Goal: Answer question/provide support

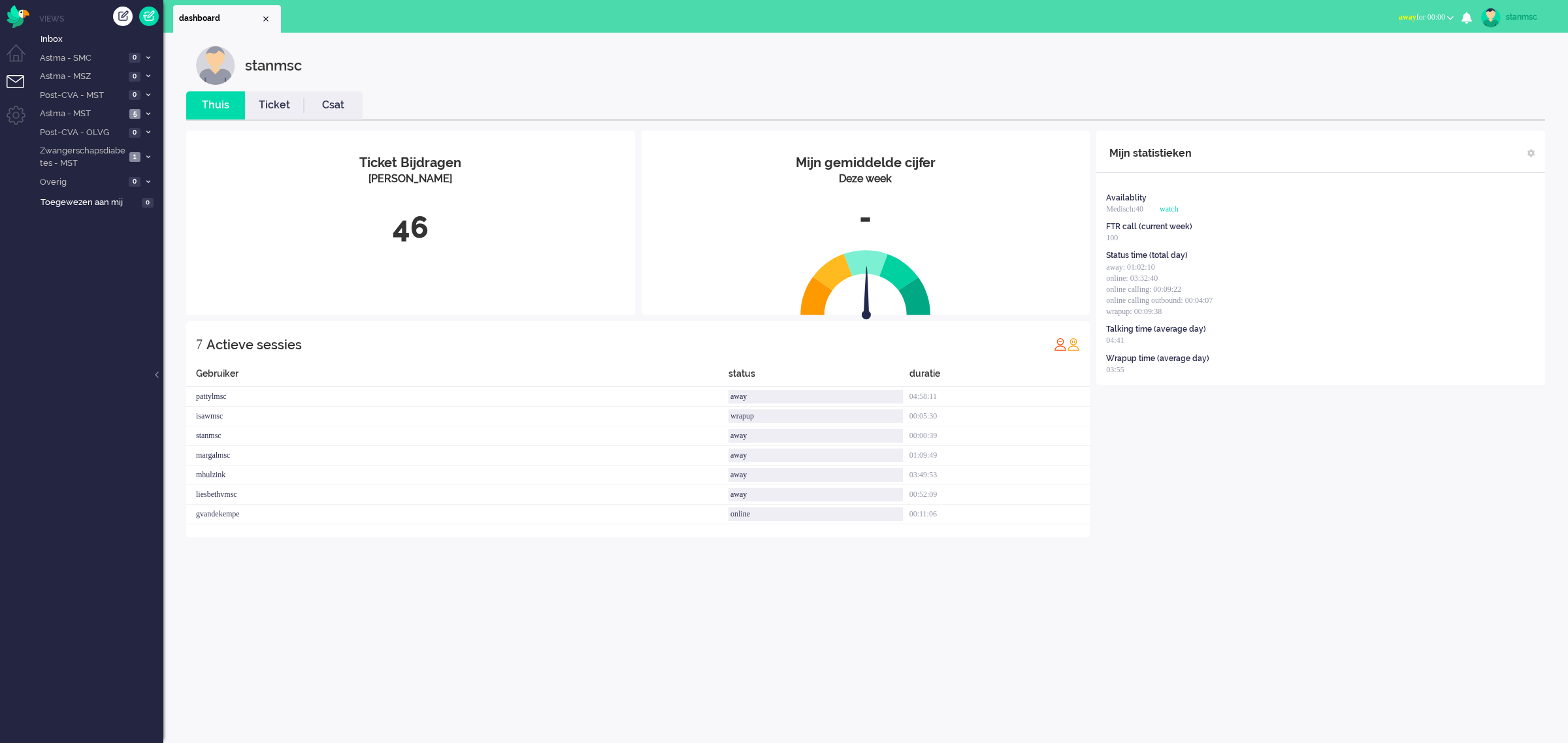
click at [1441, 20] on span "away for 00:00" at bounding box center [1422, 17] width 46 height 9
click at [1372, 60] on label "Online" at bounding box center [1399, 59] width 103 height 11
click at [92, 115] on span "Astma - MST" at bounding box center [82, 114] width 88 height 12
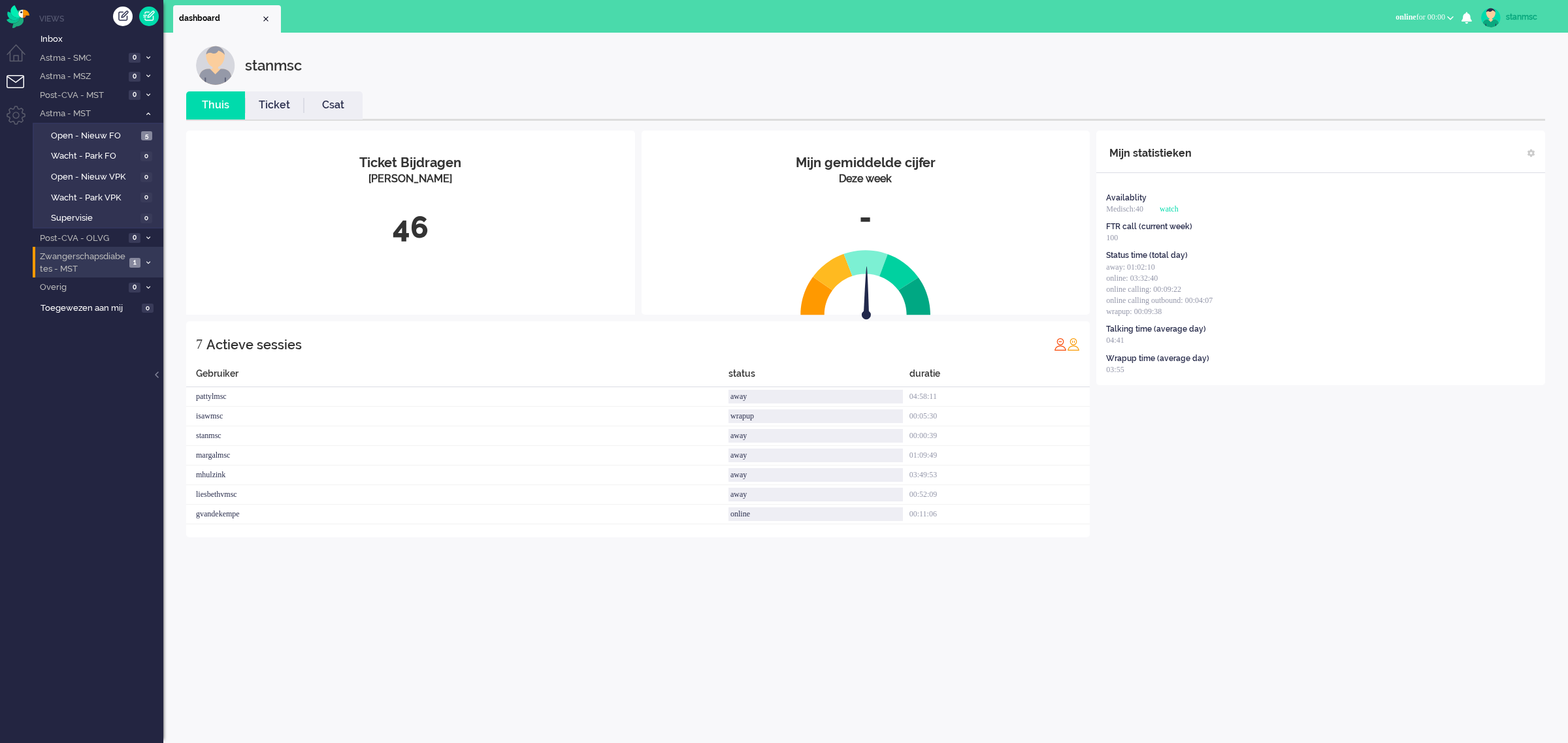
click at [86, 260] on span "Zwangerschapsdiabetes - MST" at bounding box center [82, 262] width 88 height 24
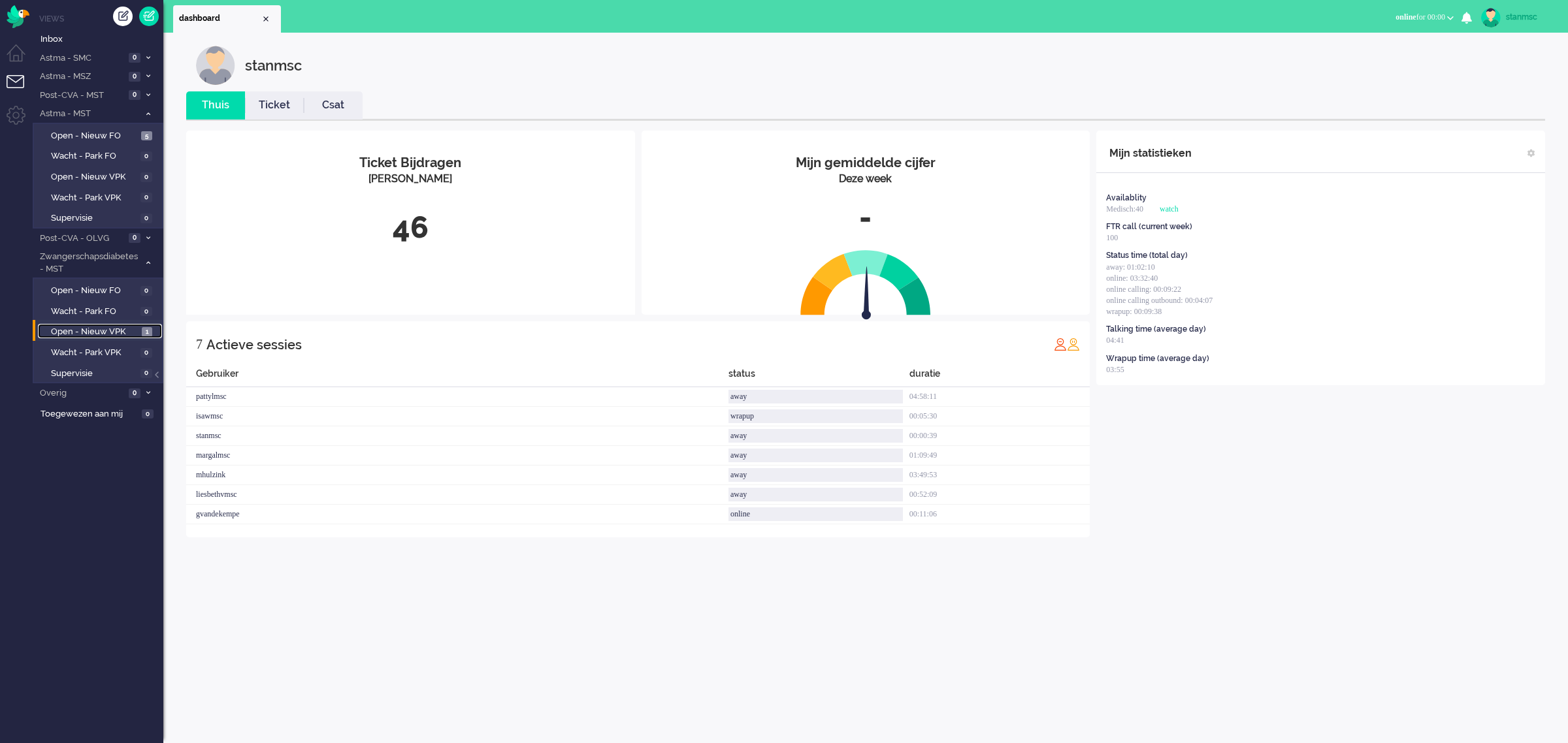
click at [88, 330] on span "Open - Nieuw VPK" at bounding box center [95, 332] width 88 height 12
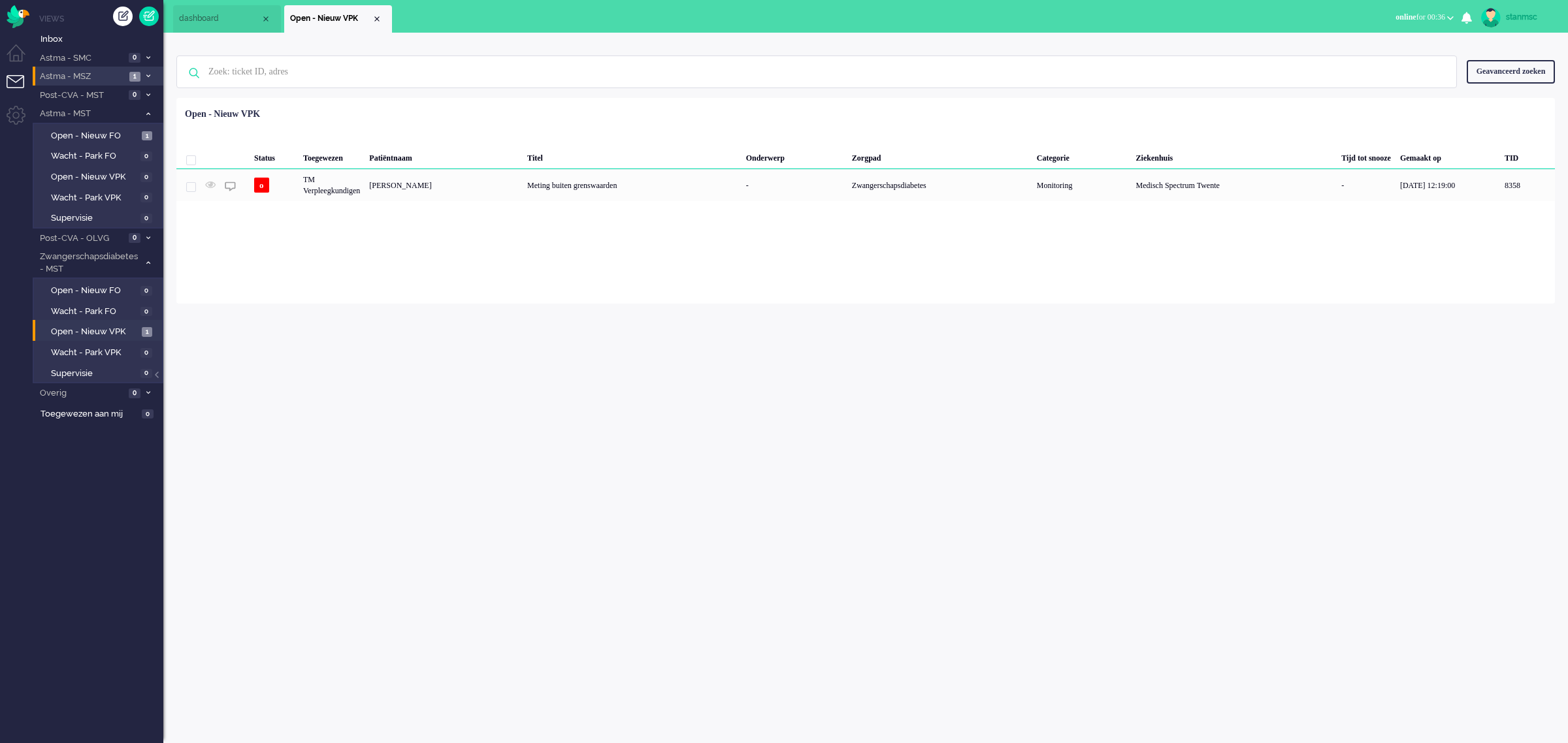
click at [83, 79] on span "Astma - MSZ" at bounding box center [82, 77] width 88 height 12
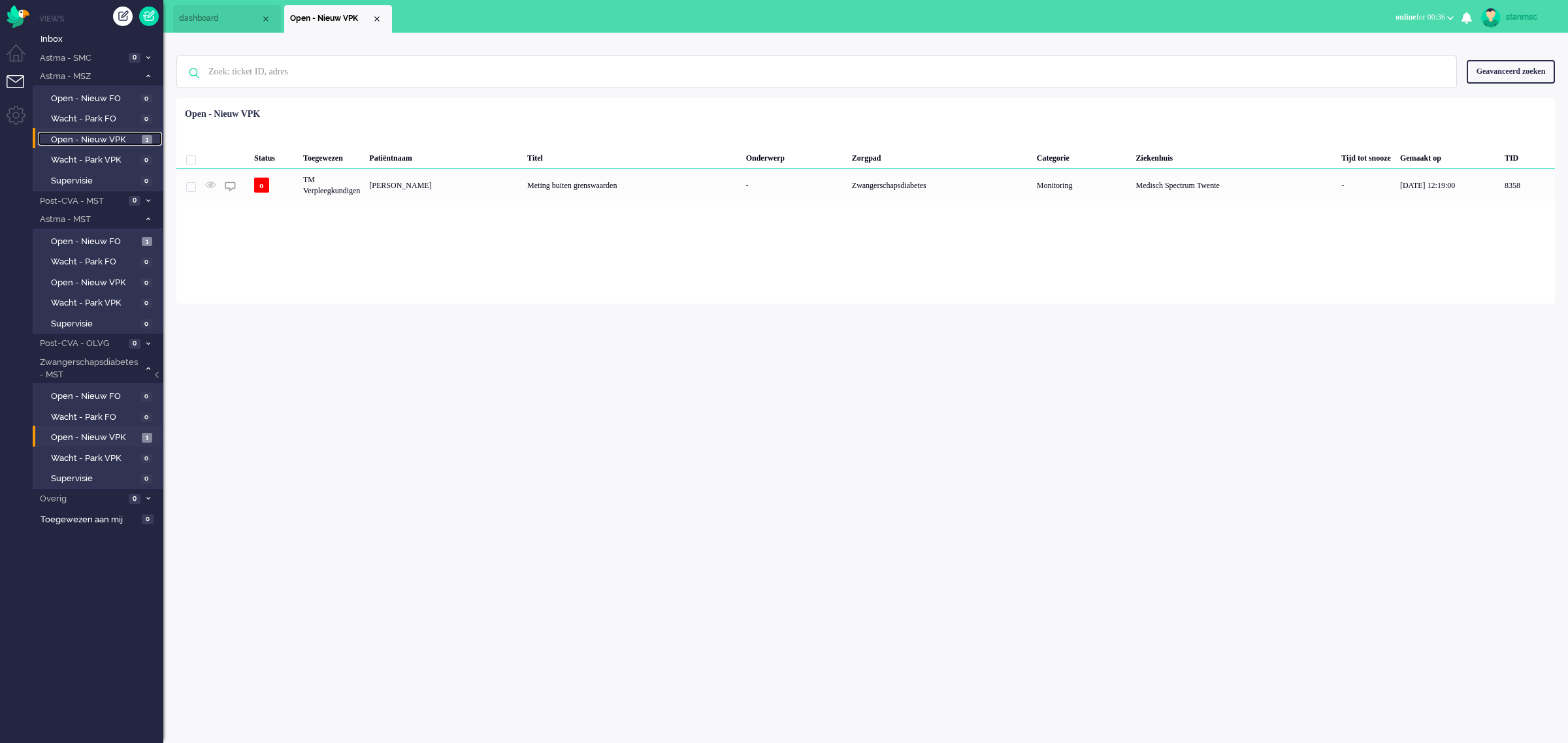
click at [93, 135] on span "Open - Nieuw VPK" at bounding box center [95, 140] width 88 height 12
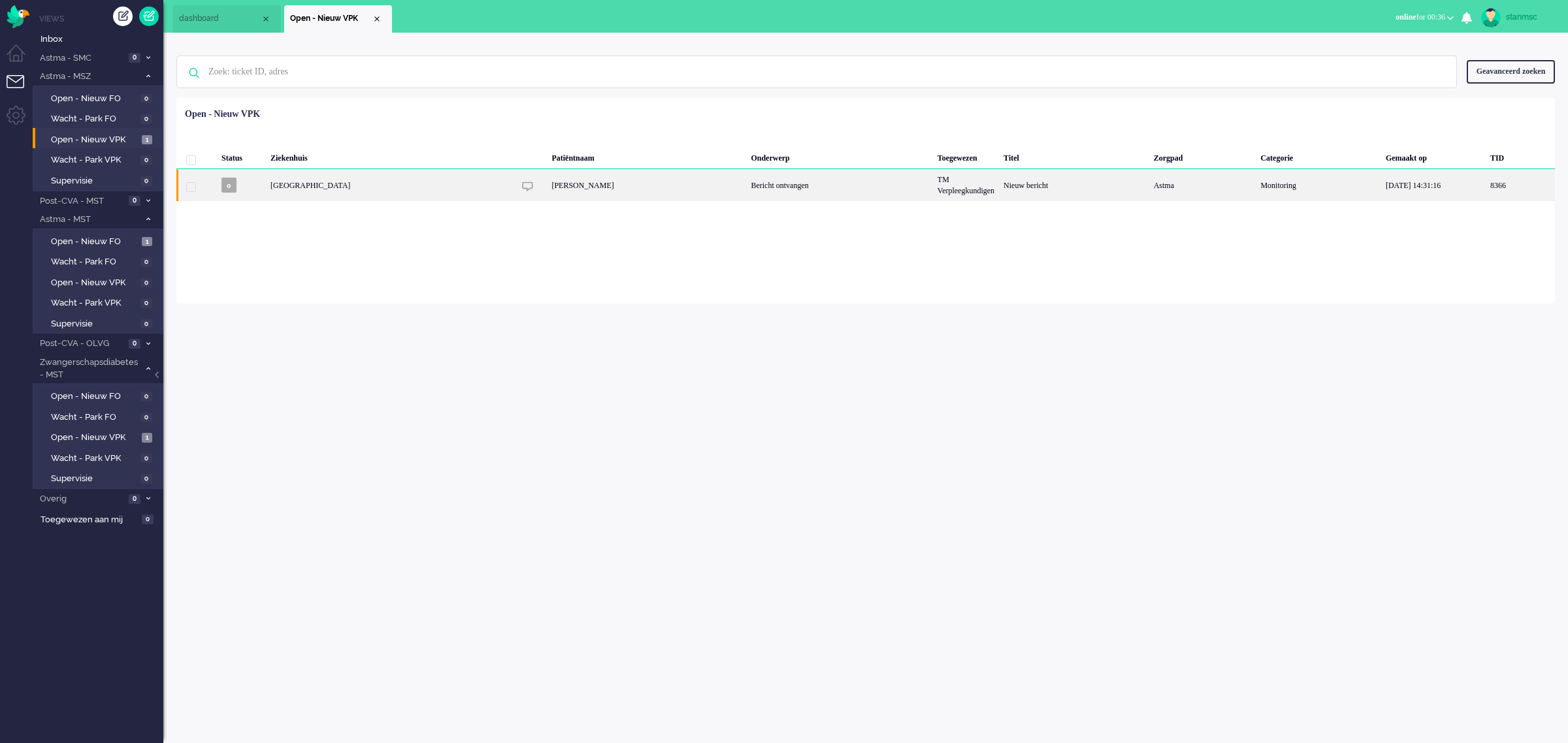
click at [933, 188] on div "Maasstad ziekenhuis" at bounding box center [966, 185] width 66 height 32
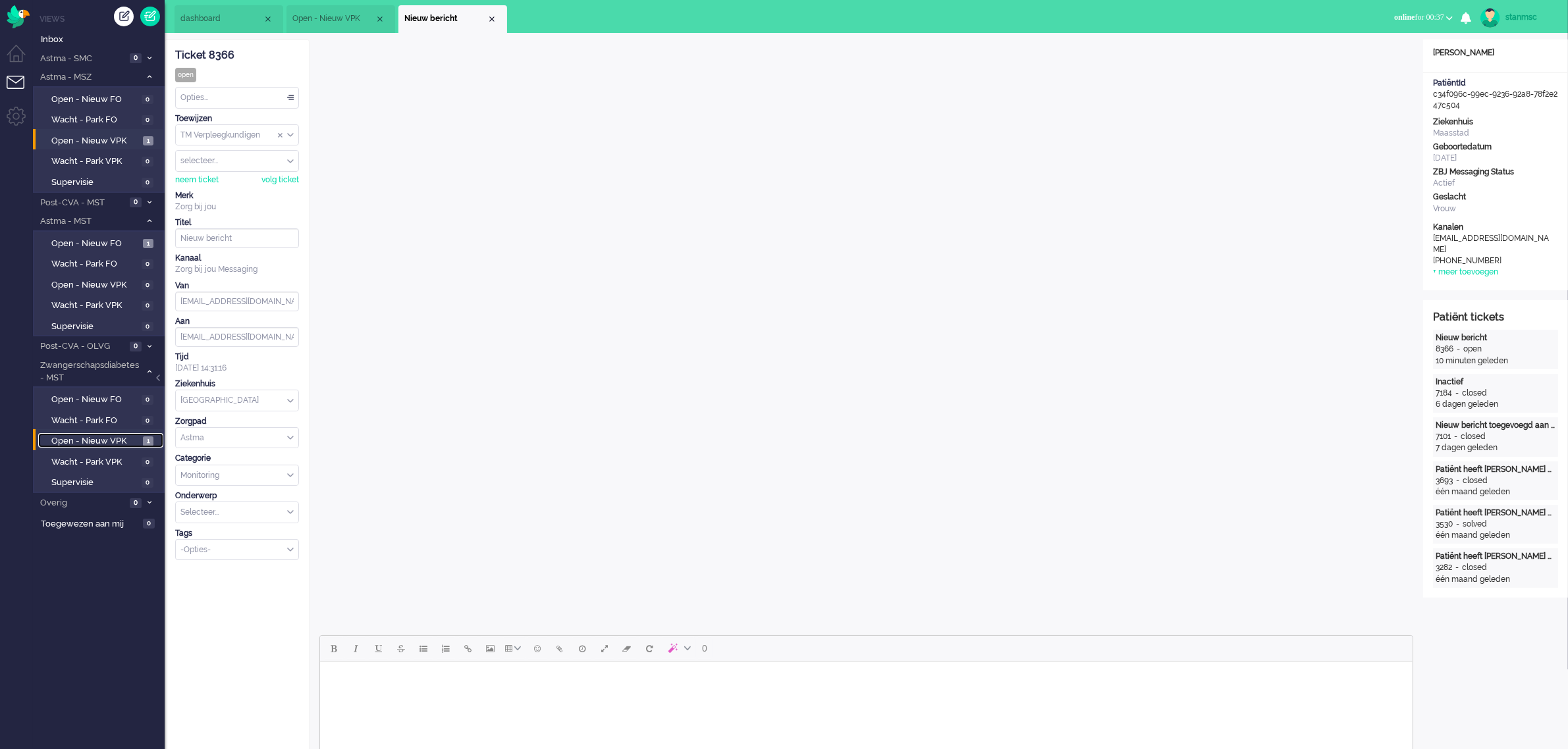
click at [113, 439] on span "Open - Nieuw VPK" at bounding box center [96, 441] width 89 height 12
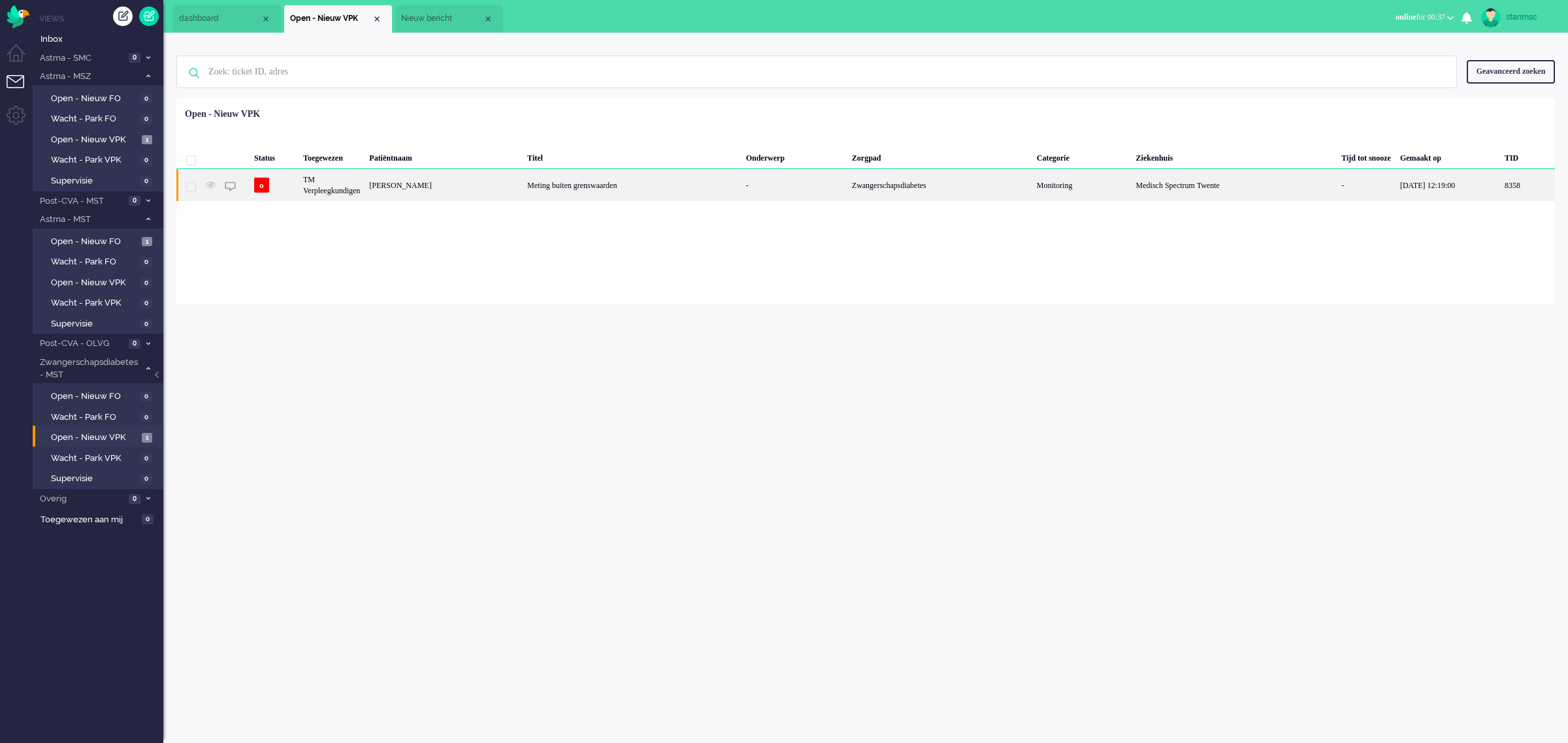
click at [1500, 187] on div "Linsey Beld" at bounding box center [1527, 185] width 55 height 32
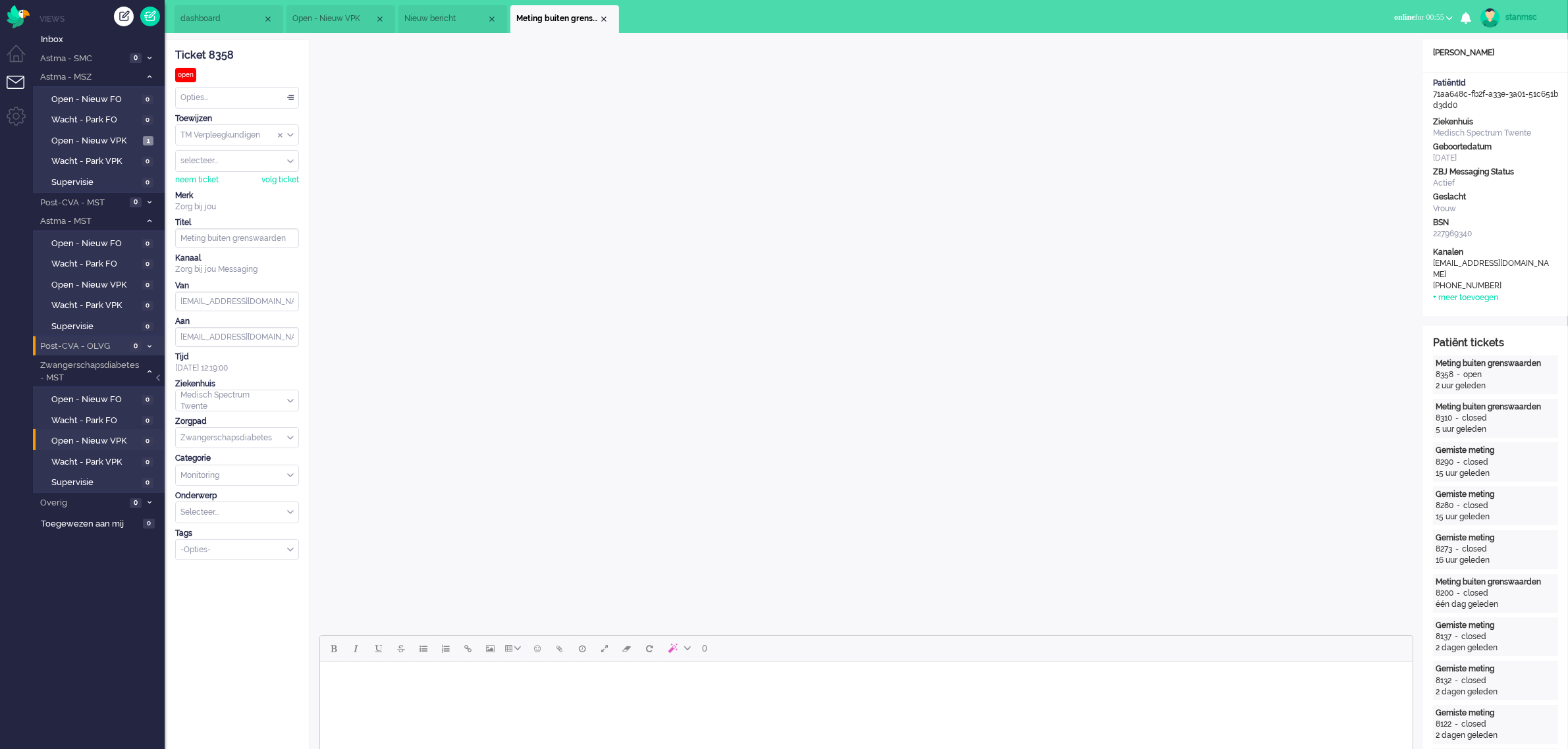
click at [76, 341] on span "Post-CVA - OLVG" at bounding box center [82, 347] width 88 height 12
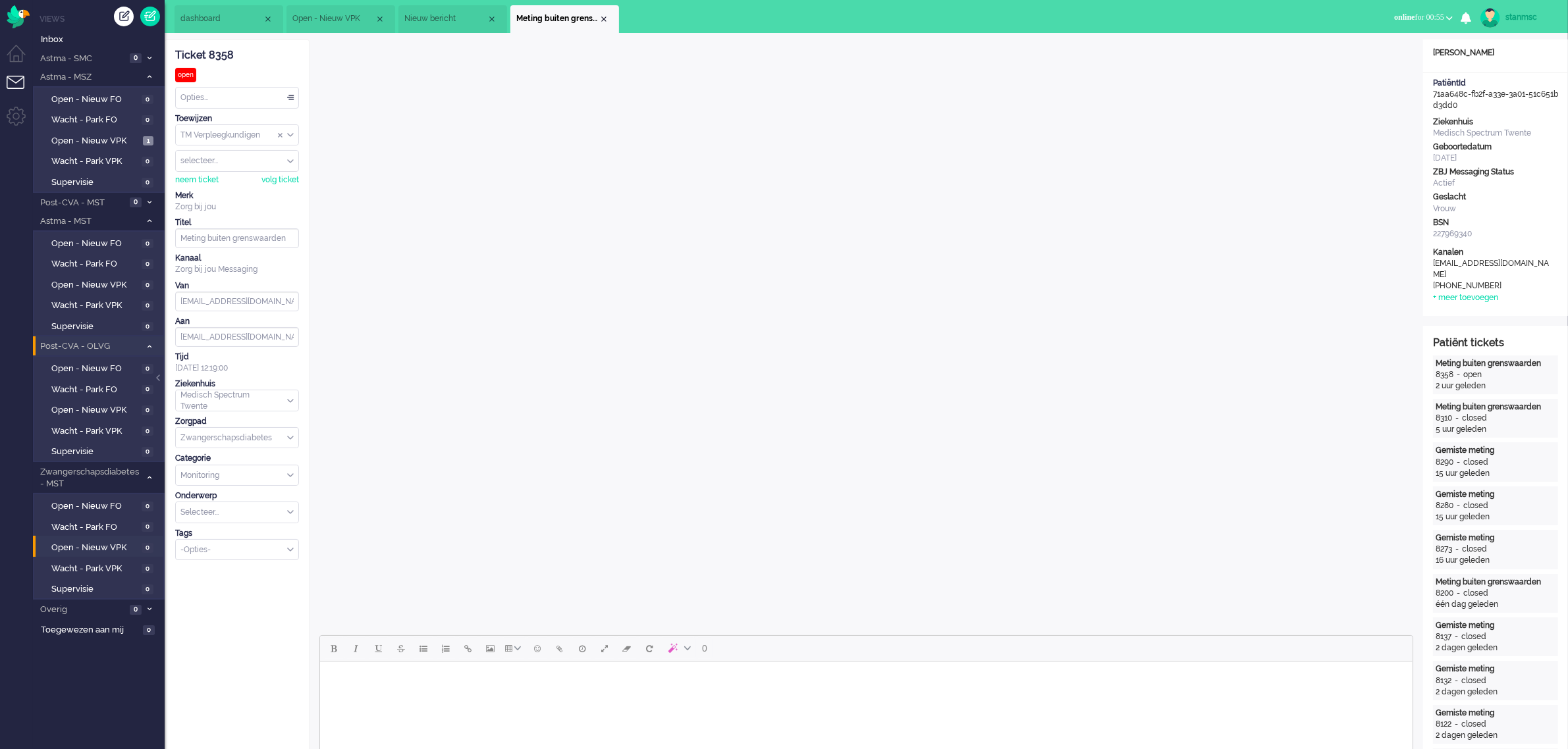
click at [76, 341] on span "Post-CVA - OLVG" at bounding box center [89, 347] width 102 height 12
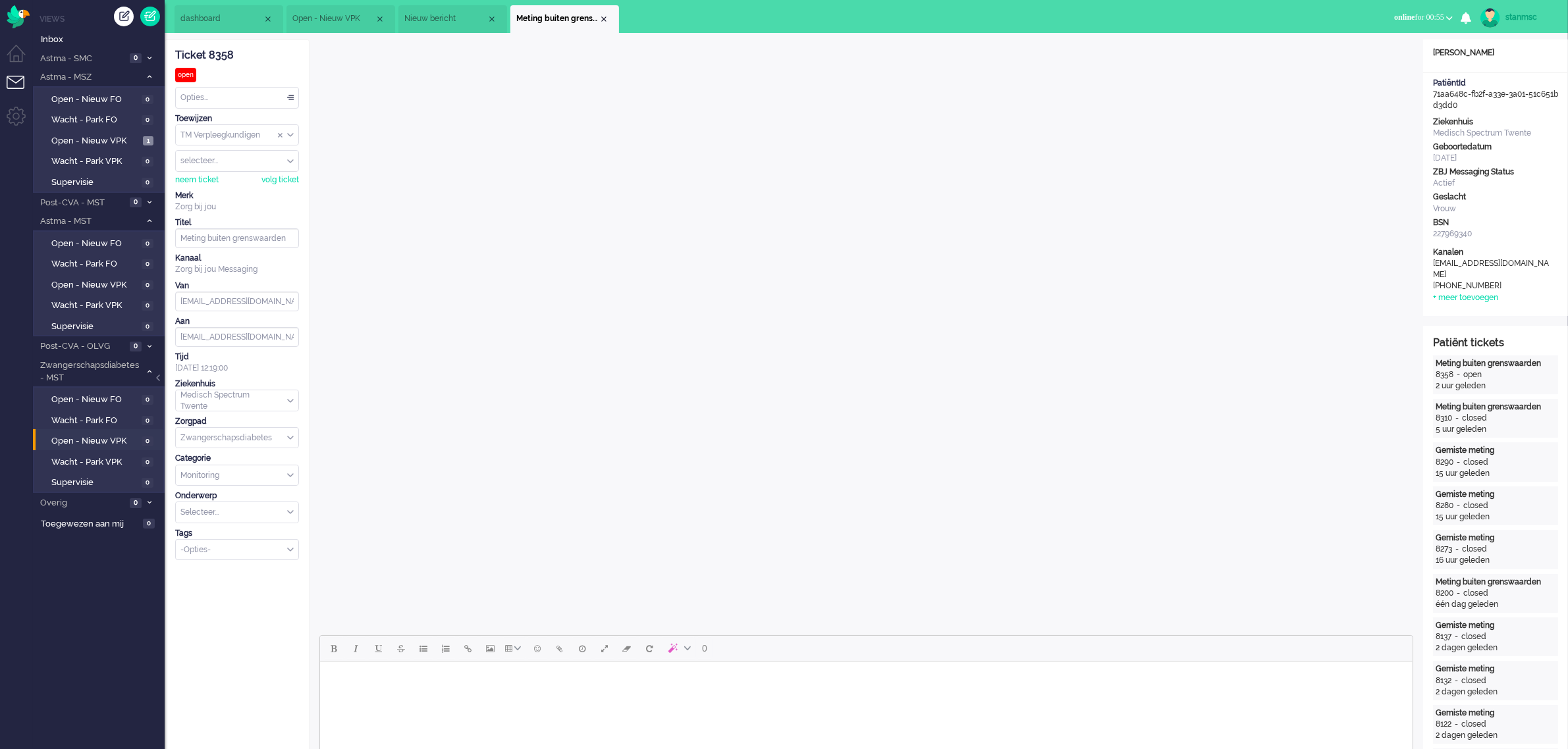
click at [439, 19] on span "Nieuw bericht" at bounding box center [445, 19] width 82 height 11
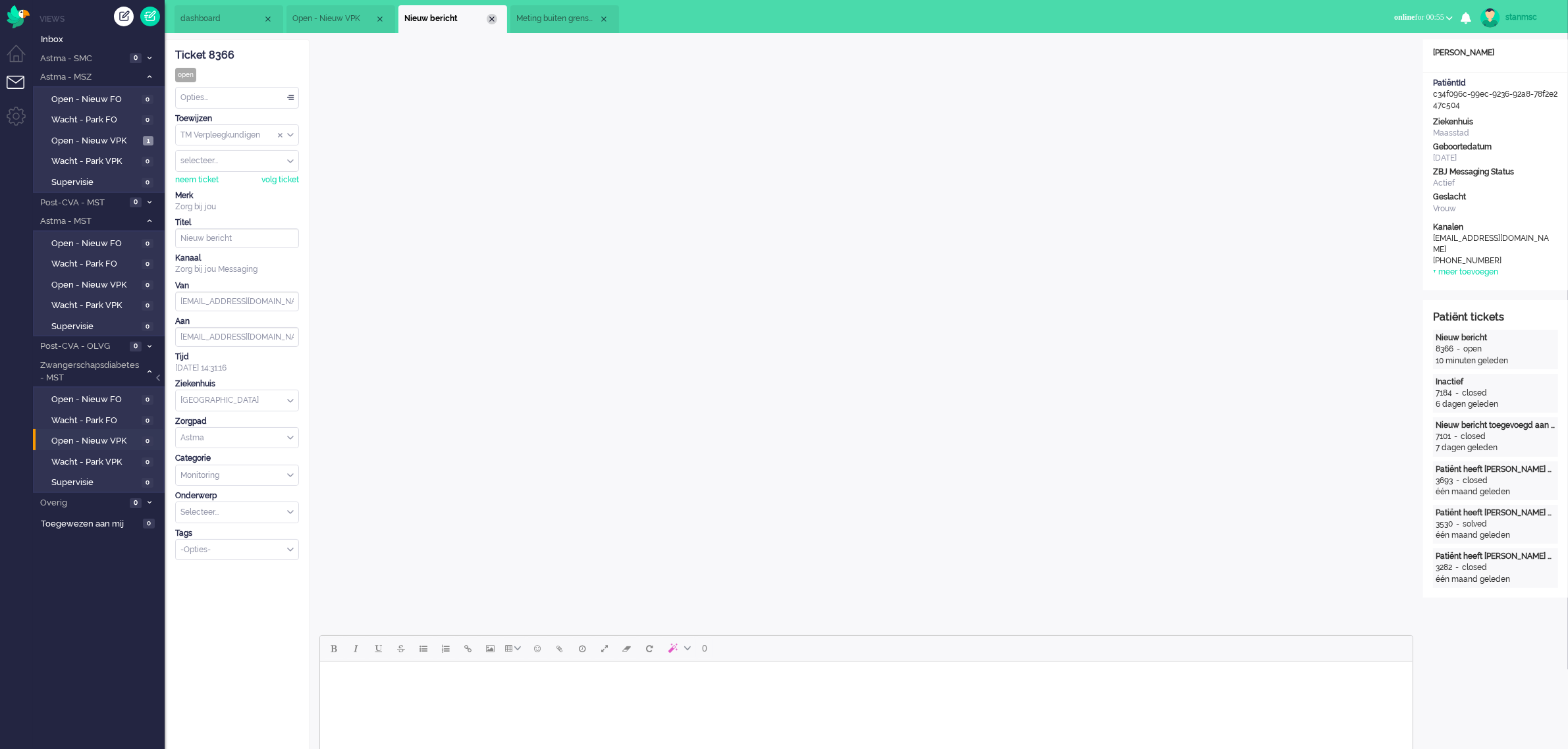
click at [494, 21] on div "Close tab" at bounding box center [492, 19] width 11 height 11
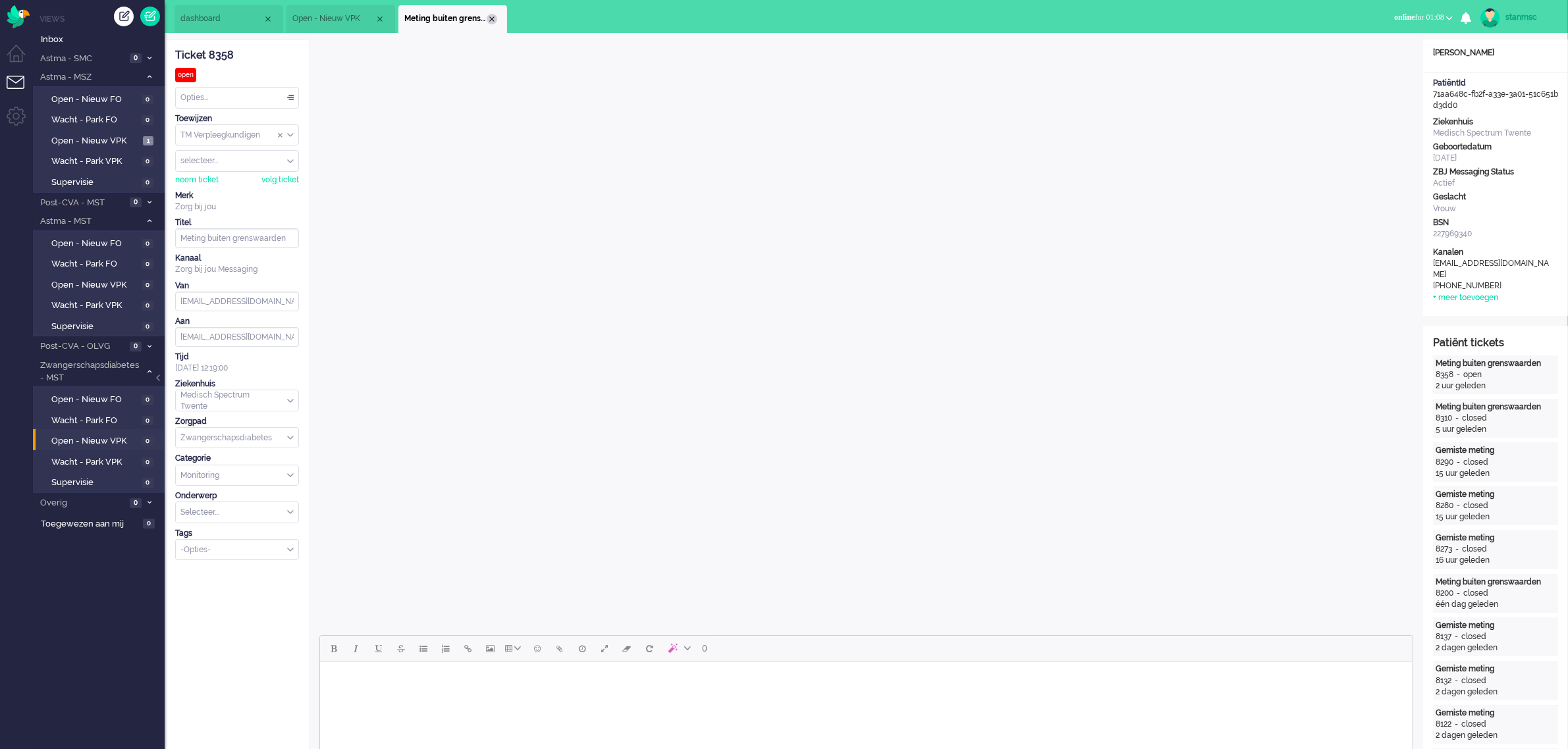
click at [489, 22] on div "Close tab" at bounding box center [492, 19] width 11 height 11
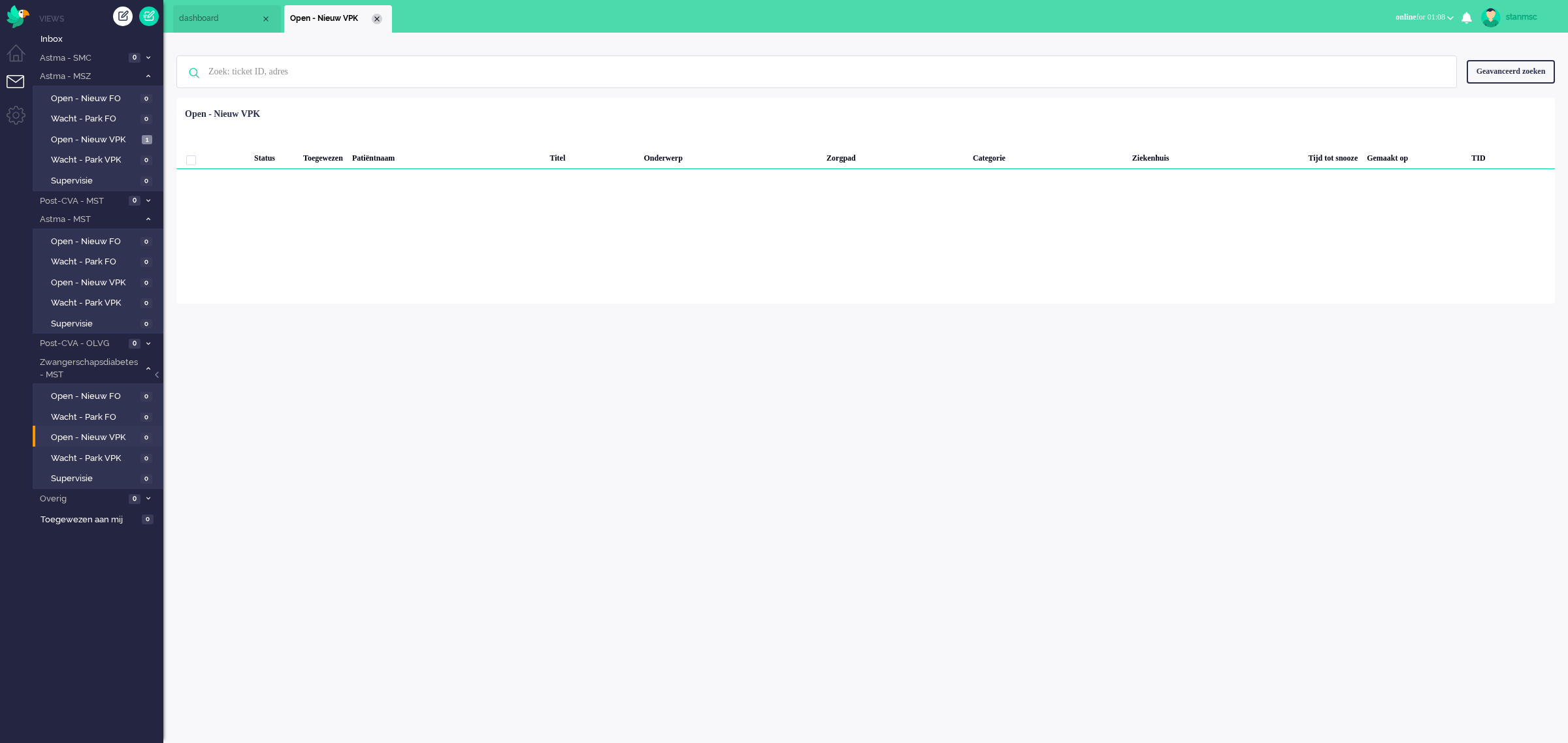
click at [372, 18] on div "Close tab" at bounding box center [377, 19] width 11 height 11
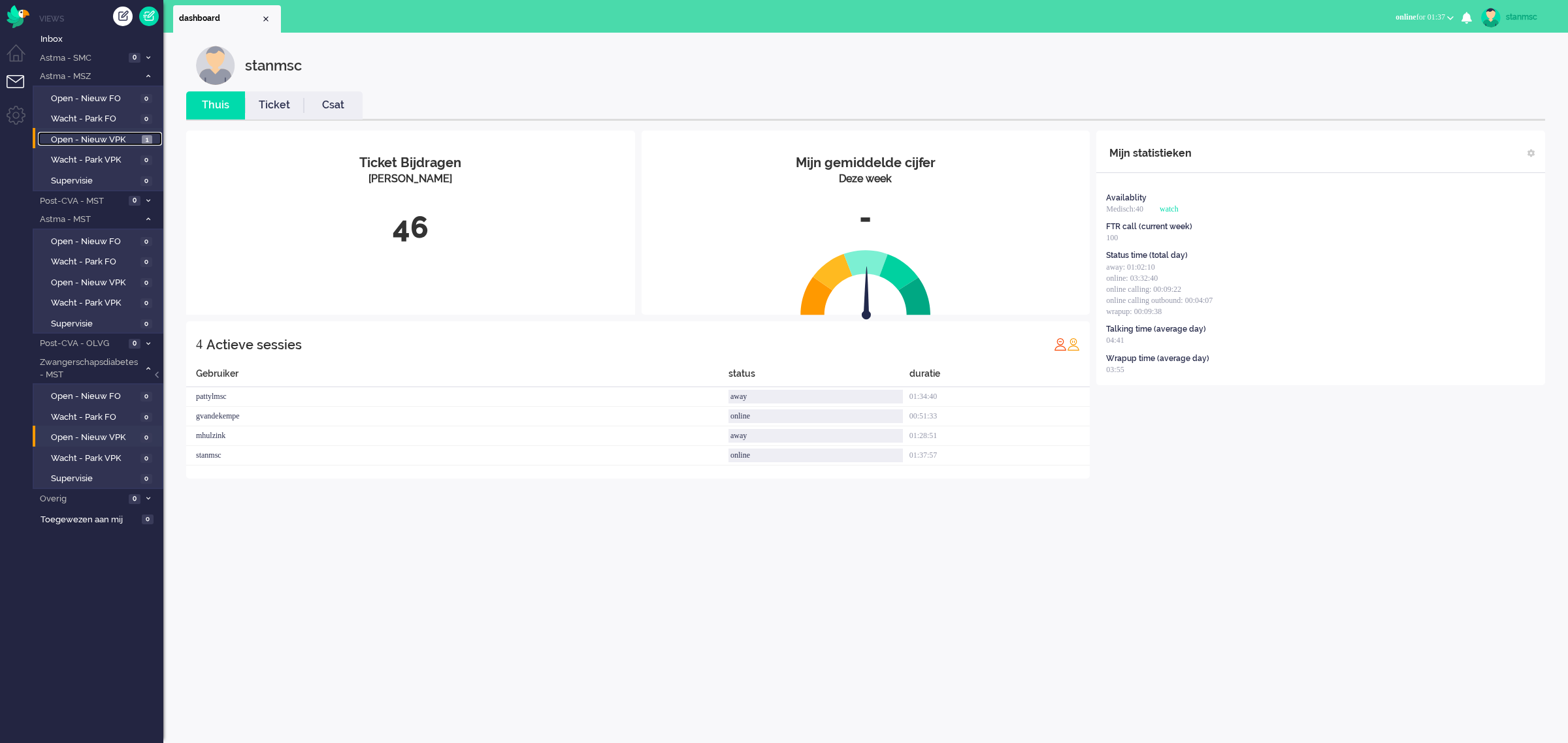
click at [115, 137] on span "Open - Nieuw VPK" at bounding box center [95, 140] width 88 height 12
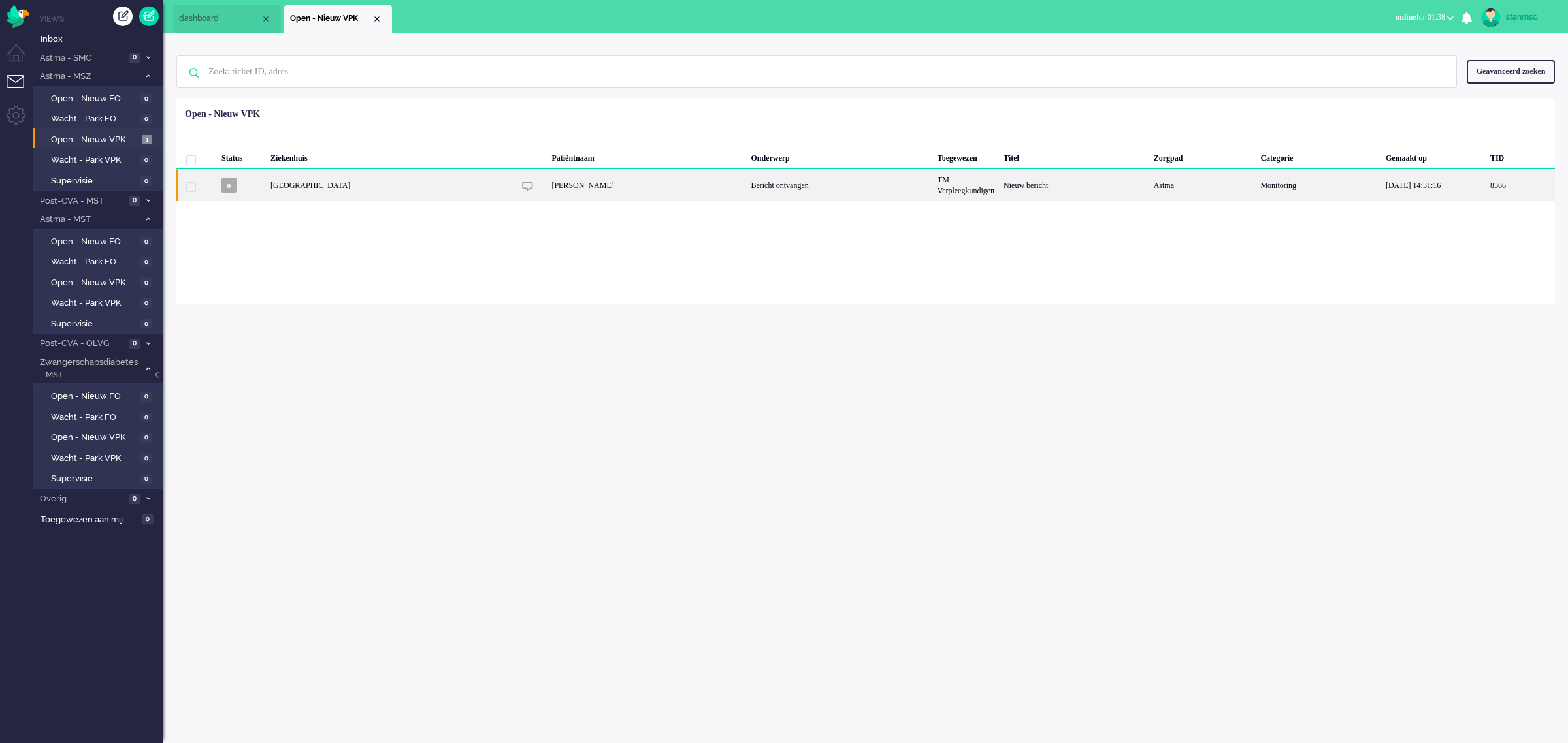
click at [933, 180] on div "Maasstad ziekenhuis" at bounding box center [966, 185] width 66 height 32
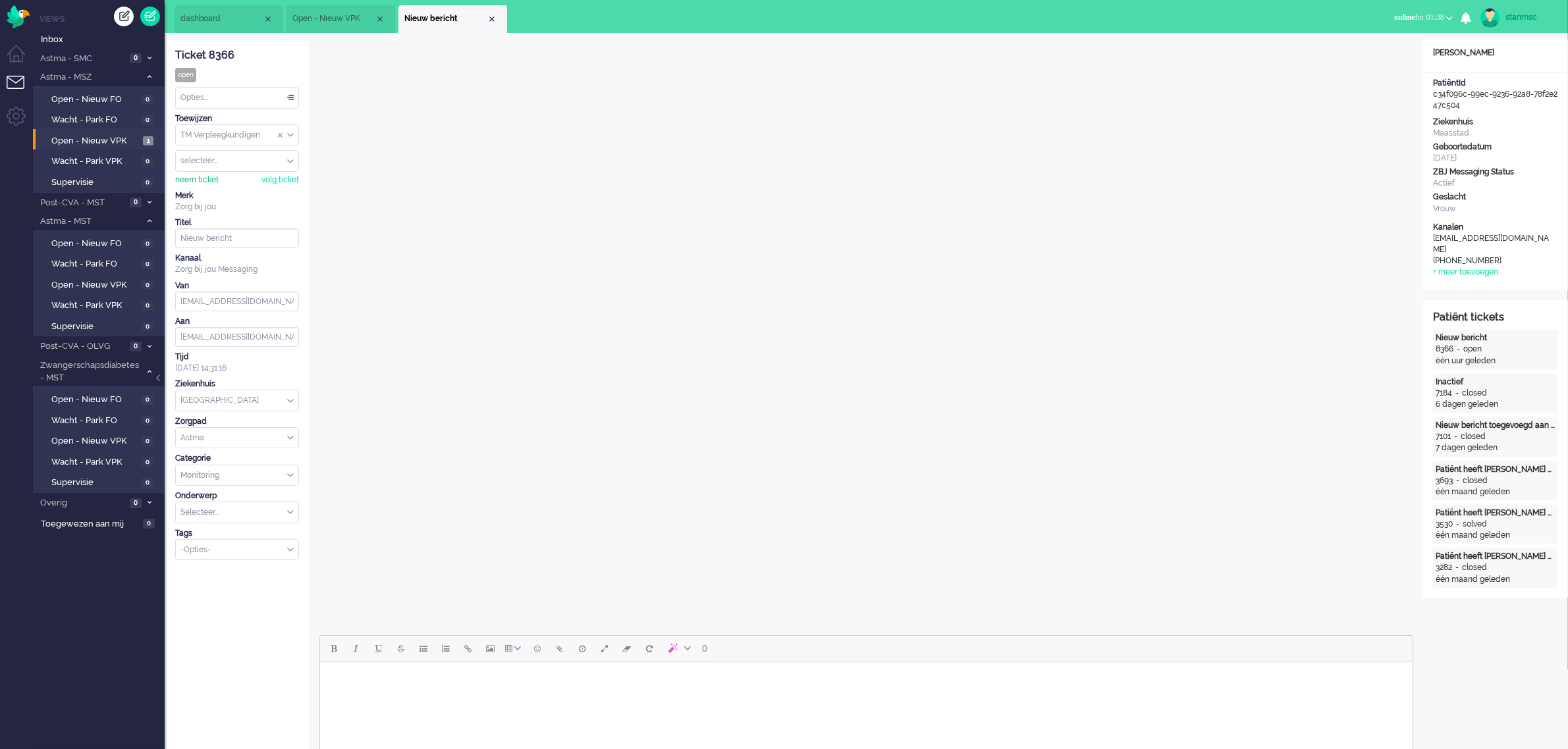
click at [200, 176] on div "neem ticket" at bounding box center [197, 180] width 44 height 11
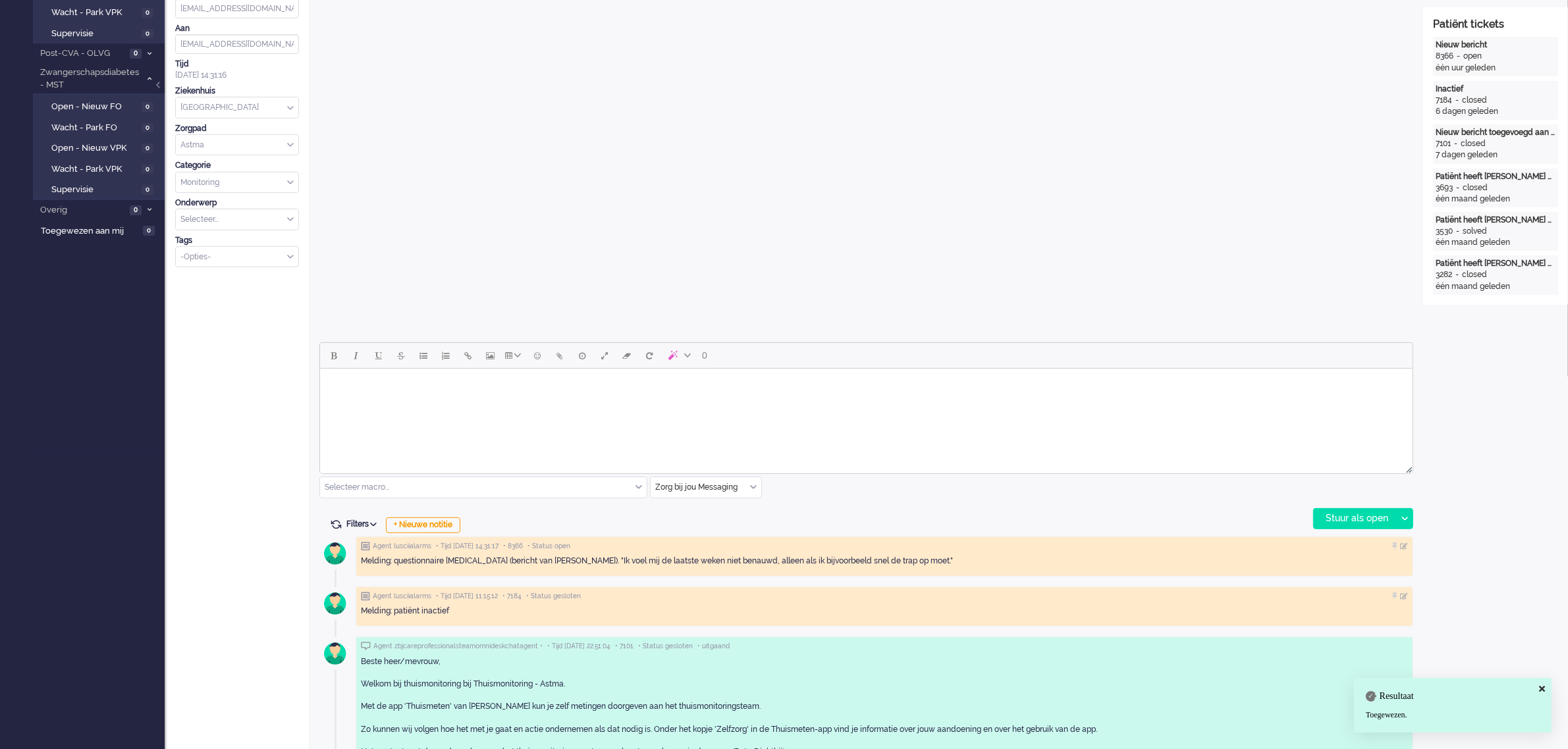
scroll to position [329, 0]
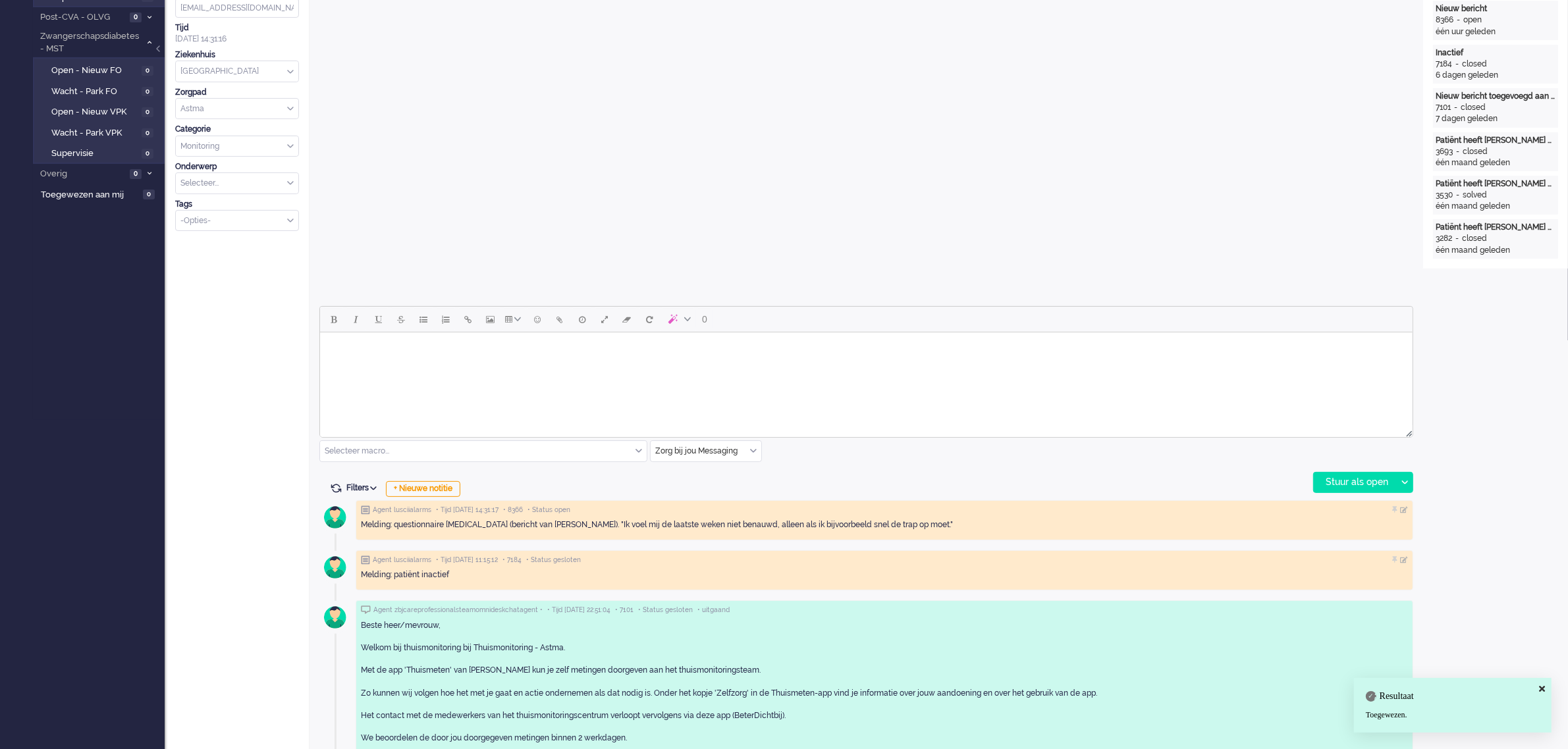
click at [389, 364] on html at bounding box center [866, 349] width 1092 height 33
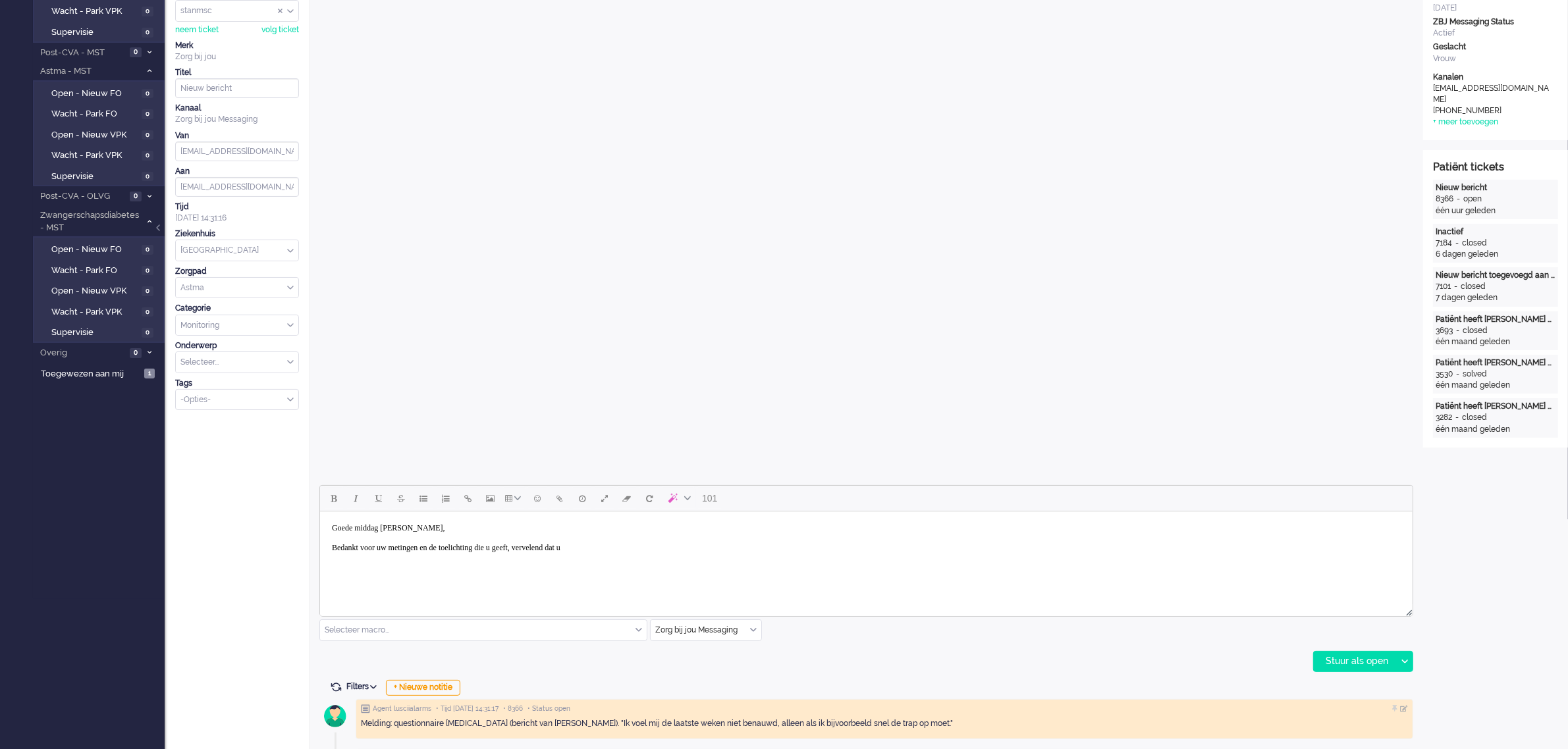
scroll to position [165, 0]
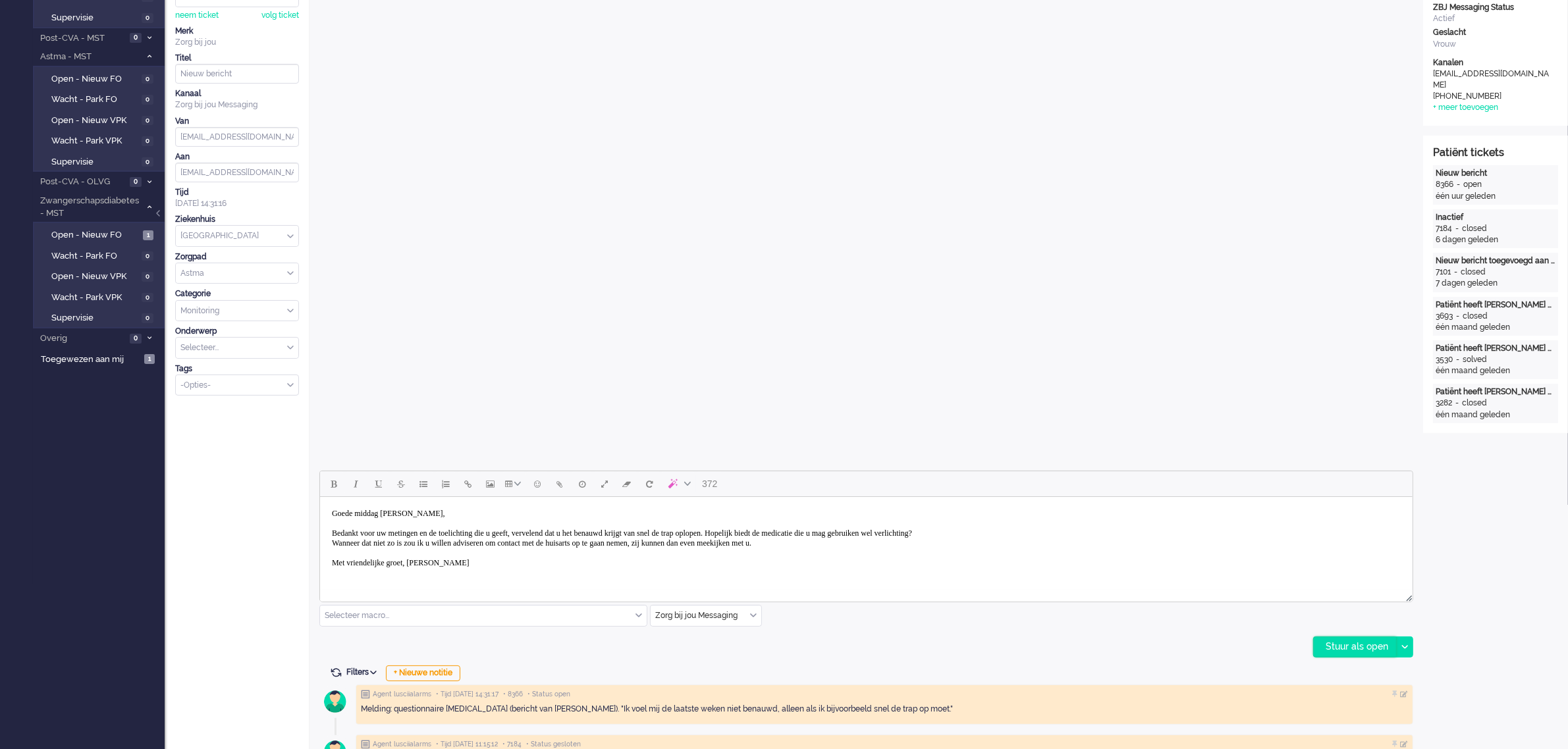
click at [1357, 652] on div "Stuur als open" at bounding box center [1355, 646] width 82 height 19
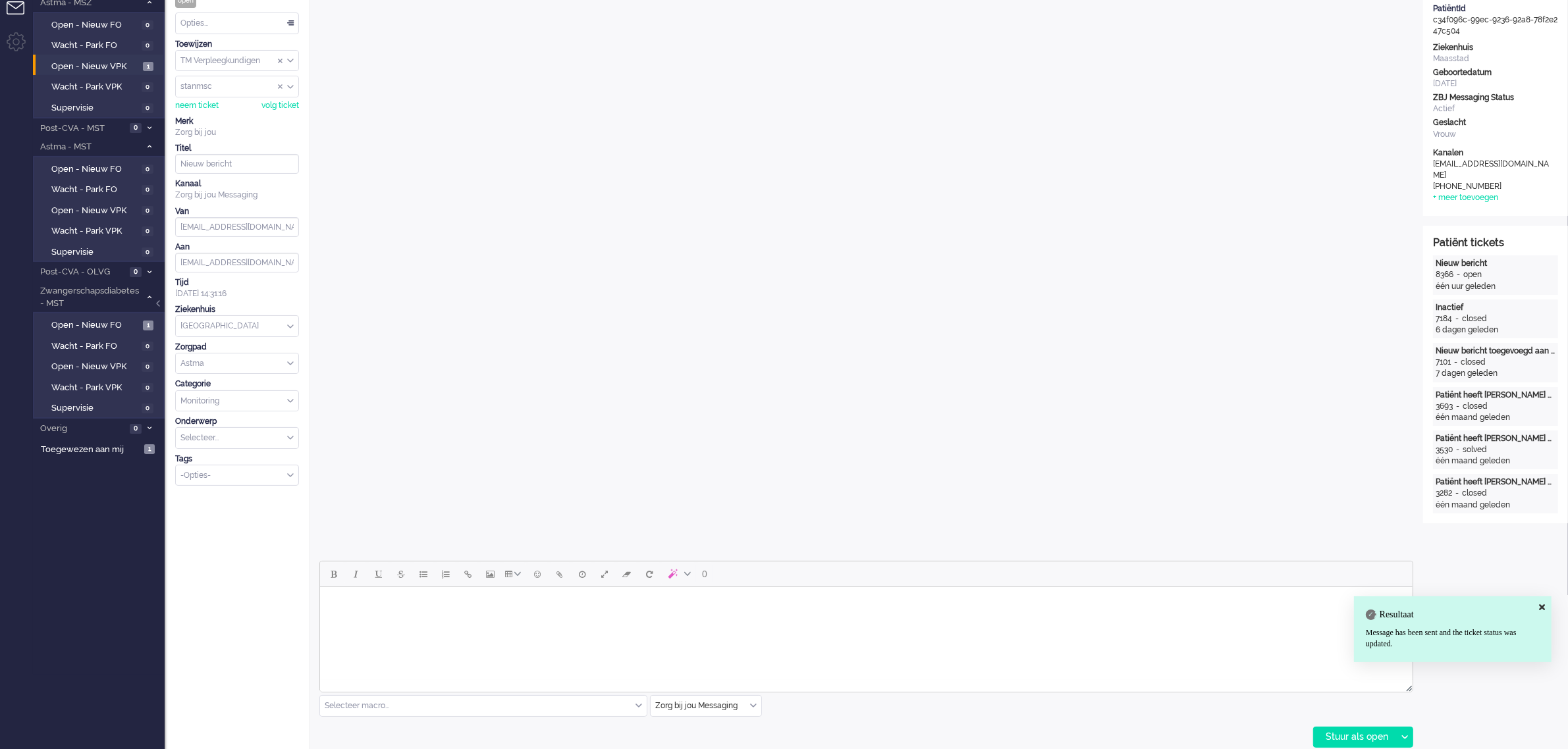
scroll to position [0, 0]
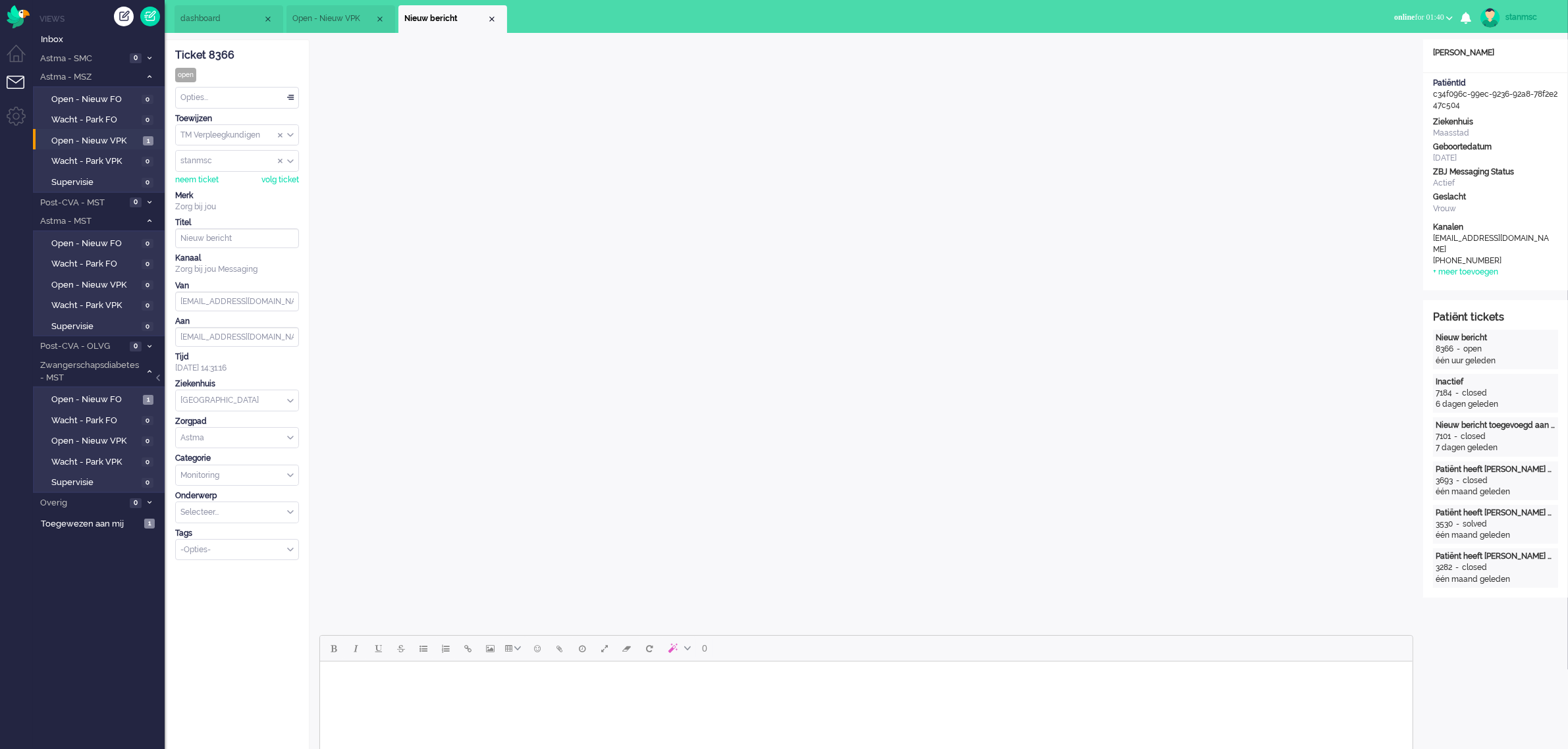
click at [207, 97] on div "Opties..." at bounding box center [237, 98] width 123 height 20
click at [208, 188] on span "Opgelost" at bounding box center [198, 191] width 33 height 11
click at [490, 17] on div "Close tab" at bounding box center [492, 19] width 11 height 11
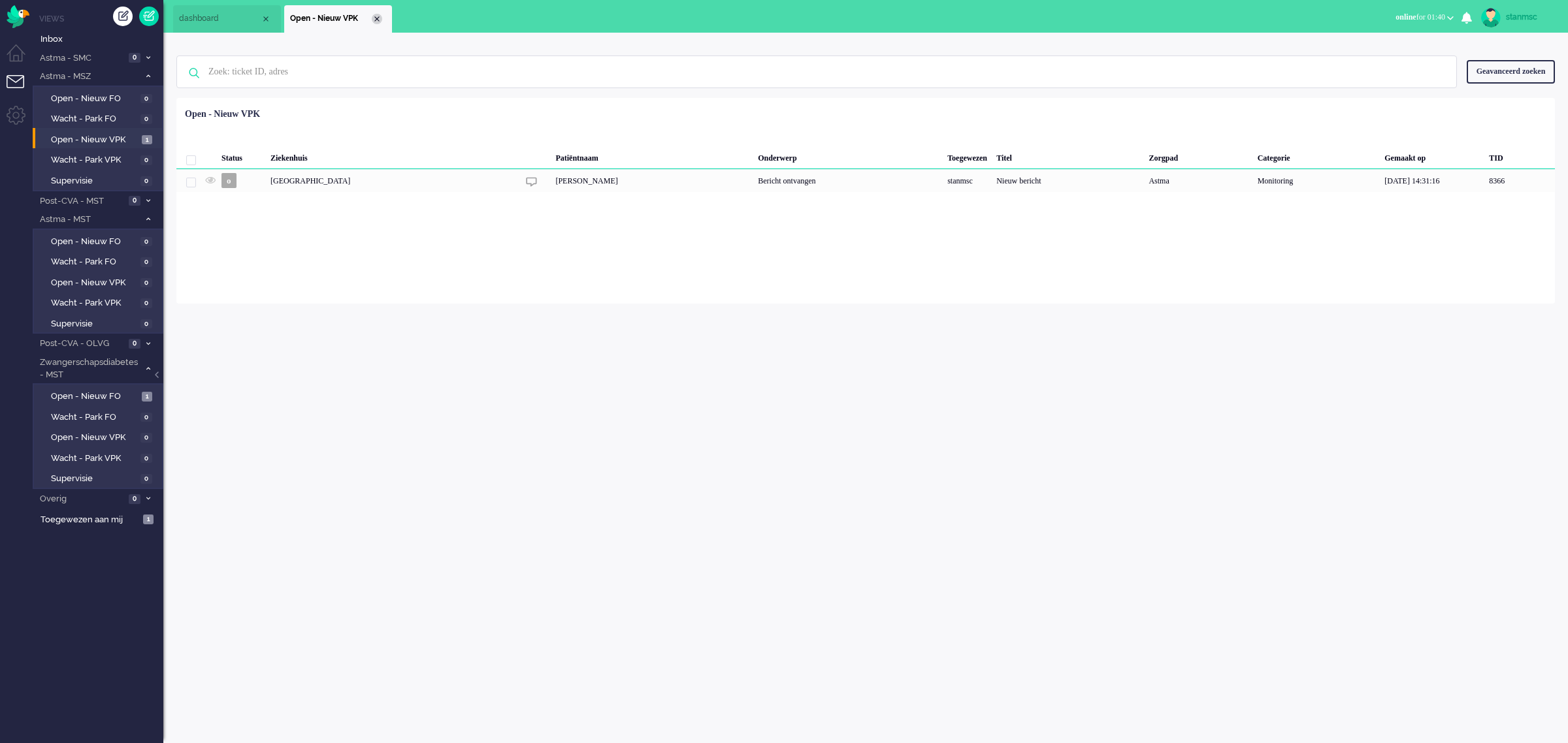
click at [373, 15] on div "Close tab" at bounding box center [377, 19] width 11 height 11
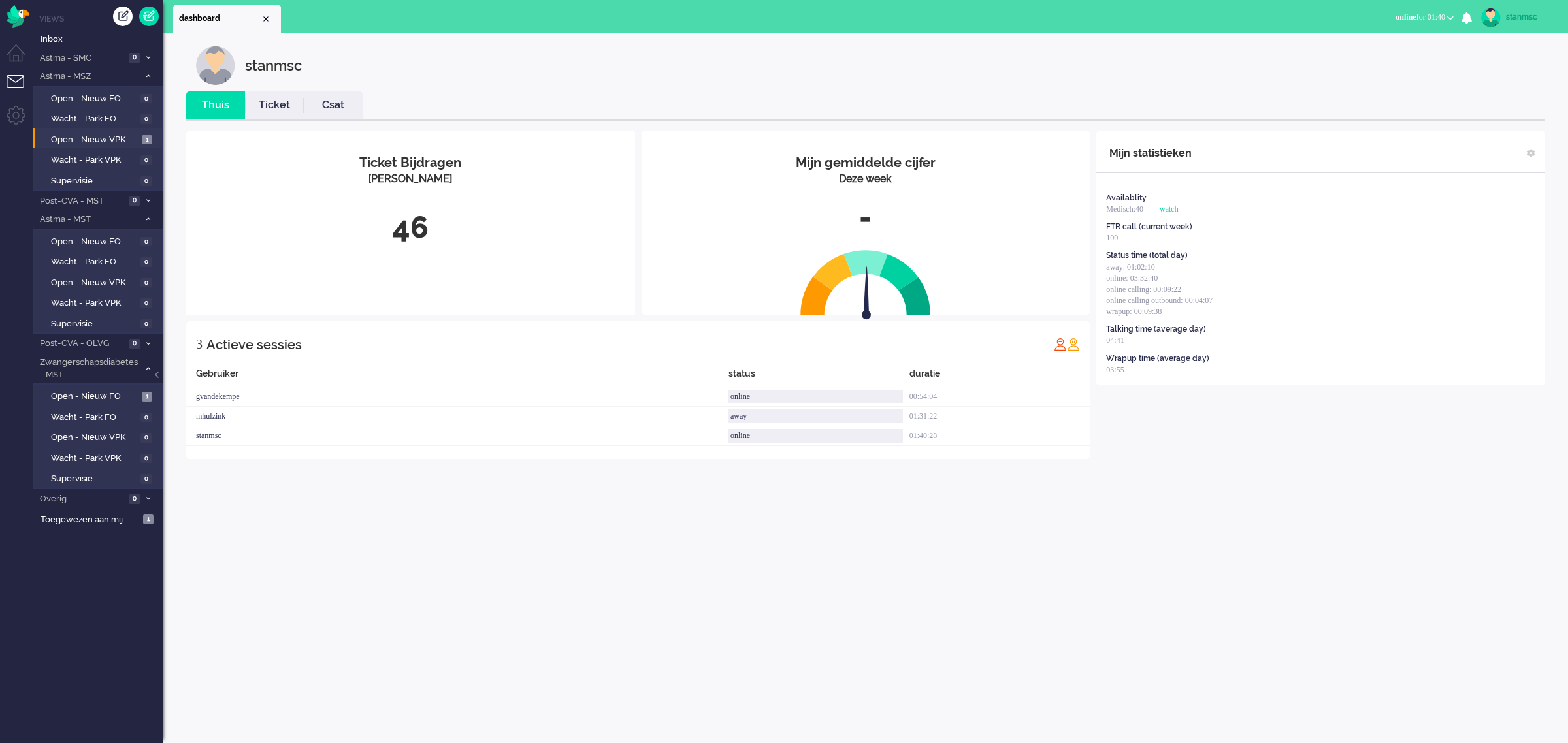
click at [283, 101] on link "Ticket" at bounding box center [274, 105] width 59 height 15
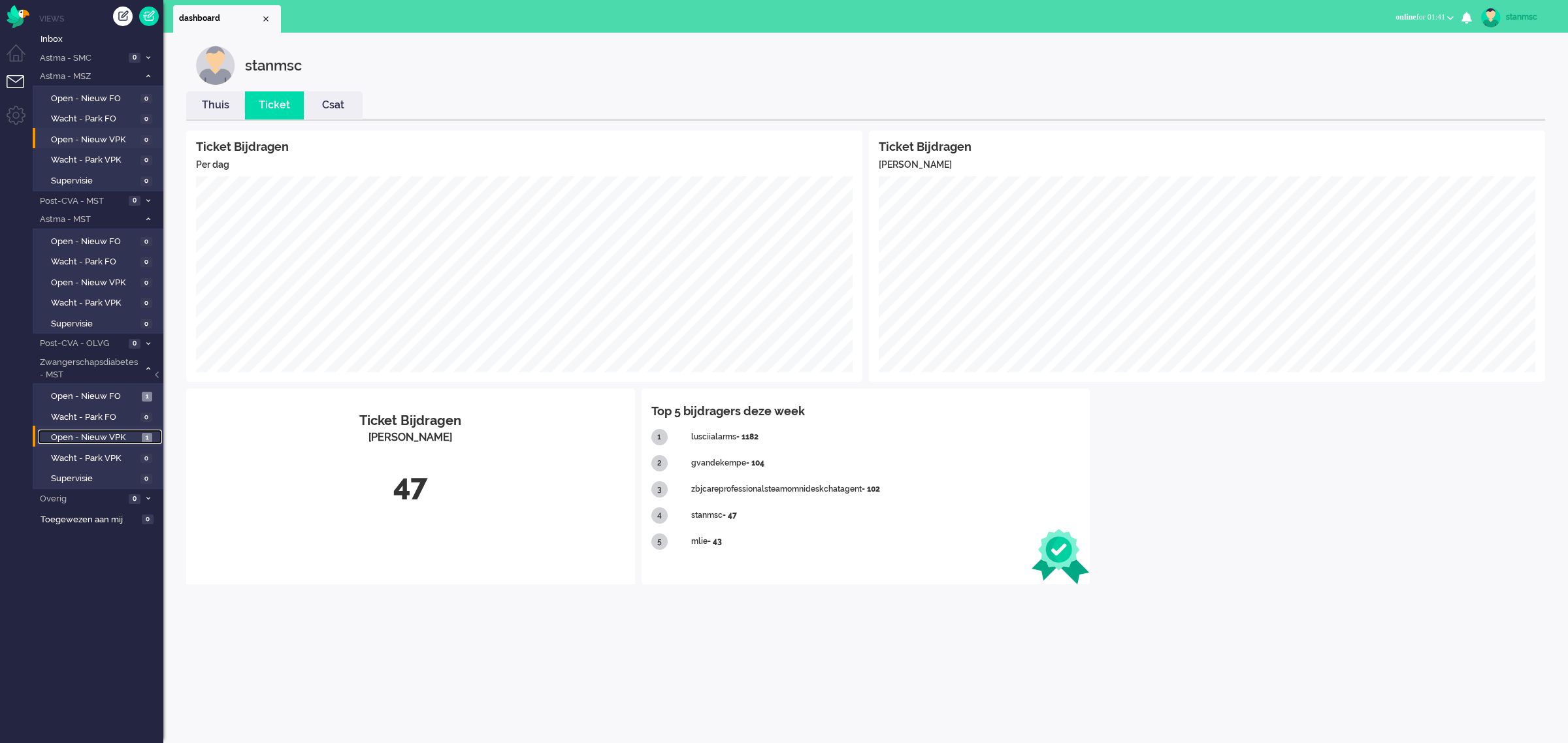
click at [82, 435] on span "Open - Nieuw VPK" at bounding box center [95, 438] width 88 height 12
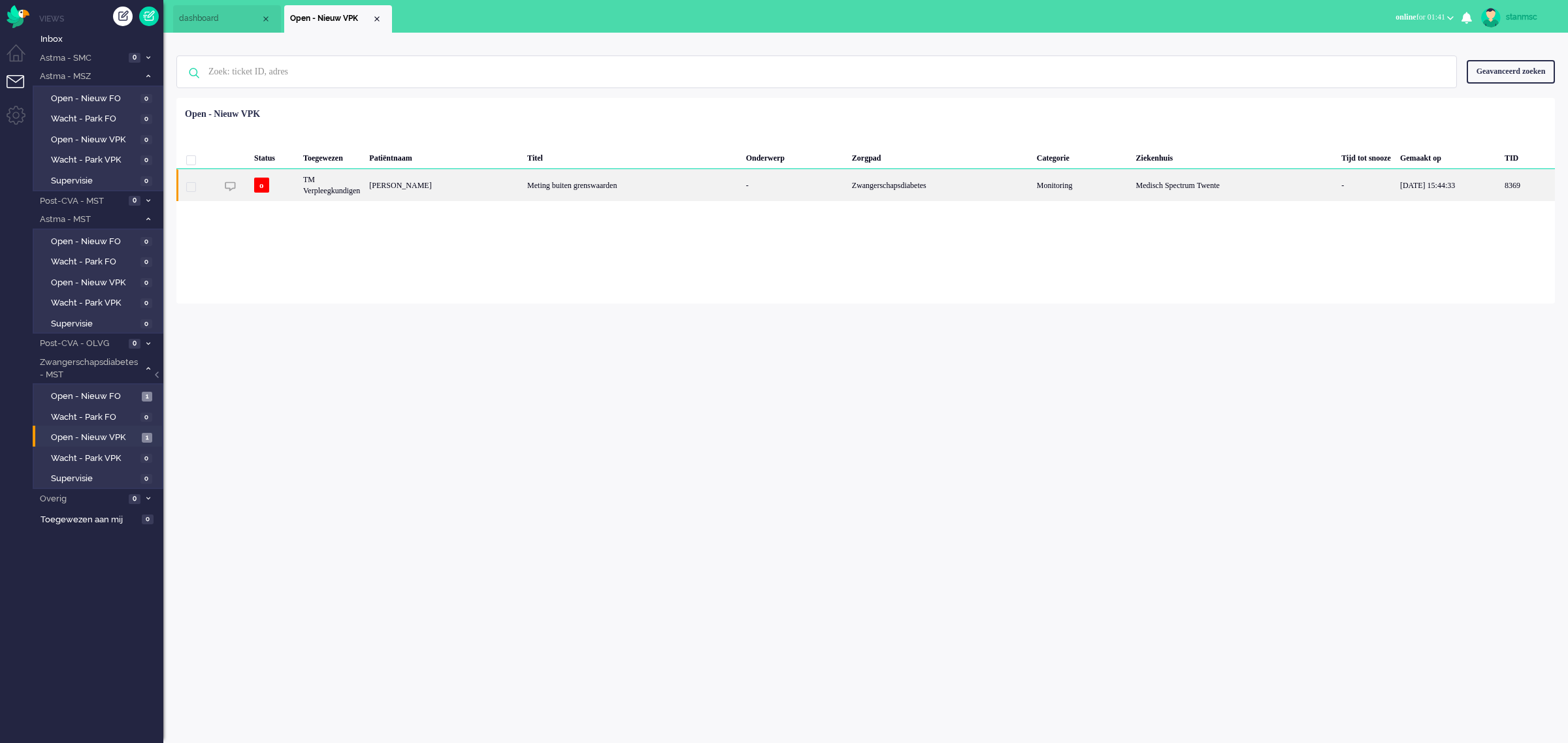
click at [1500, 185] on div "Marloes Hilderink" at bounding box center [1527, 185] width 55 height 32
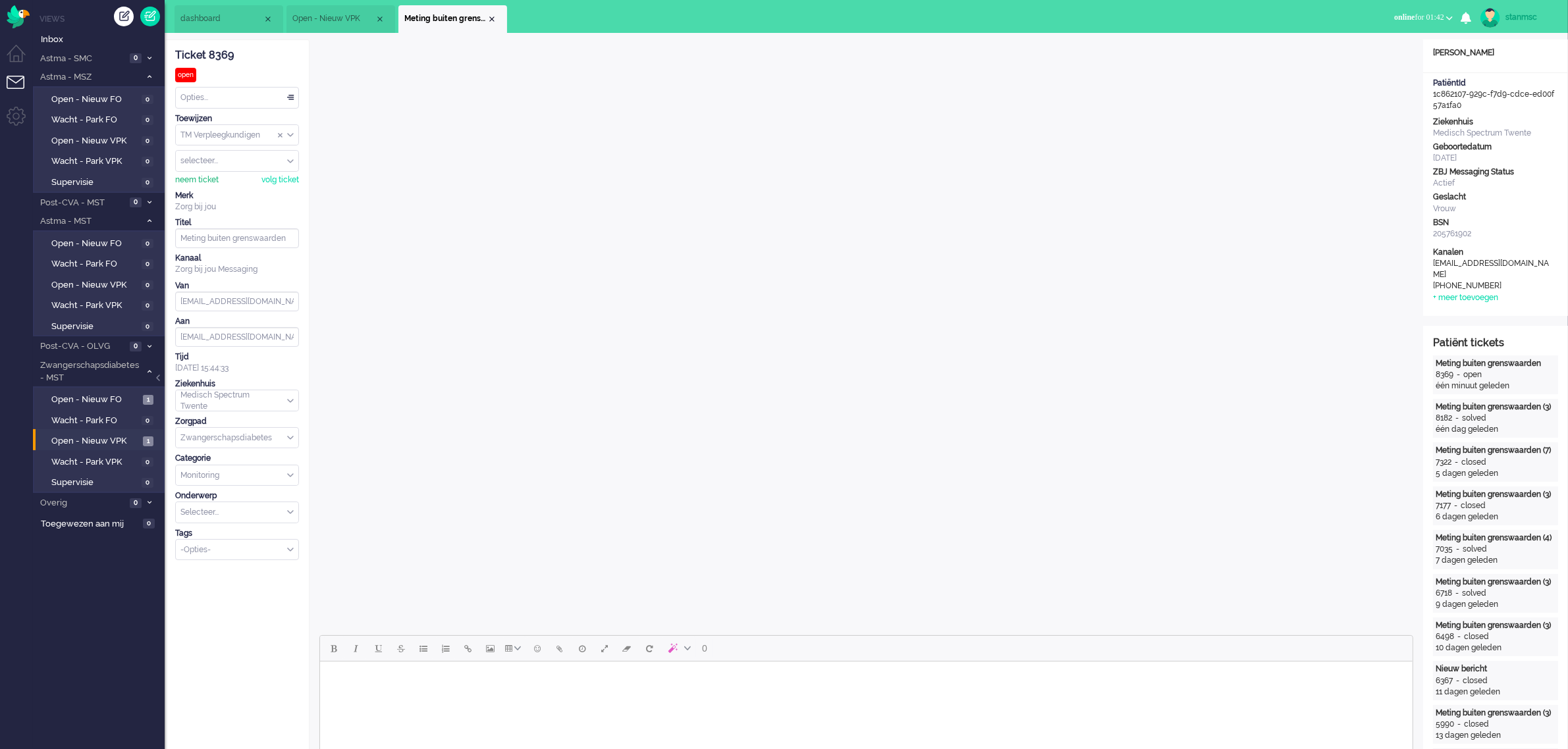
click at [200, 176] on div "neem ticket" at bounding box center [197, 180] width 44 height 11
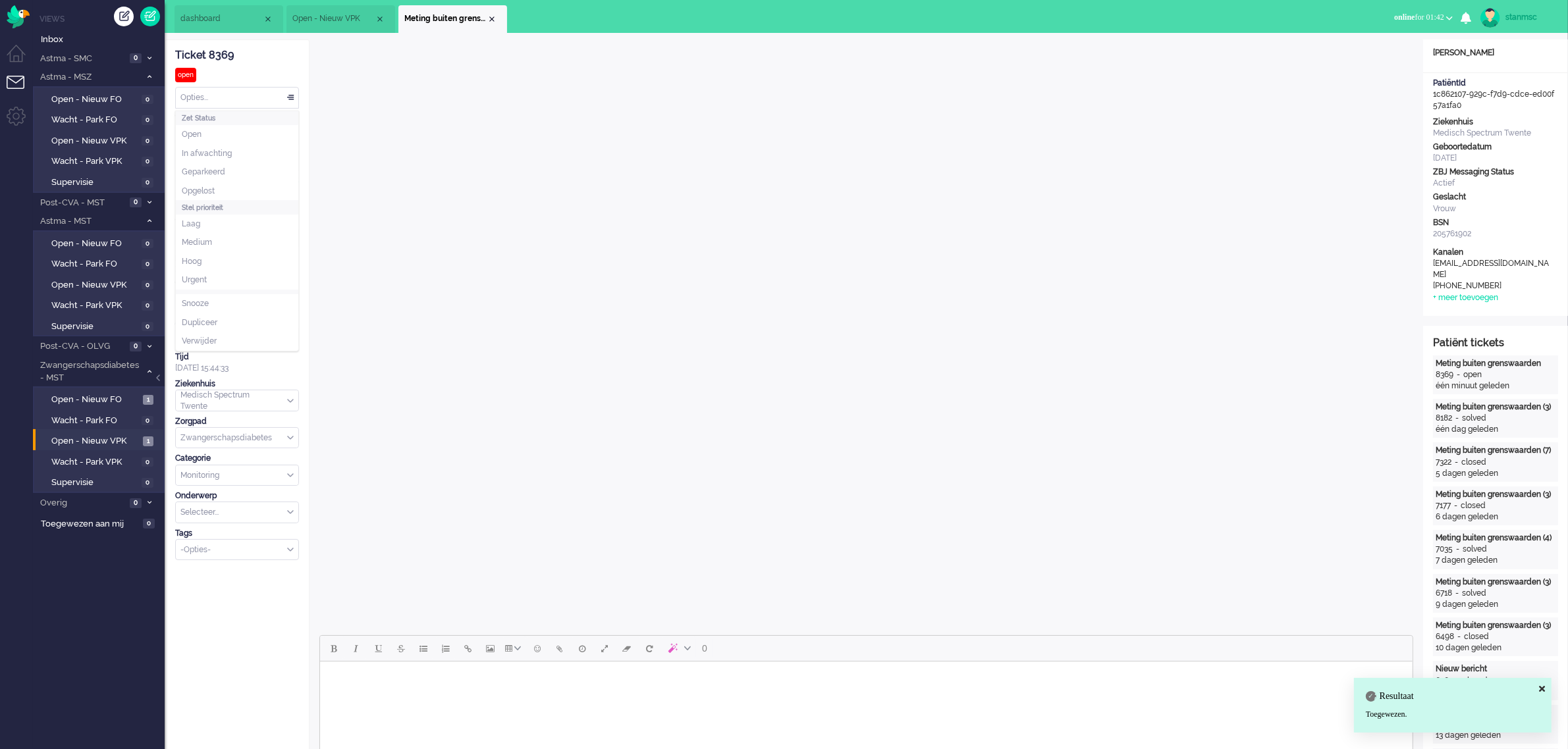
click at [232, 101] on div "Opties..." at bounding box center [237, 98] width 123 height 20
click at [222, 186] on li "Opgelost" at bounding box center [237, 191] width 123 height 19
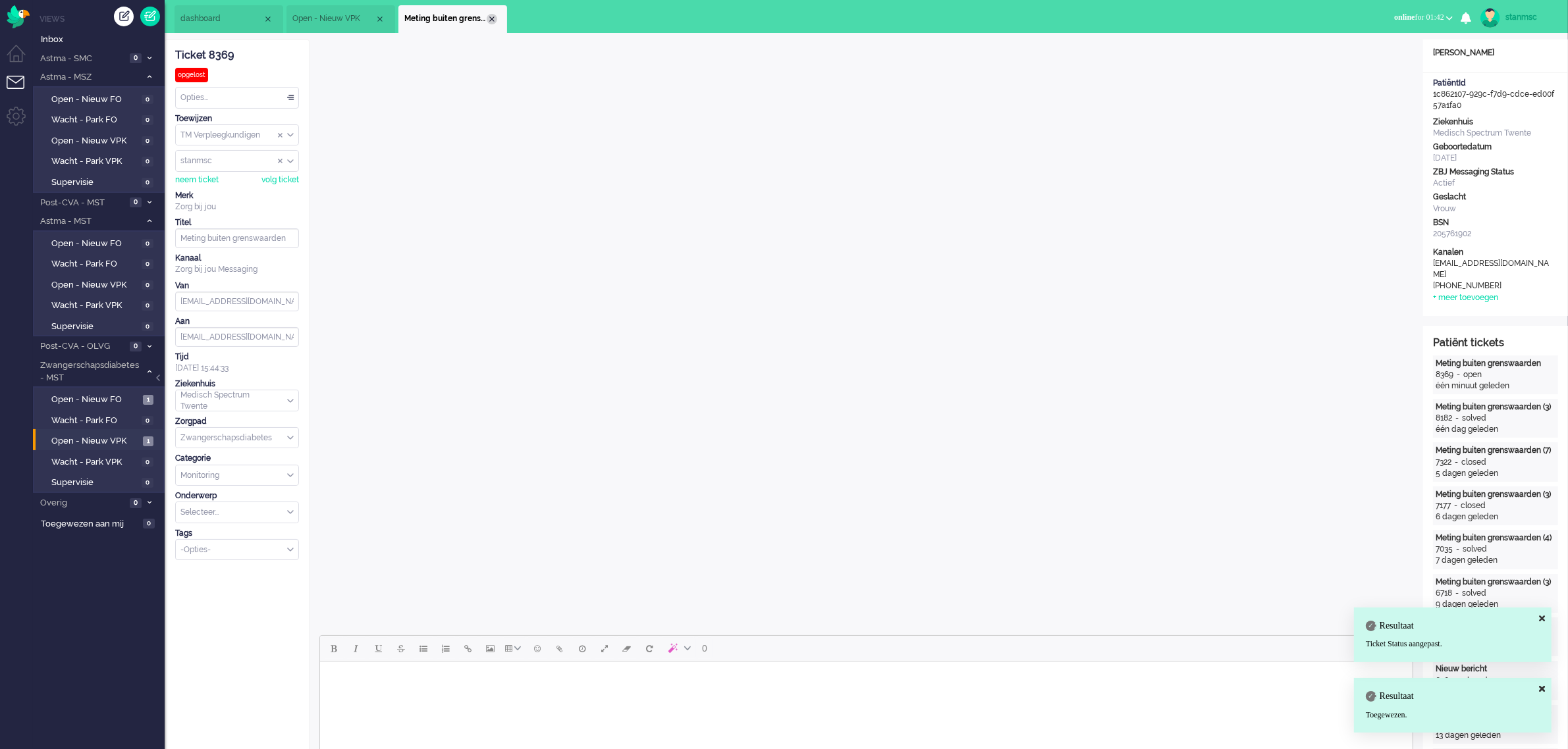
click at [490, 19] on div "Close tab" at bounding box center [492, 19] width 11 height 11
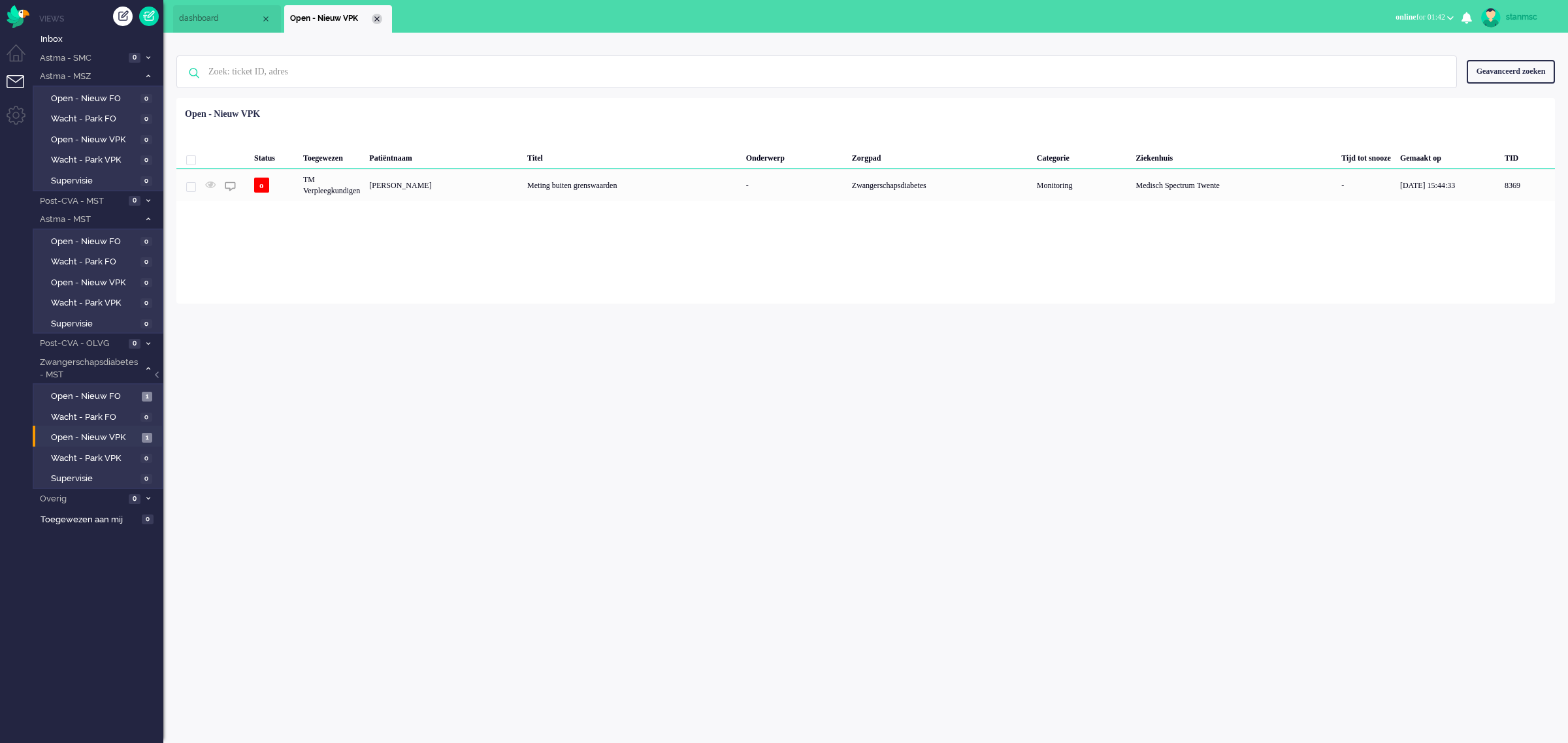
click at [375, 22] on div "Close tab" at bounding box center [377, 19] width 11 height 11
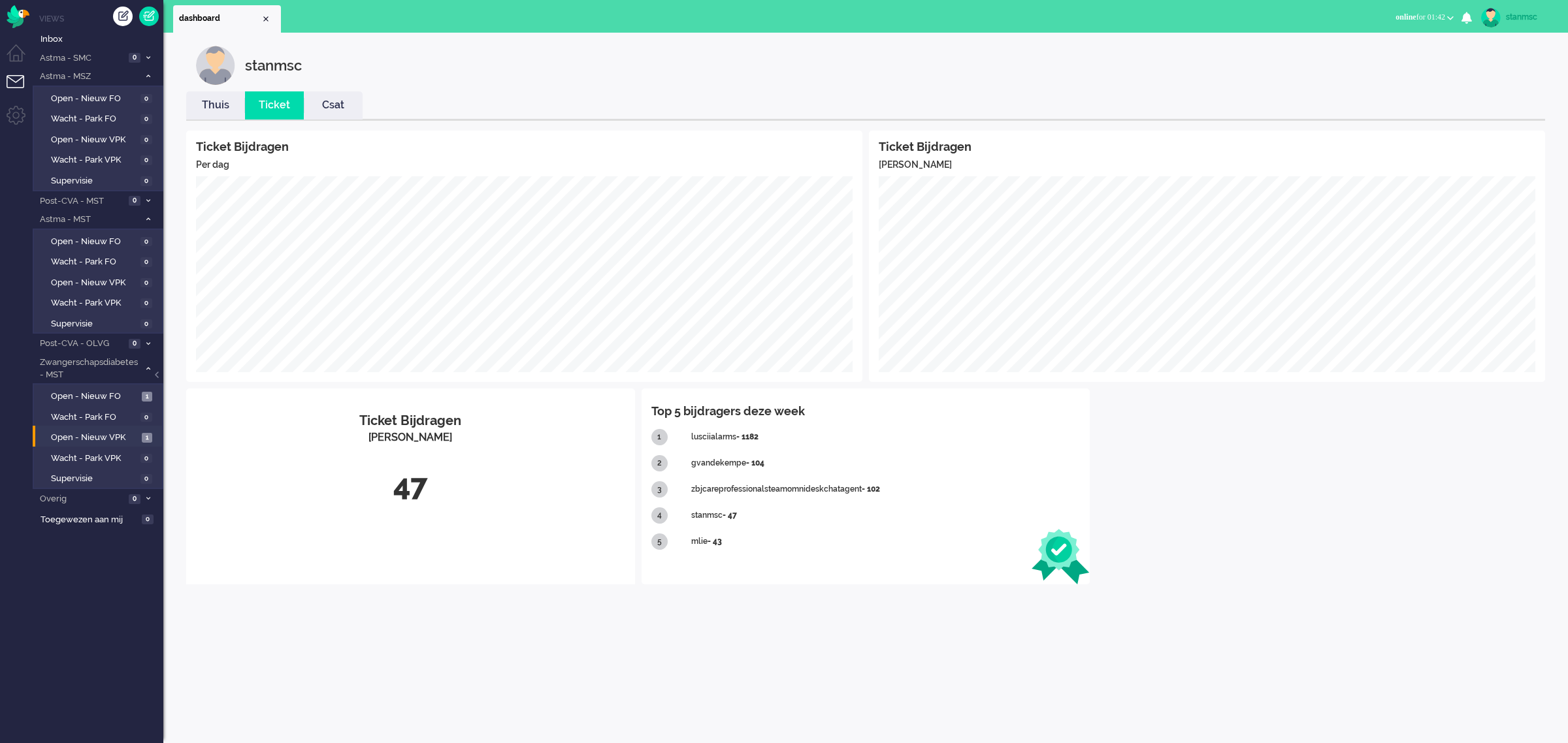
click at [214, 106] on link "Thuis" at bounding box center [216, 105] width 59 height 15
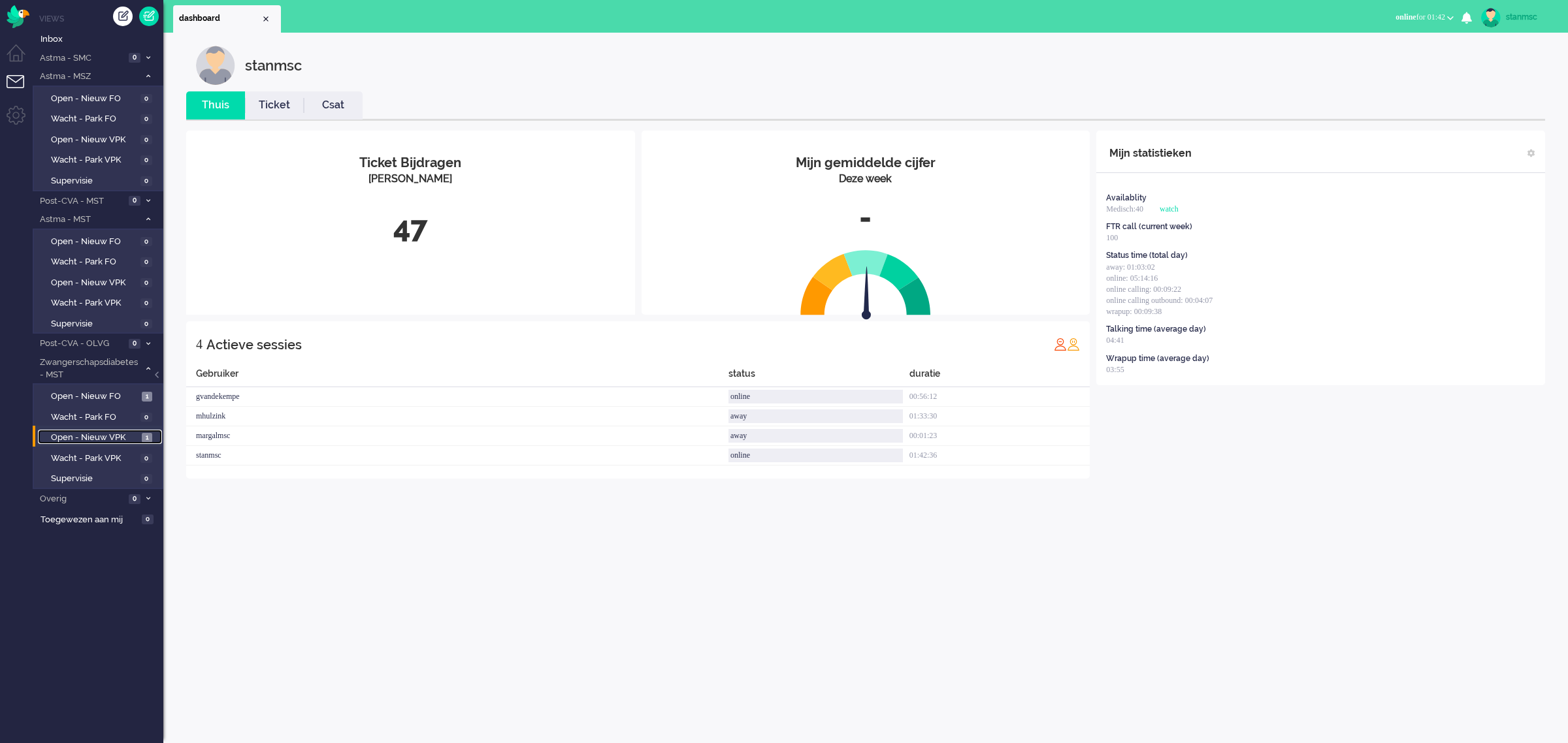
click at [98, 433] on span "Open - Nieuw VPK" at bounding box center [95, 438] width 88 height 12
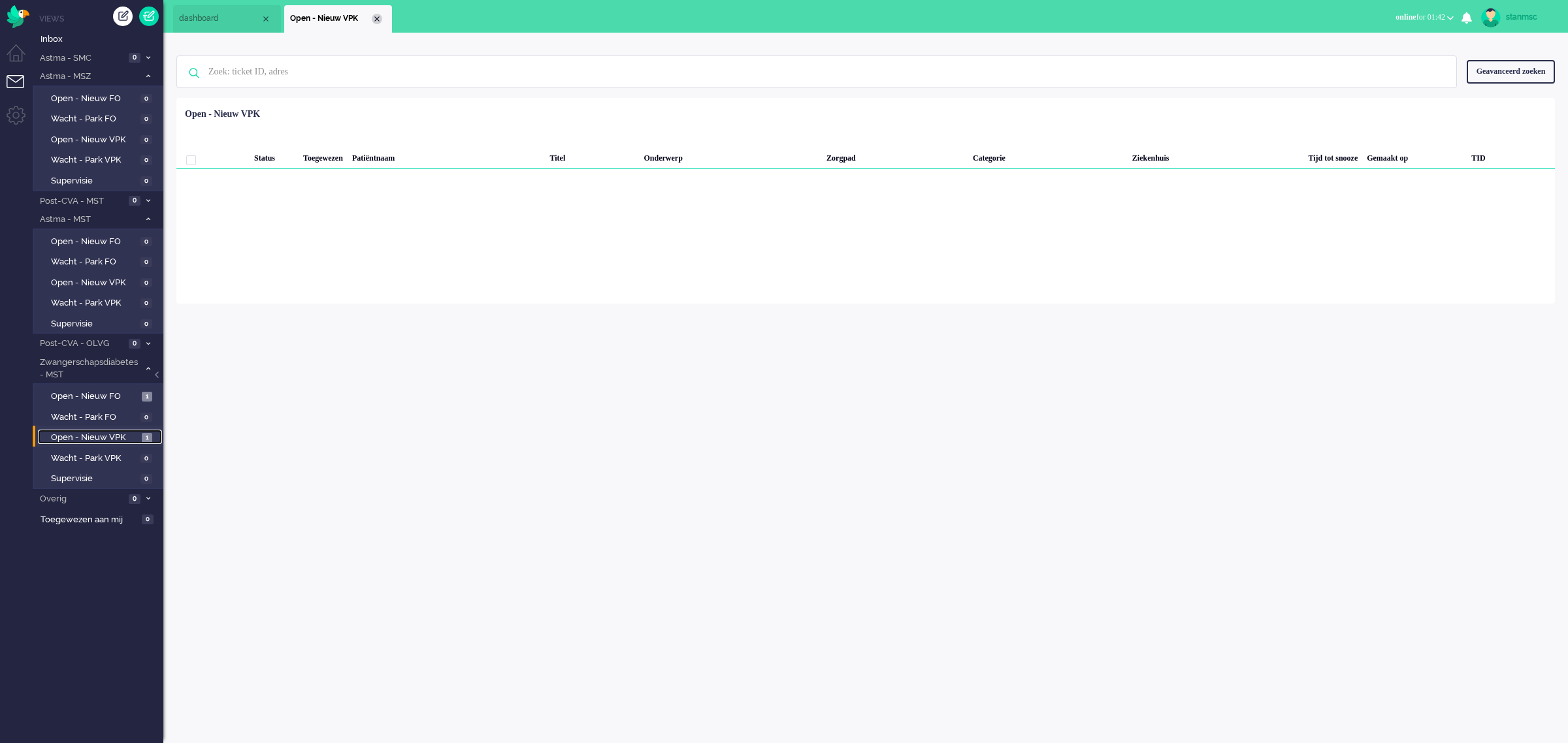
click at [374, 17] on div "Close tab" at bounding box center [377, 19] width 11 height 11
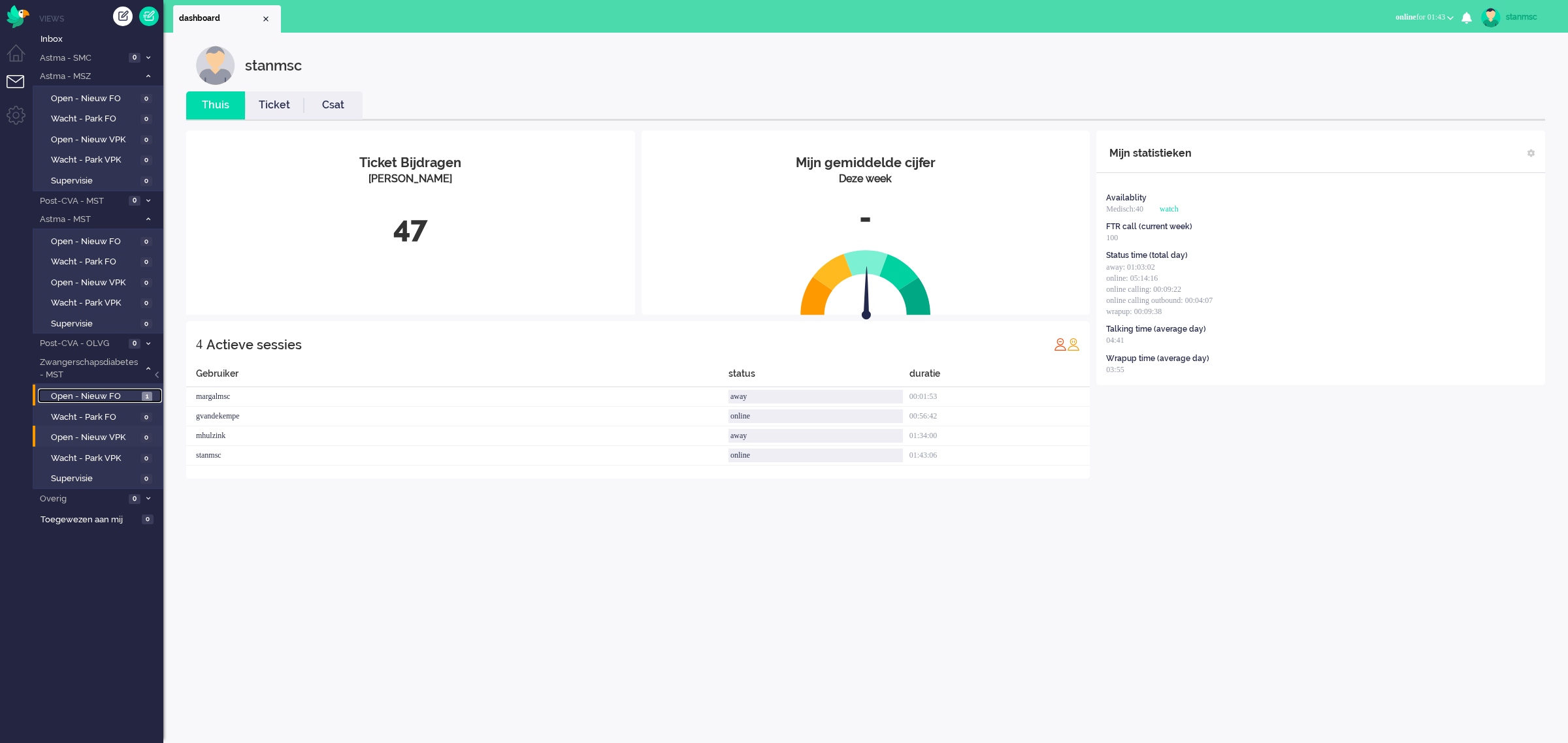
click at [108, 395] on span "Open - Nieuw FO" at bounding box center [95, 397] width 88 height 12
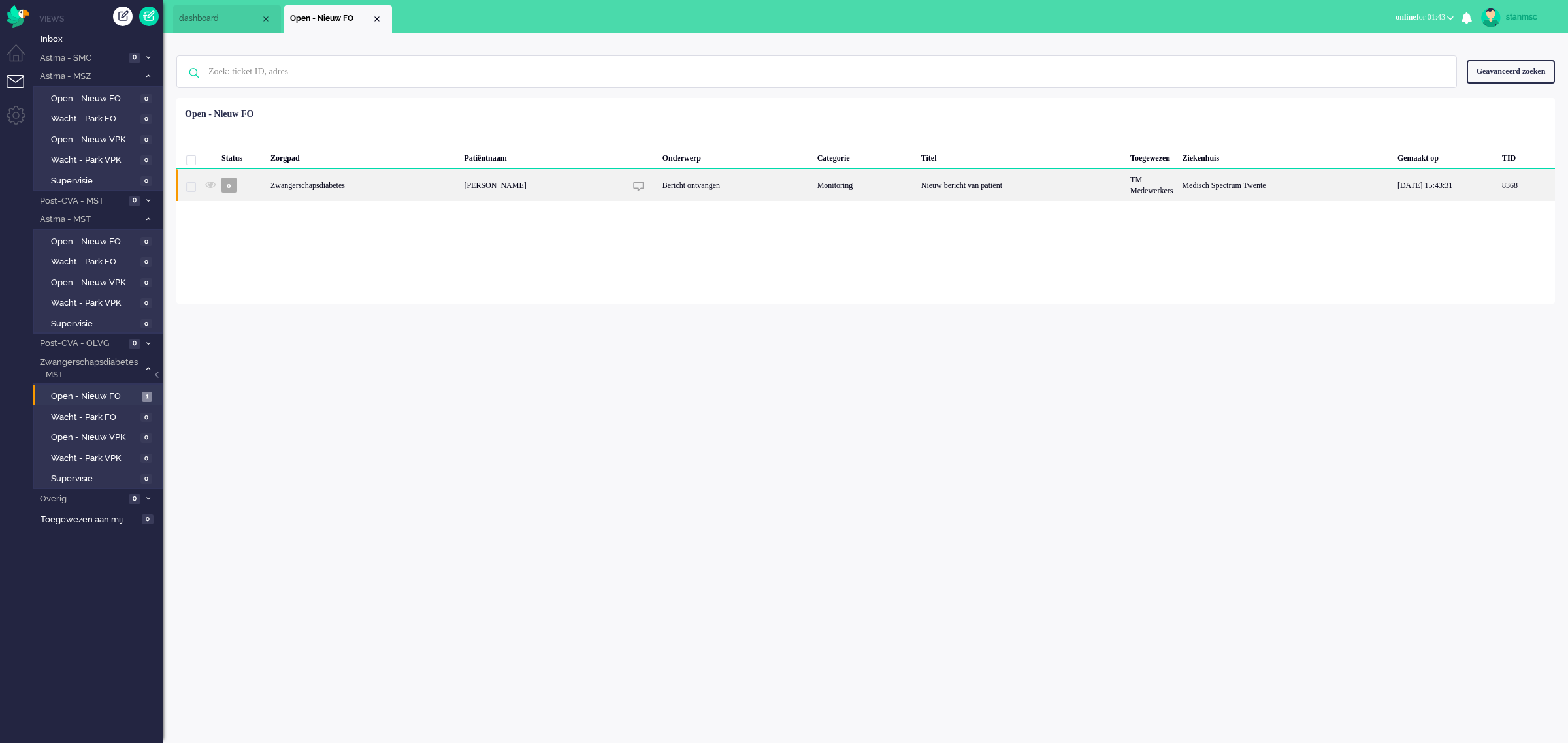
click at [259, 188] on div "o" at bounding box center [241, 185] width 49 height 32
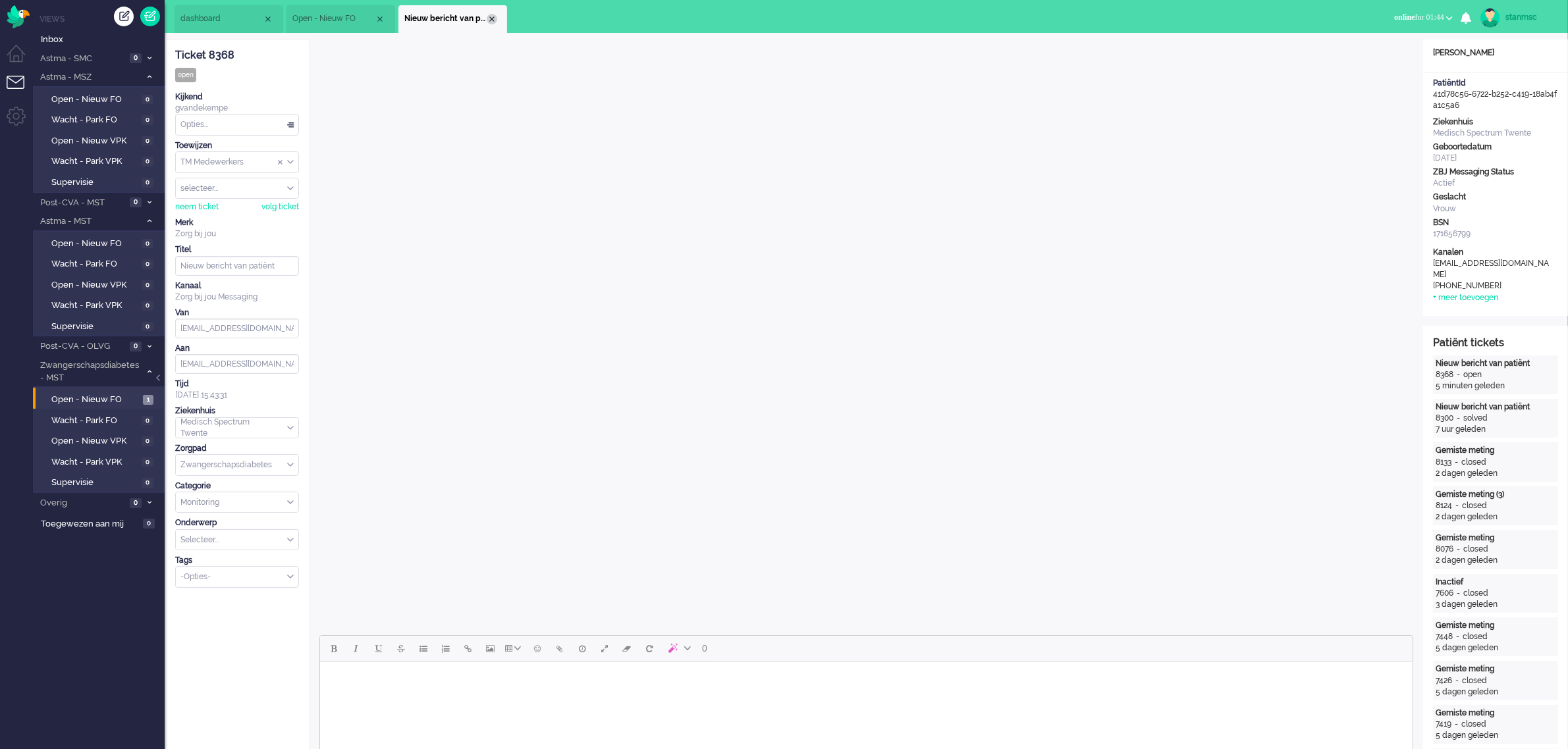
click at [491, 17] on div "Close tab" at bounding box center [492, 19] width 11 height 11
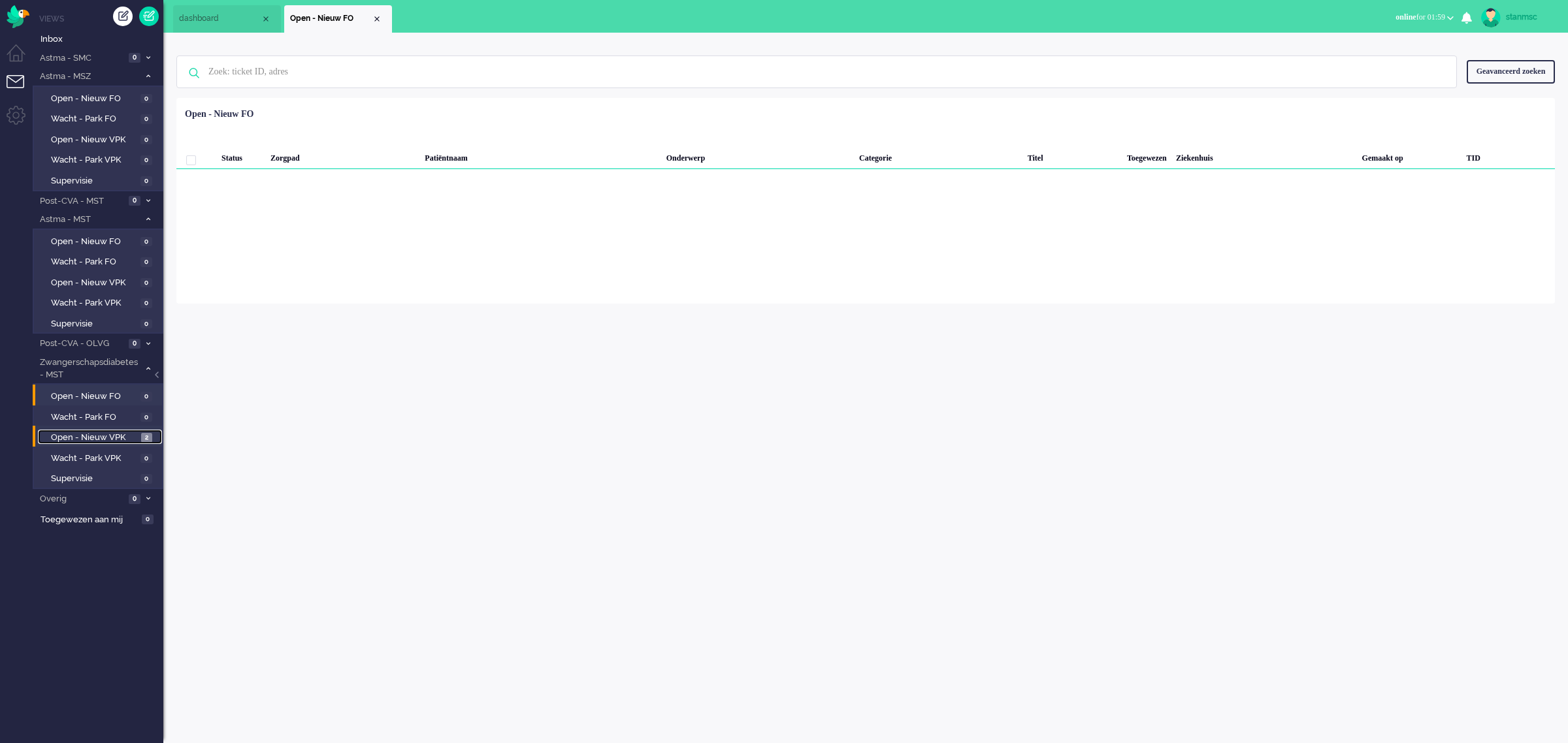
click at [103, 432] on span "Open - Nieuw VPK" at bounding box center [94, 438] width 87 height 12
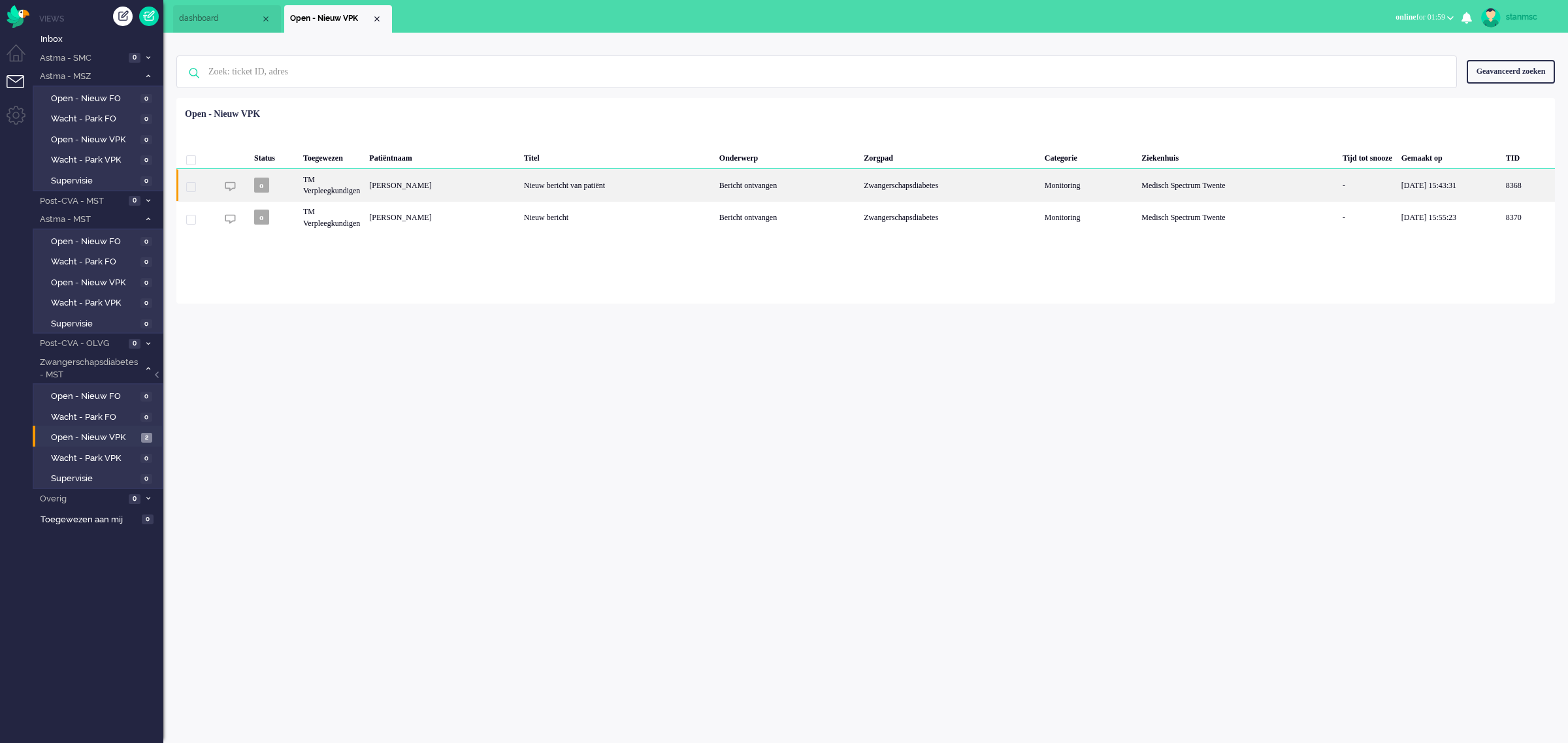
click at [1501, 193] on div "Deborah Hoogeveen" at bounding box center [1527, 185] width 53 height 32
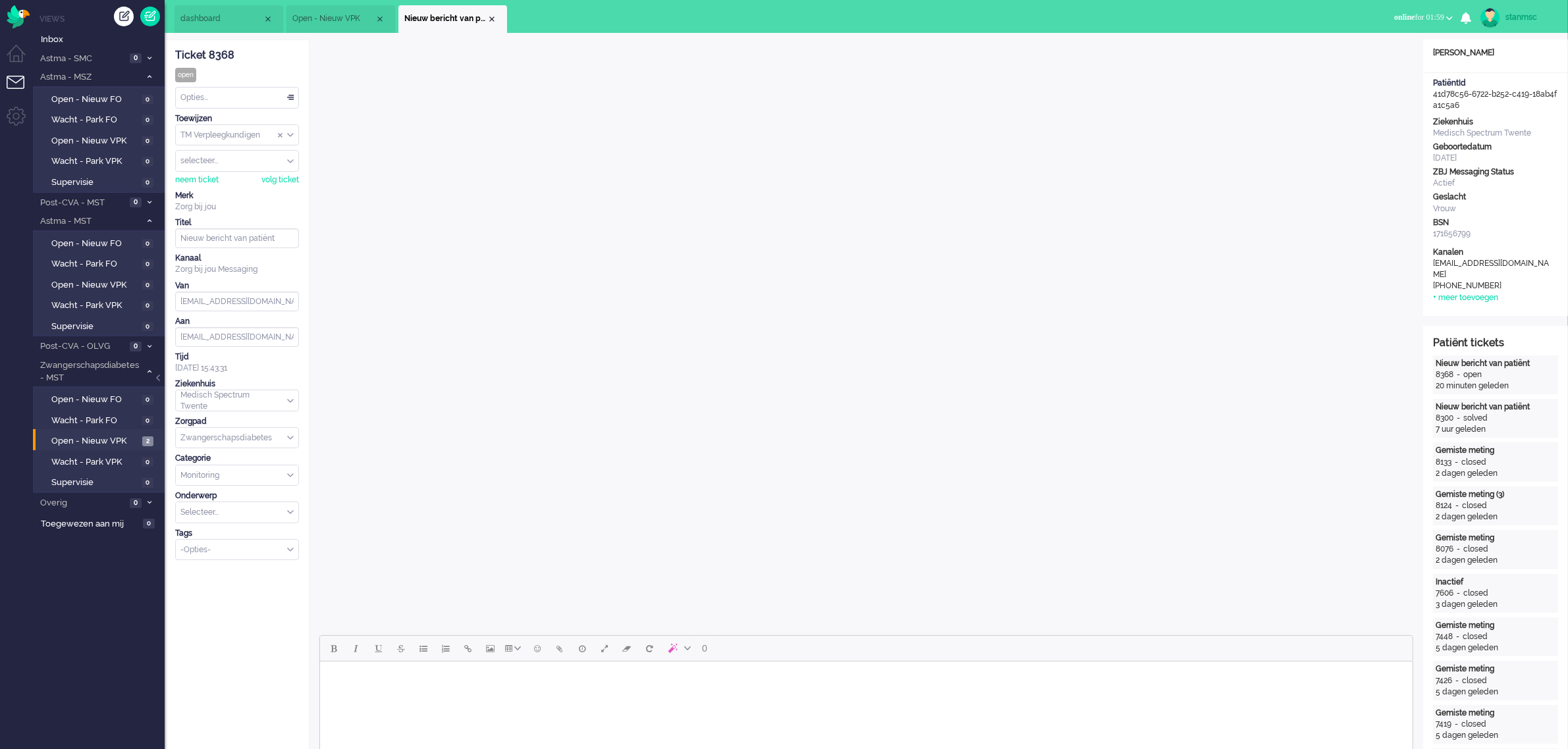
click at [347, 13] on span "Open - Nieuw VPK" at bounding box center [333, 19] width 82 height 11
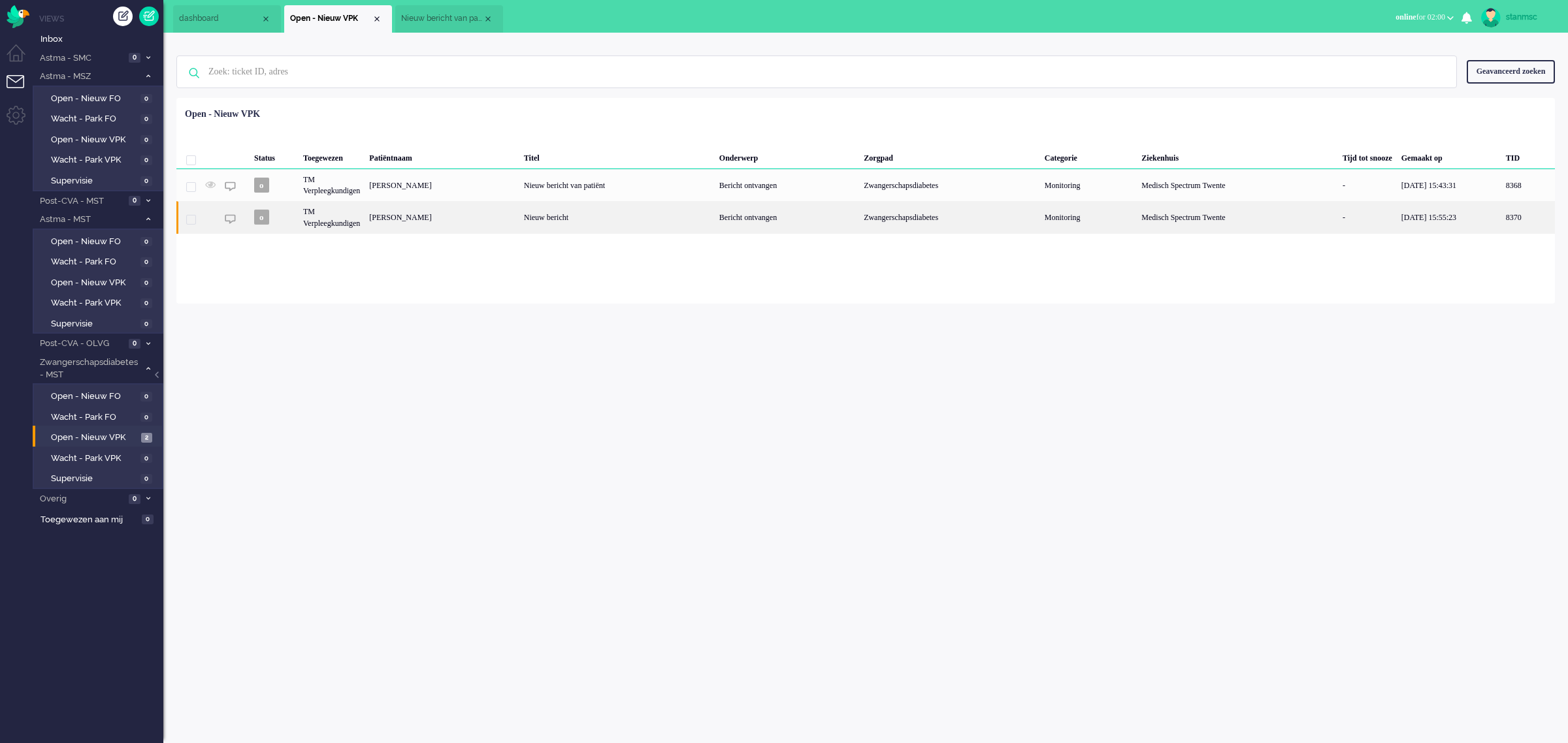
click at [1501, 224] on div "Marloes Hilderink" at bounding box center [1527, 217] width 53 height 32
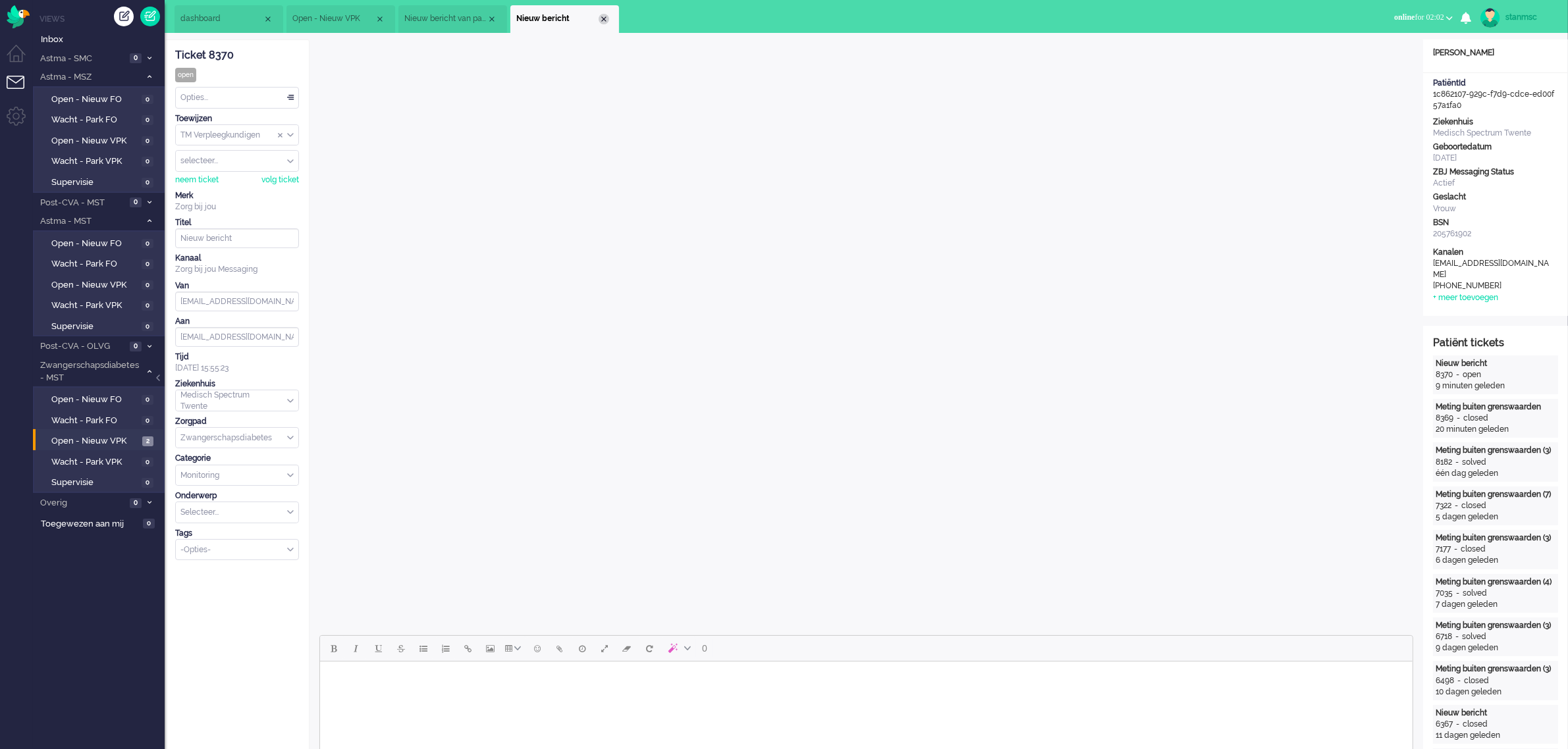
click at [601, 19] on div "Close tab" at bounding box center [604, 19] width 11 height 11
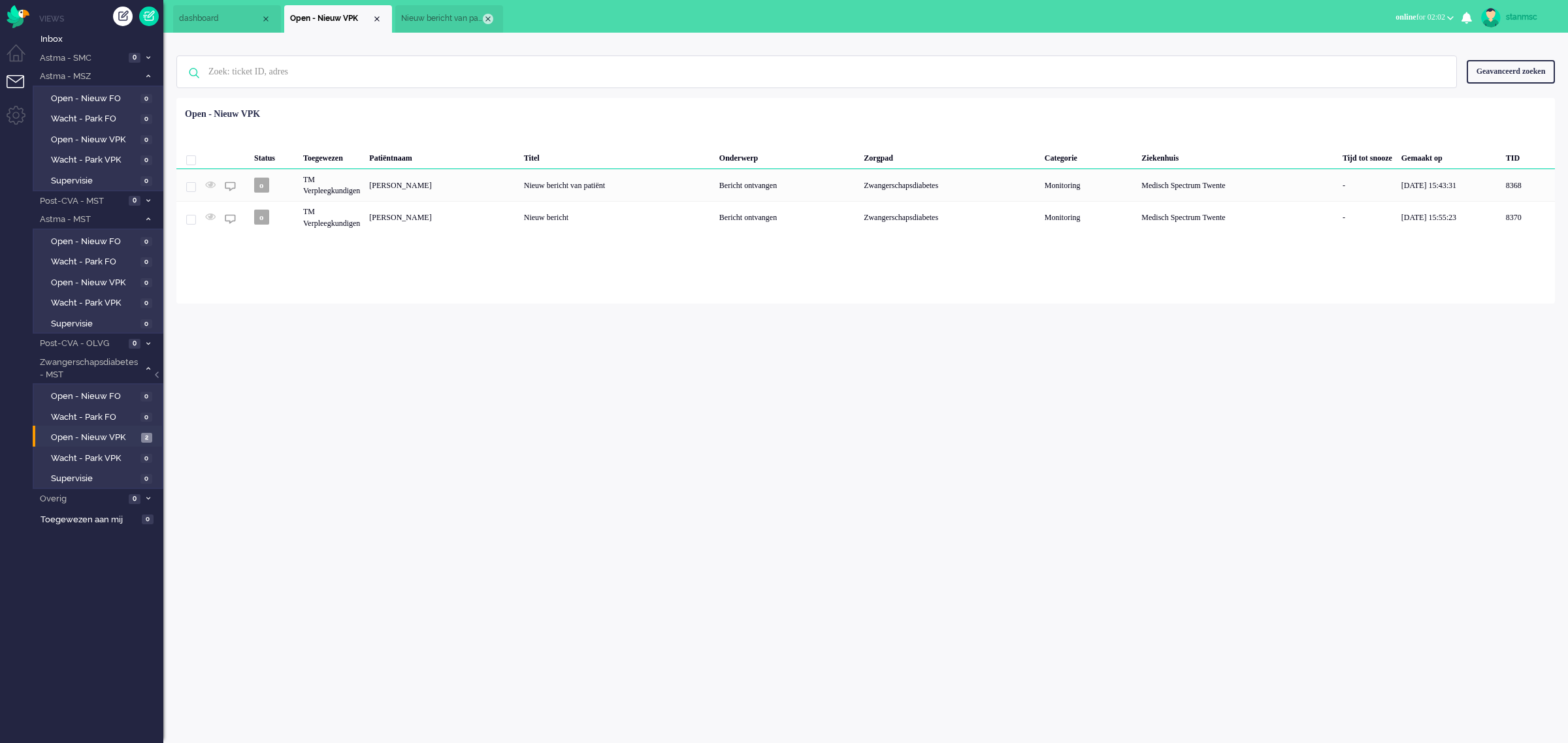
click at [491, 15] on div "Close tab" at bounding box center [488, 19] width 11 height 11
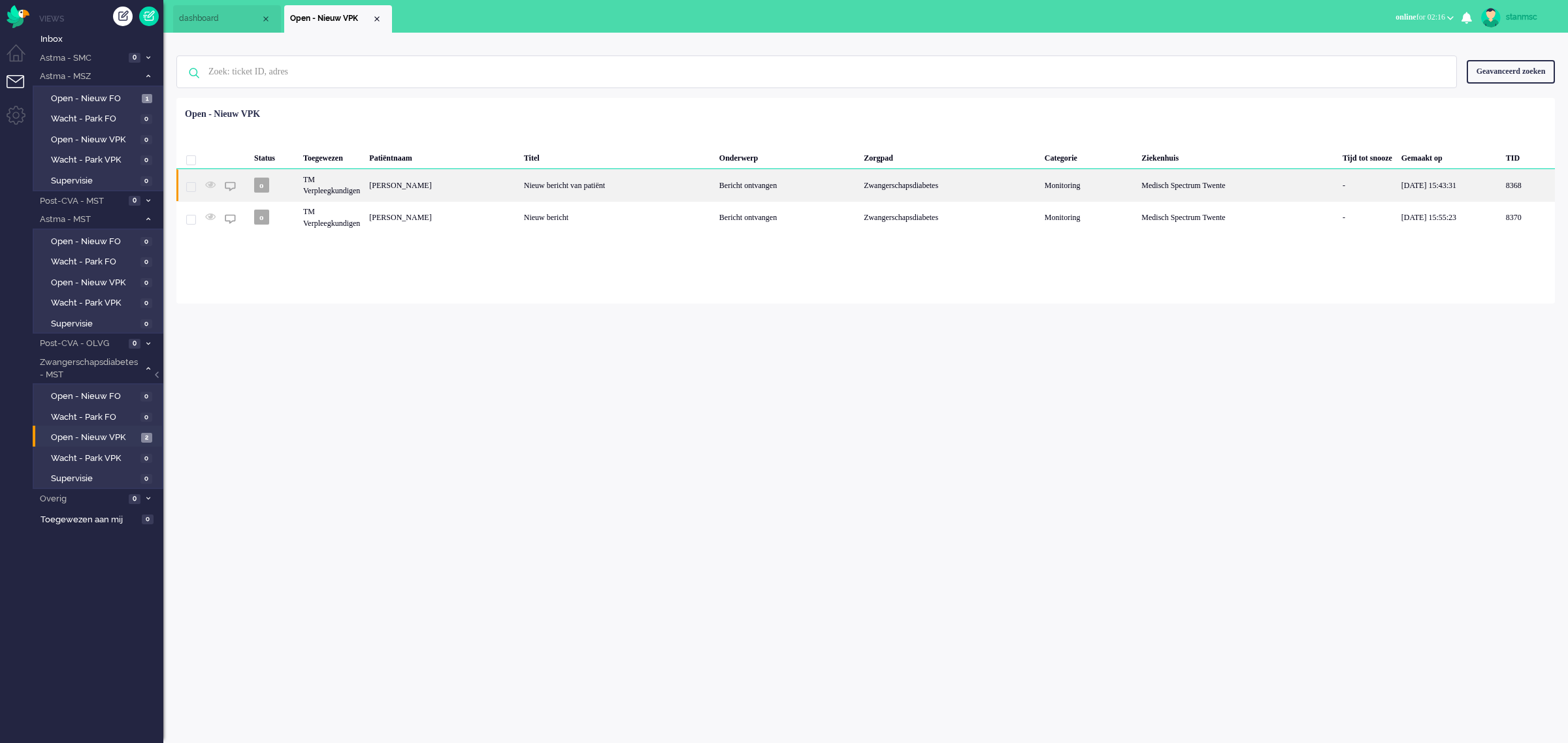
click at [1136, 185] on div "TM Verpleegkundigen" at bounding box center [1237, 185] width 201 height 32
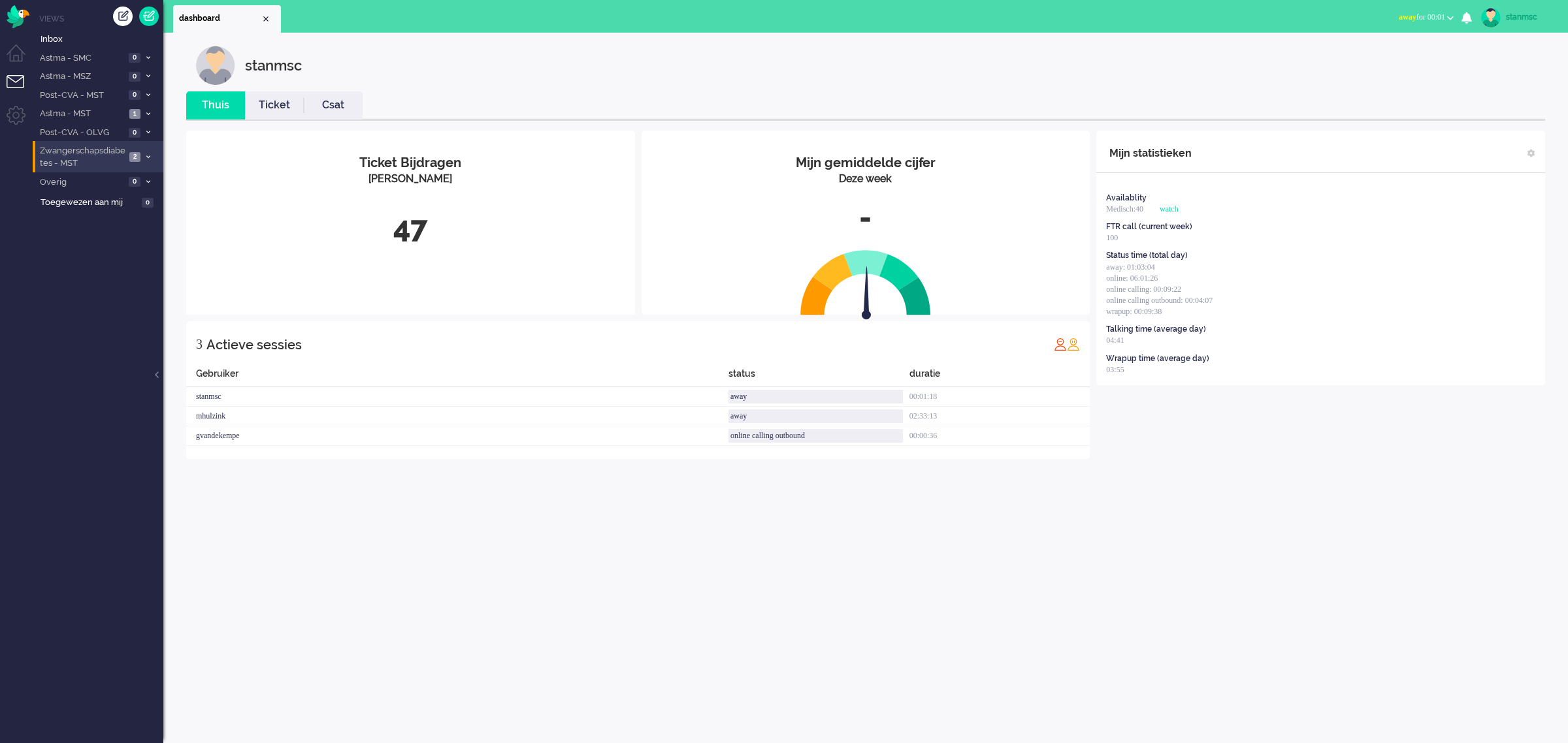
click at [82, 161] on span "Zwangerschapsdiabetes - MST" at bounding box center [82, 156] width 88 height 24
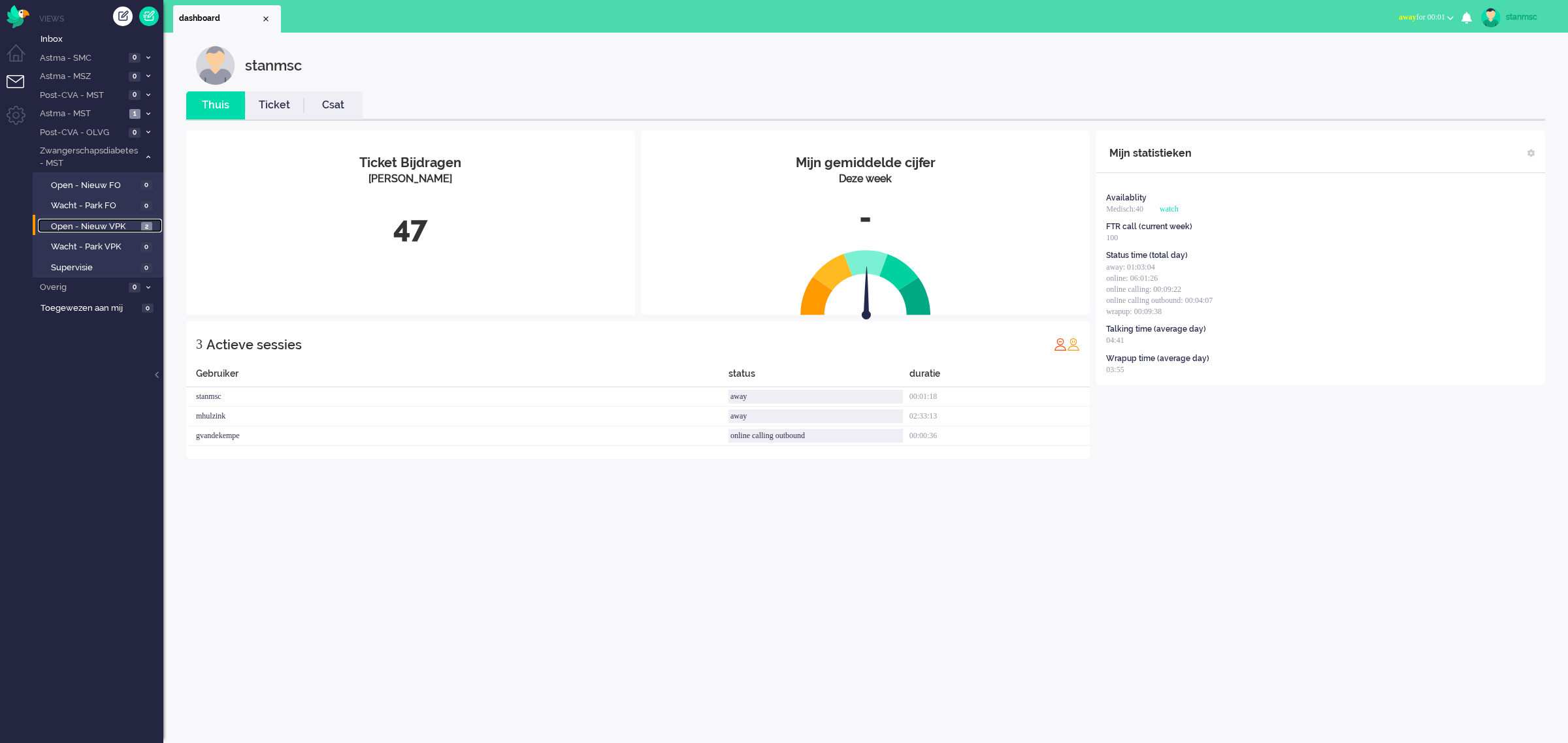
click at [108, 223] on span "Open - Nieuw VPK" at bounding box center [94, 227] width 87 height 12
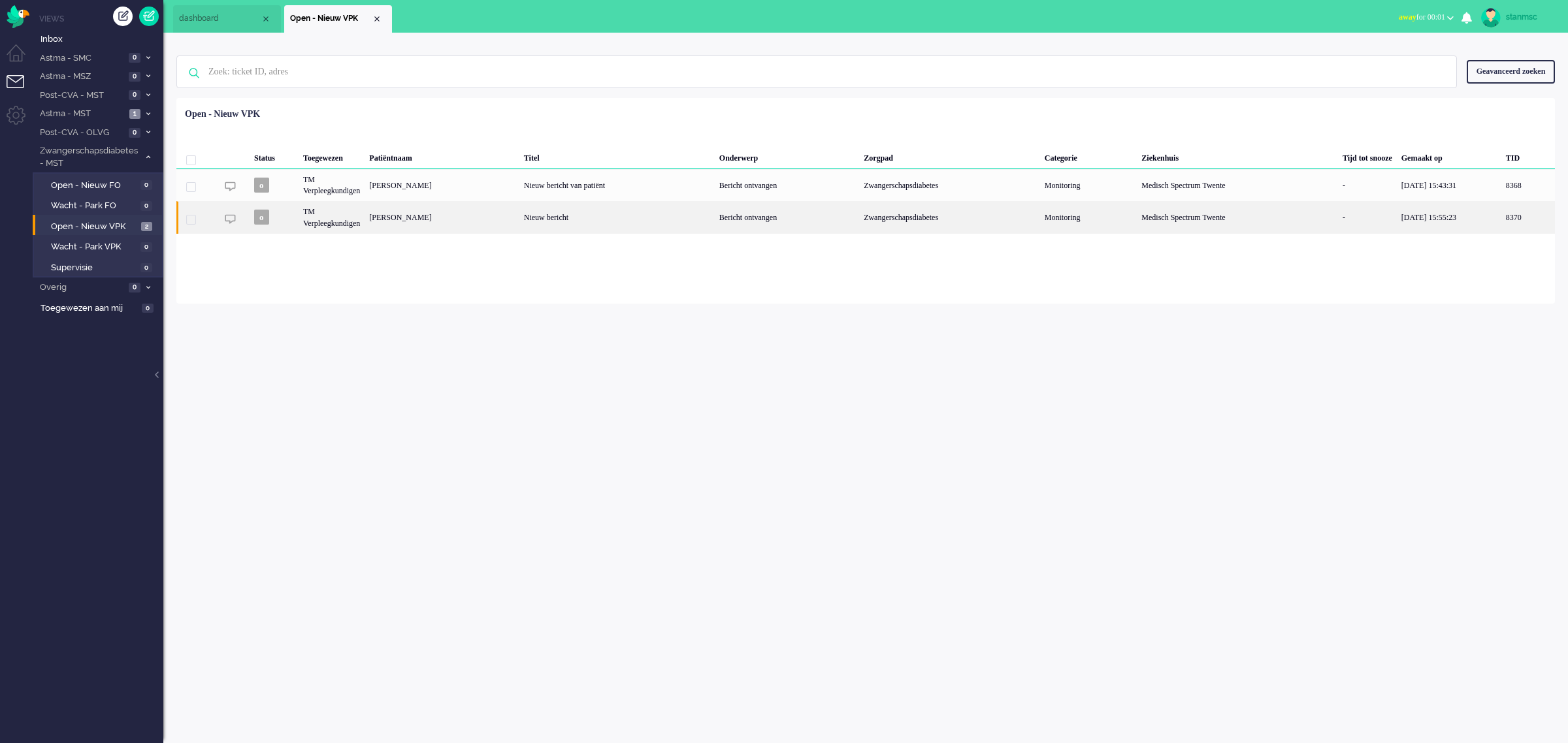
click at [1253, 217] on div "[PERSON_NAME]" at bounding box center [1527, 217] width 53 height 32
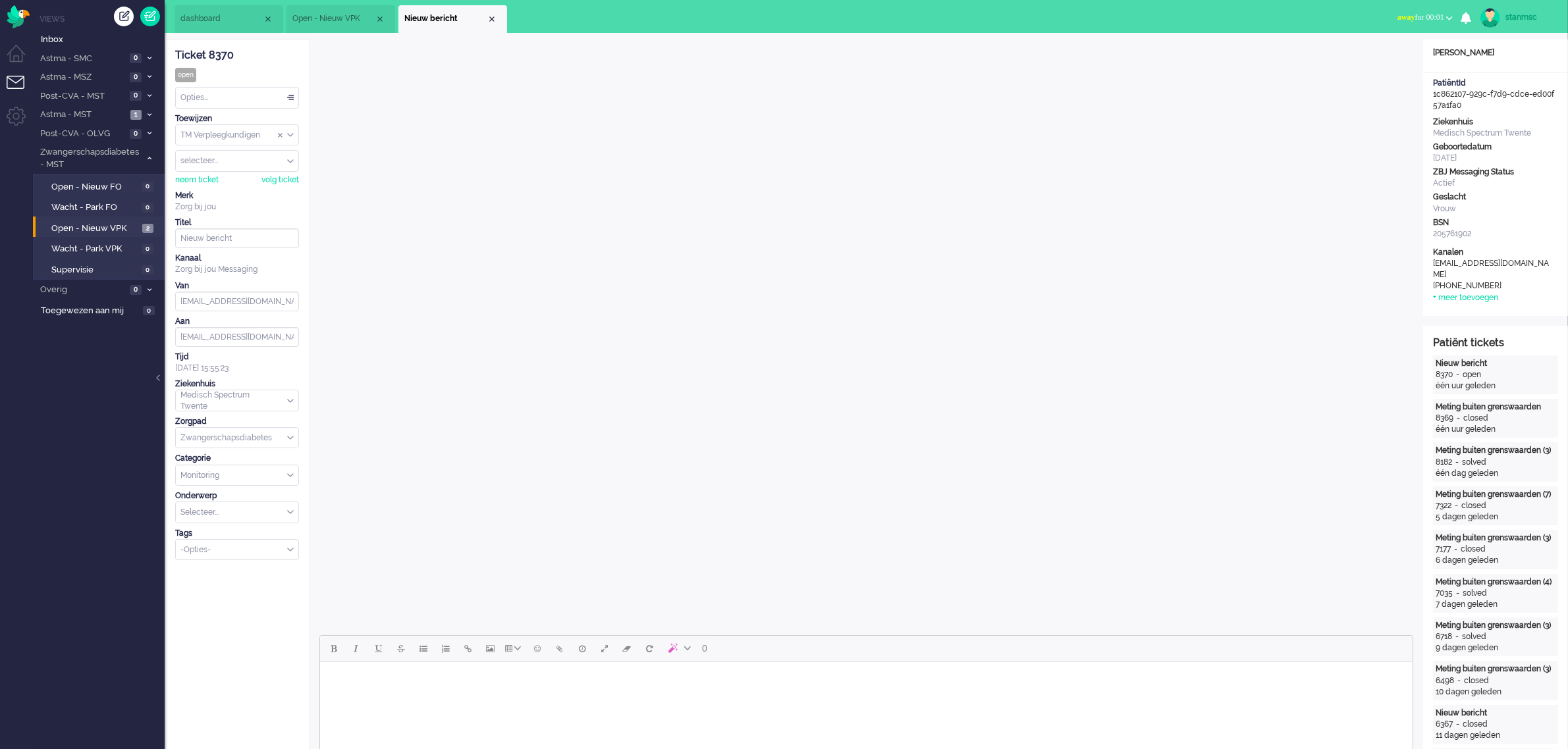
click at [520, 599] on html at bounding box center [866, 678] width 1092 height 33
click at [209, 179] on div "neem ticket" at bounding box center [197, 180] width 44 height 11
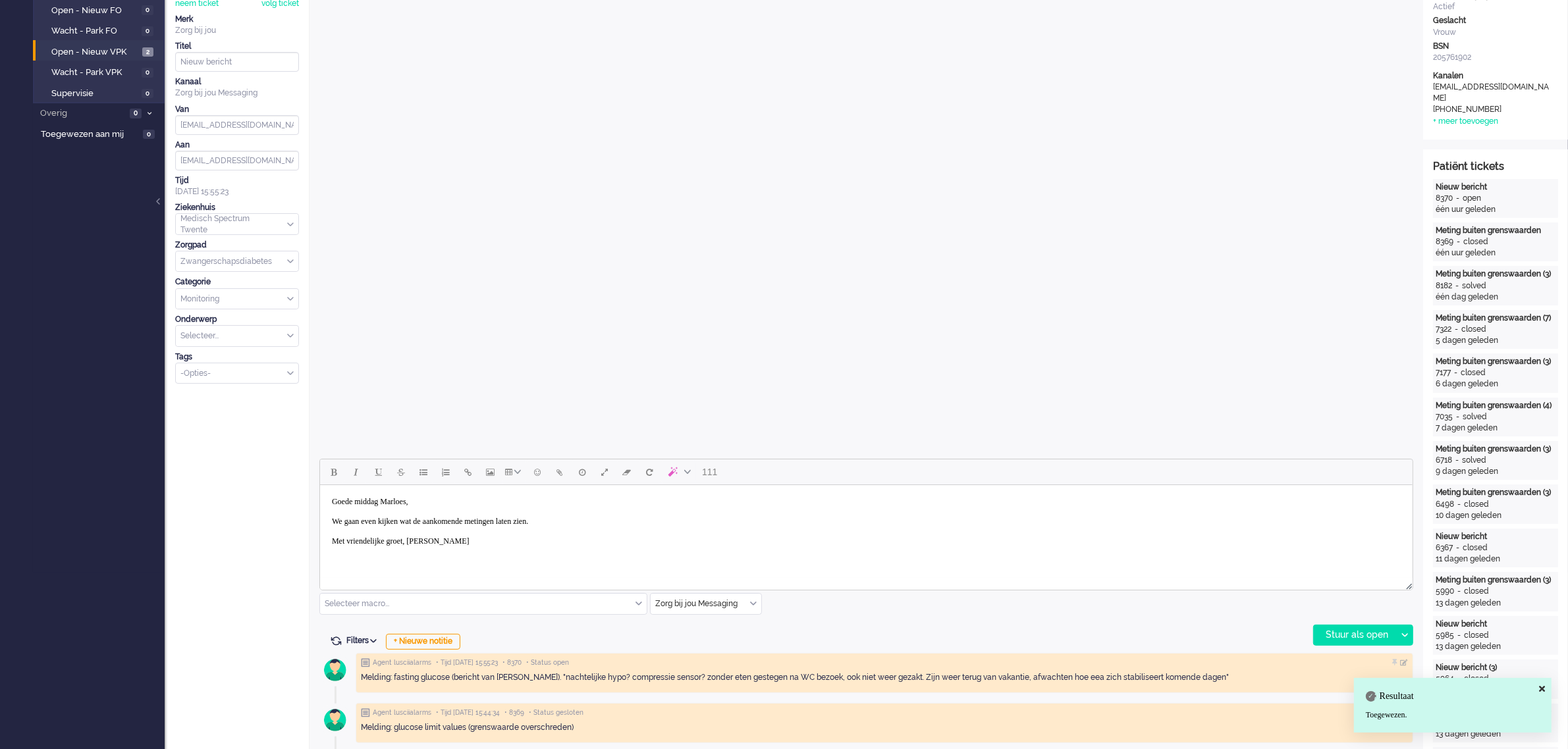
scroll to position [247, 0]
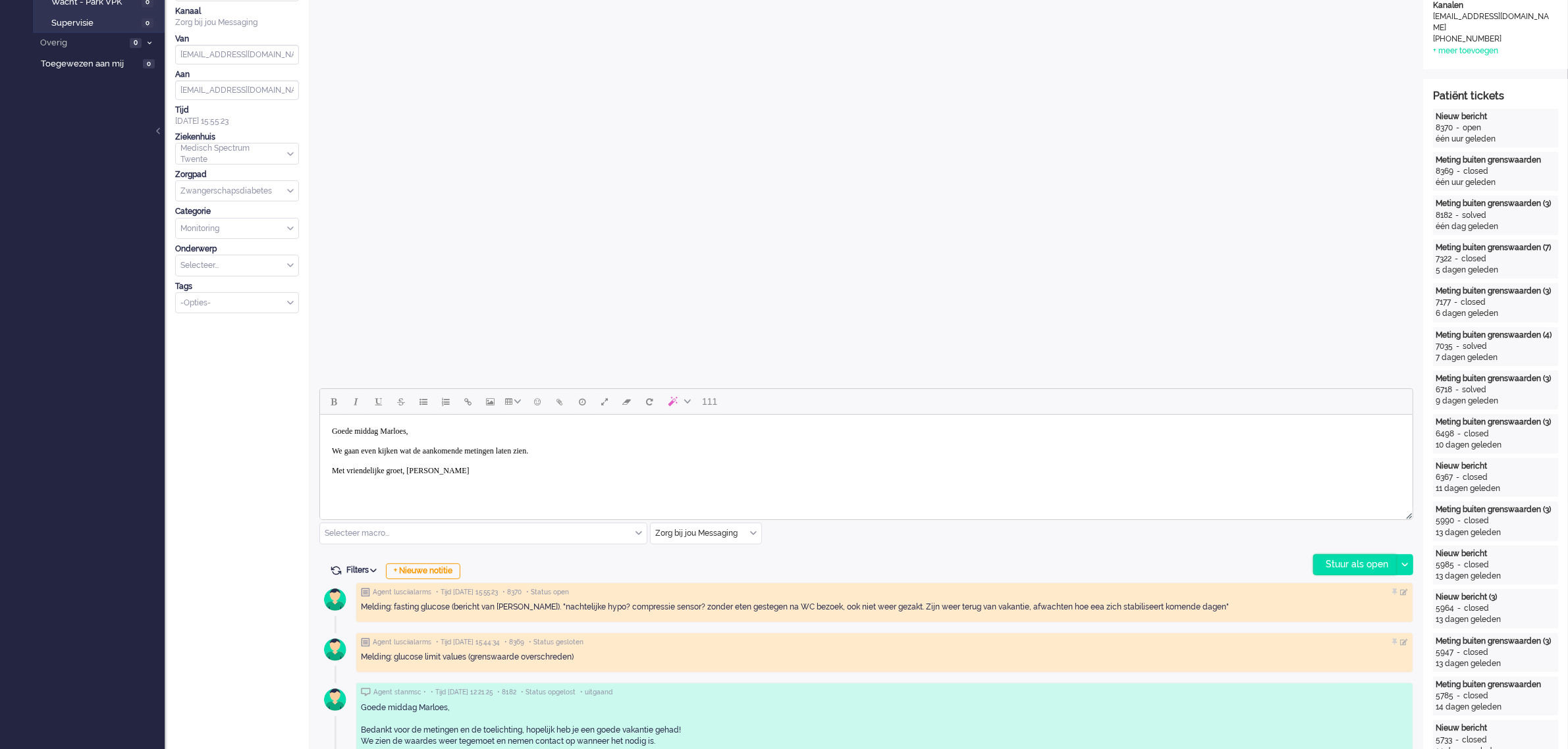
click at [1263, 563] on div "Stuur als open" at bounding box center [1355, 564] width 82 height 19
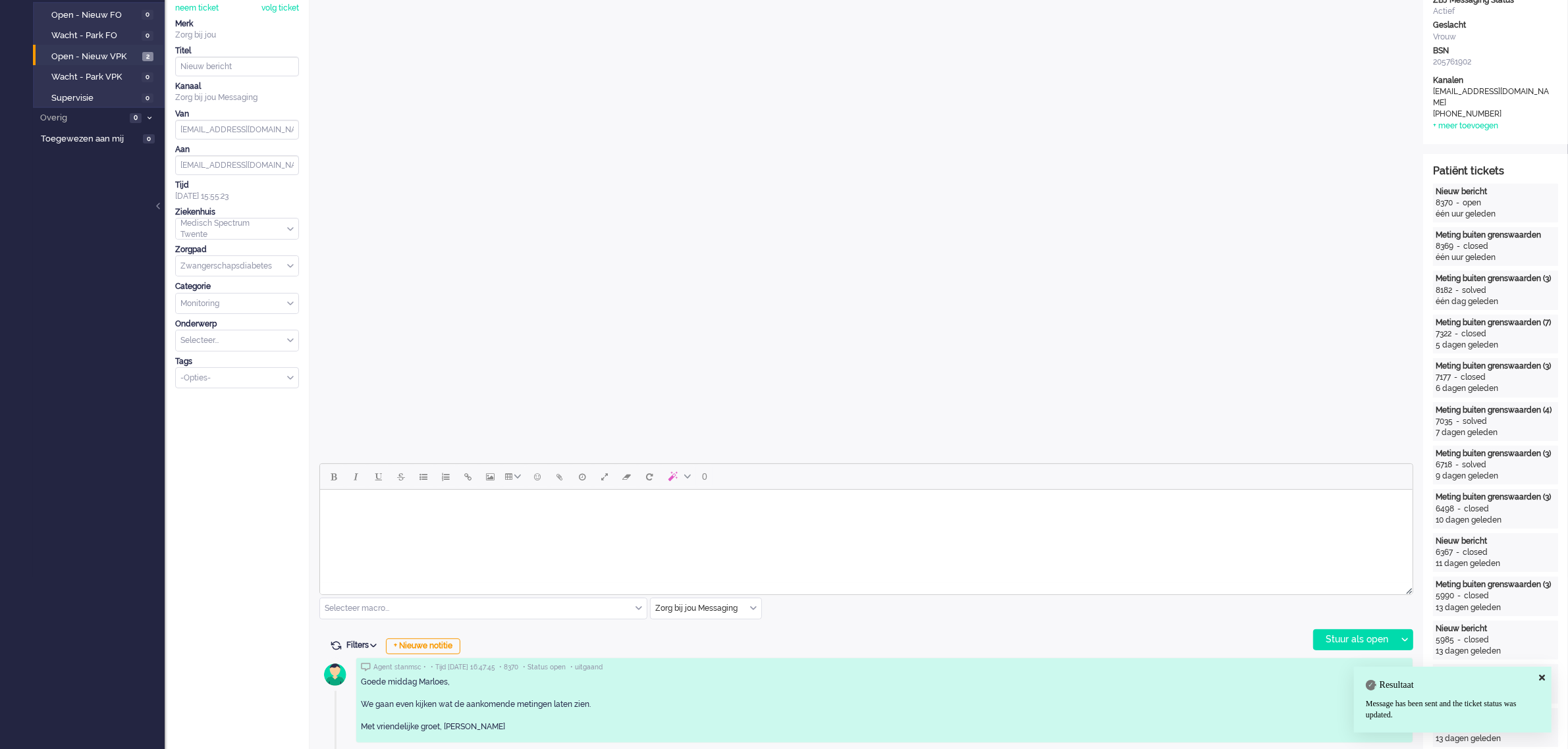
scroll to position [0, 0]
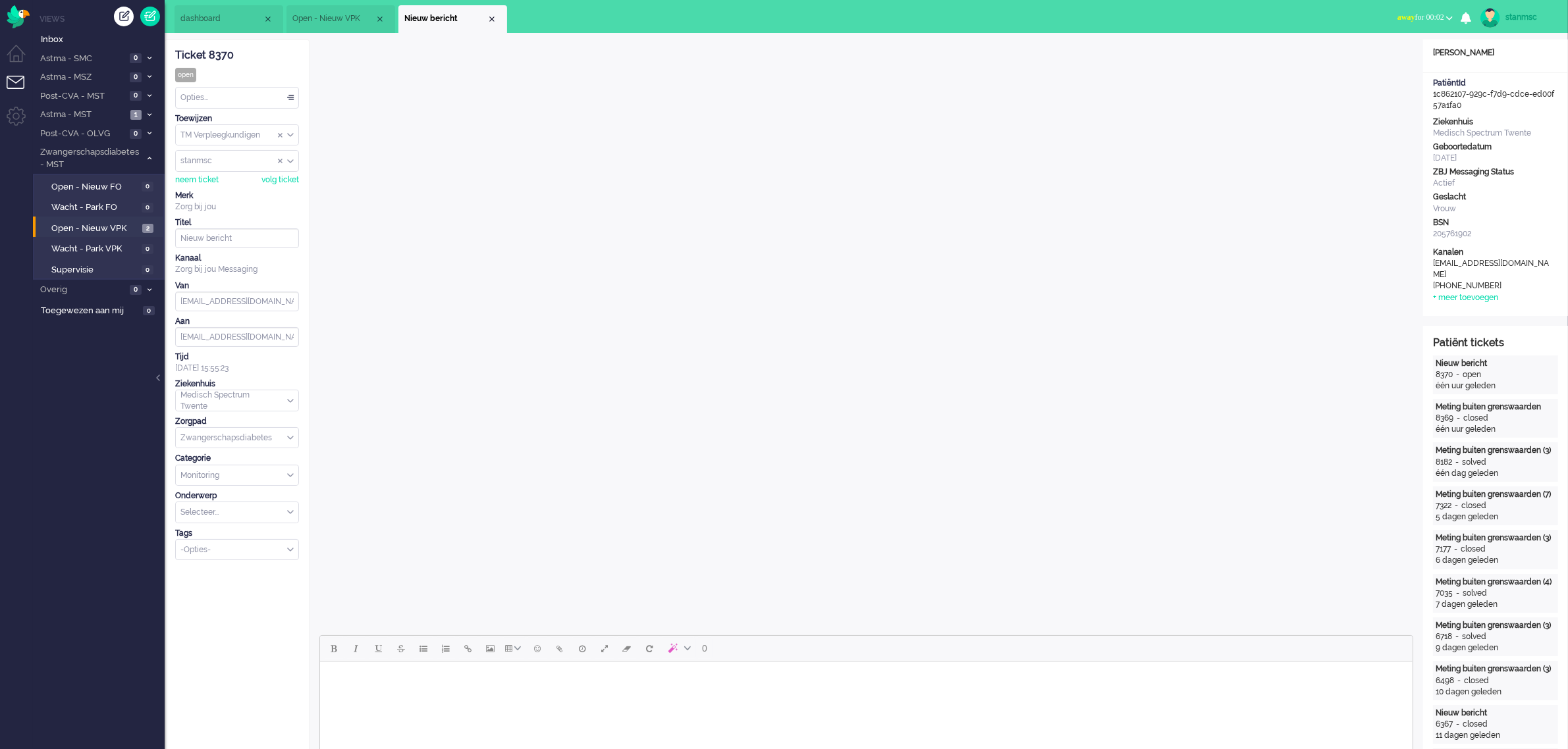
click at [218, 91] on div "Opties..." at bounding box center [237, 98] width 123 height 20
click at [214, 189] on span "Opgelost" at bounding box center [198, 191] width 33 height 11
click at [492, 20] on div "Close tab" at bounding box center [492, 19] width 11 height 11
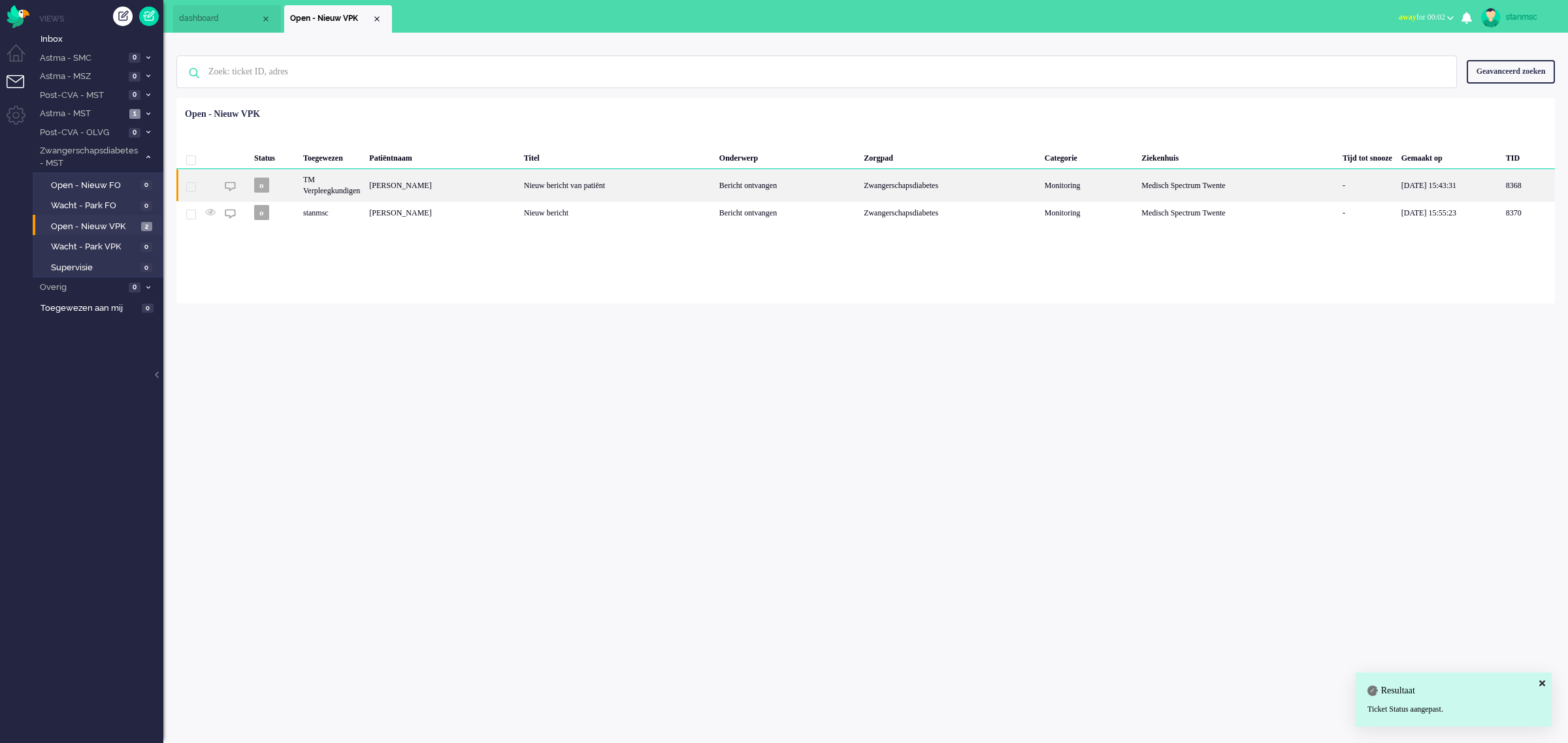
click at [1253, 183] on div "Deborah Hoogeveen" at bounding box center [1527, 185] width 53 height 32
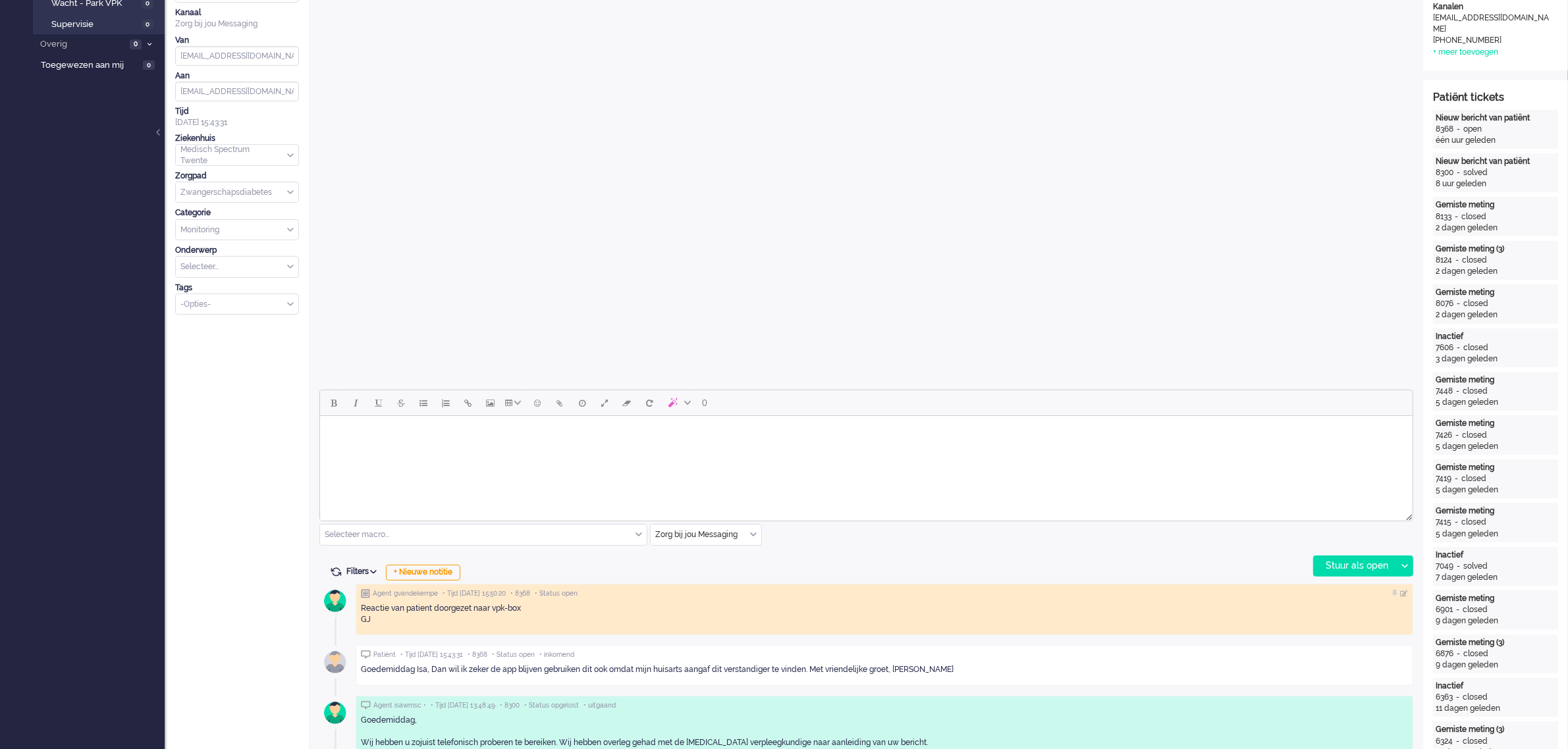
scroll to position [247, 0]
click at [645, 448] on html at bounding box center [866, 431] width 1092 height 33
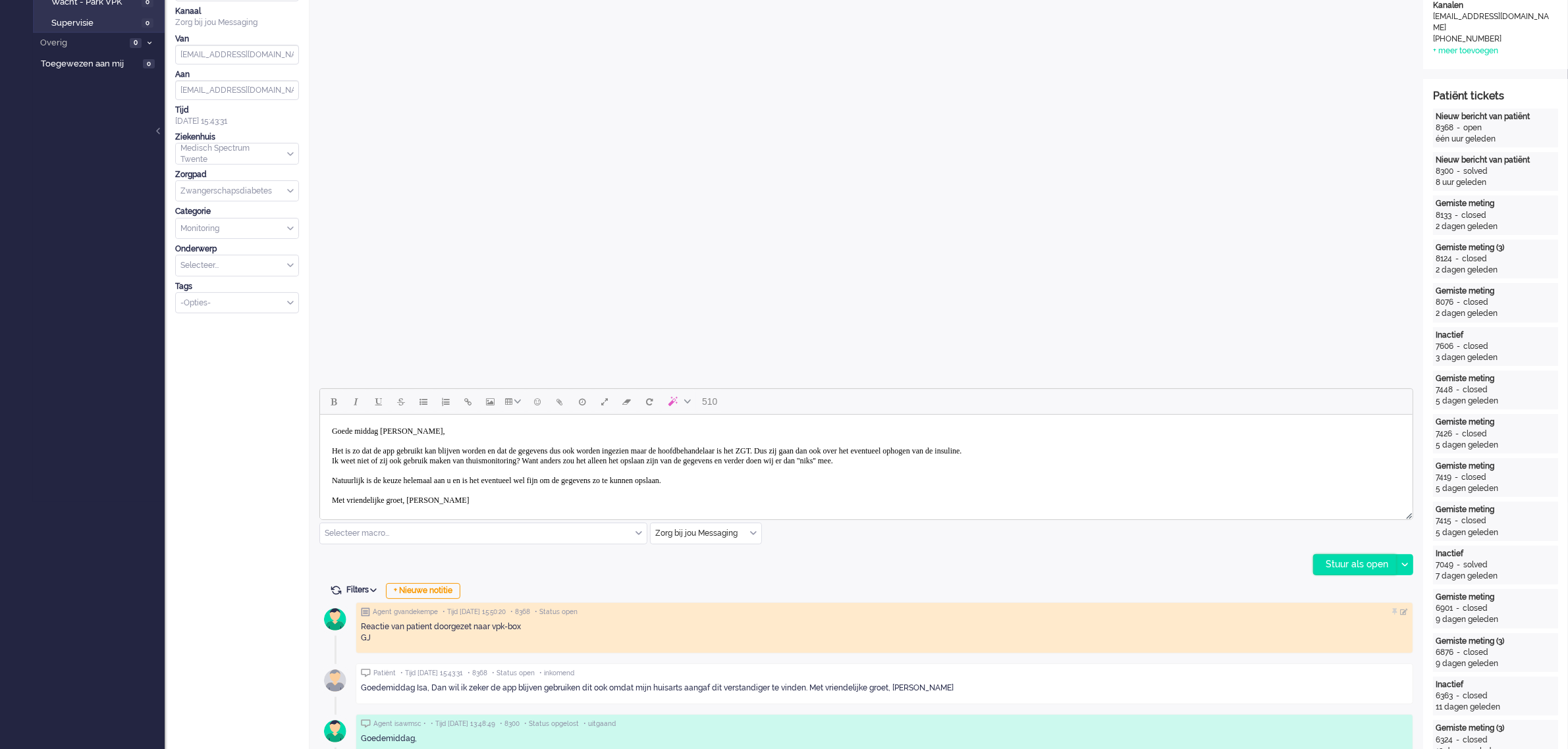
click at [1263, 565] on div "Stuur als open" at bounding box center [1355, 564] width 82 height 19
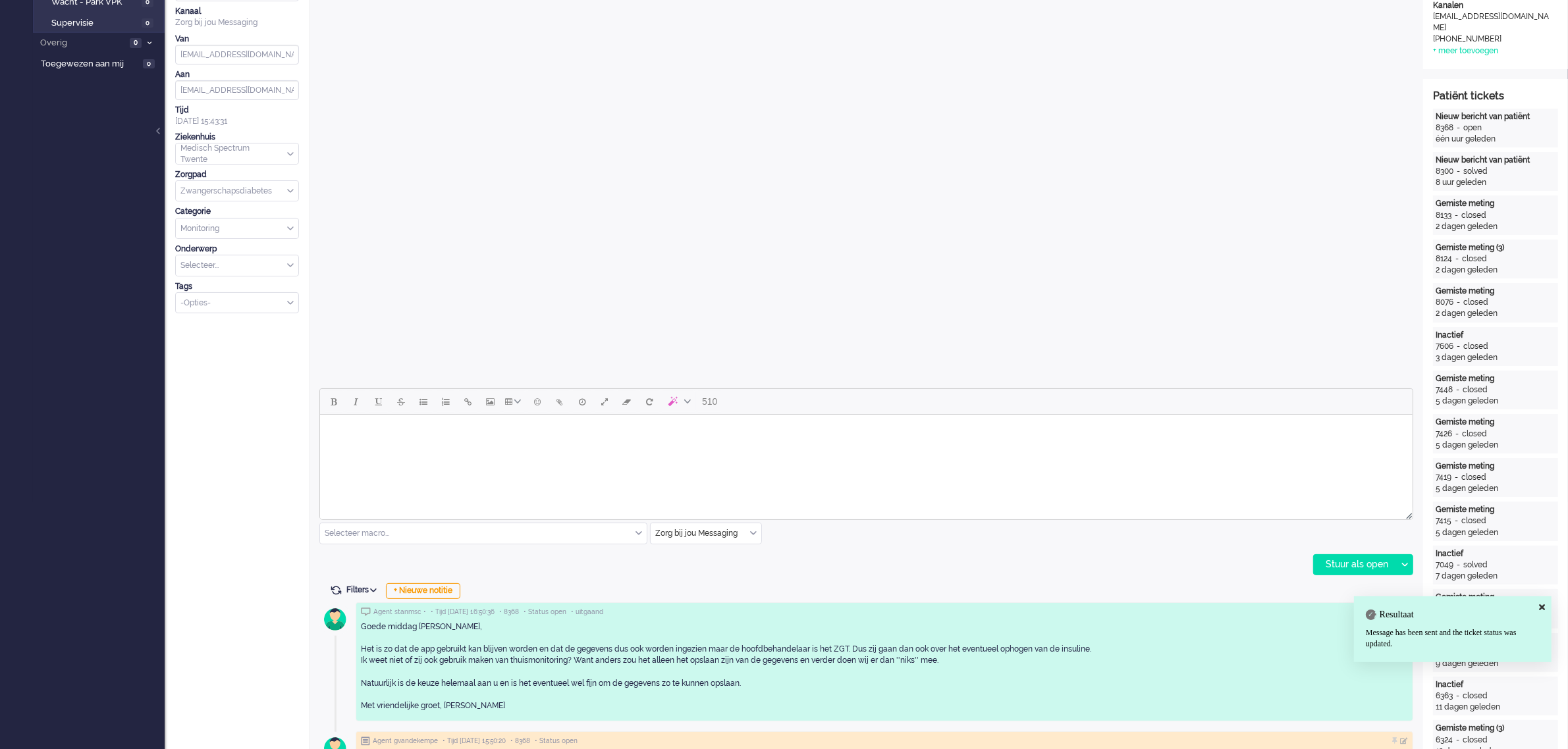
scroll to position [0, 0]
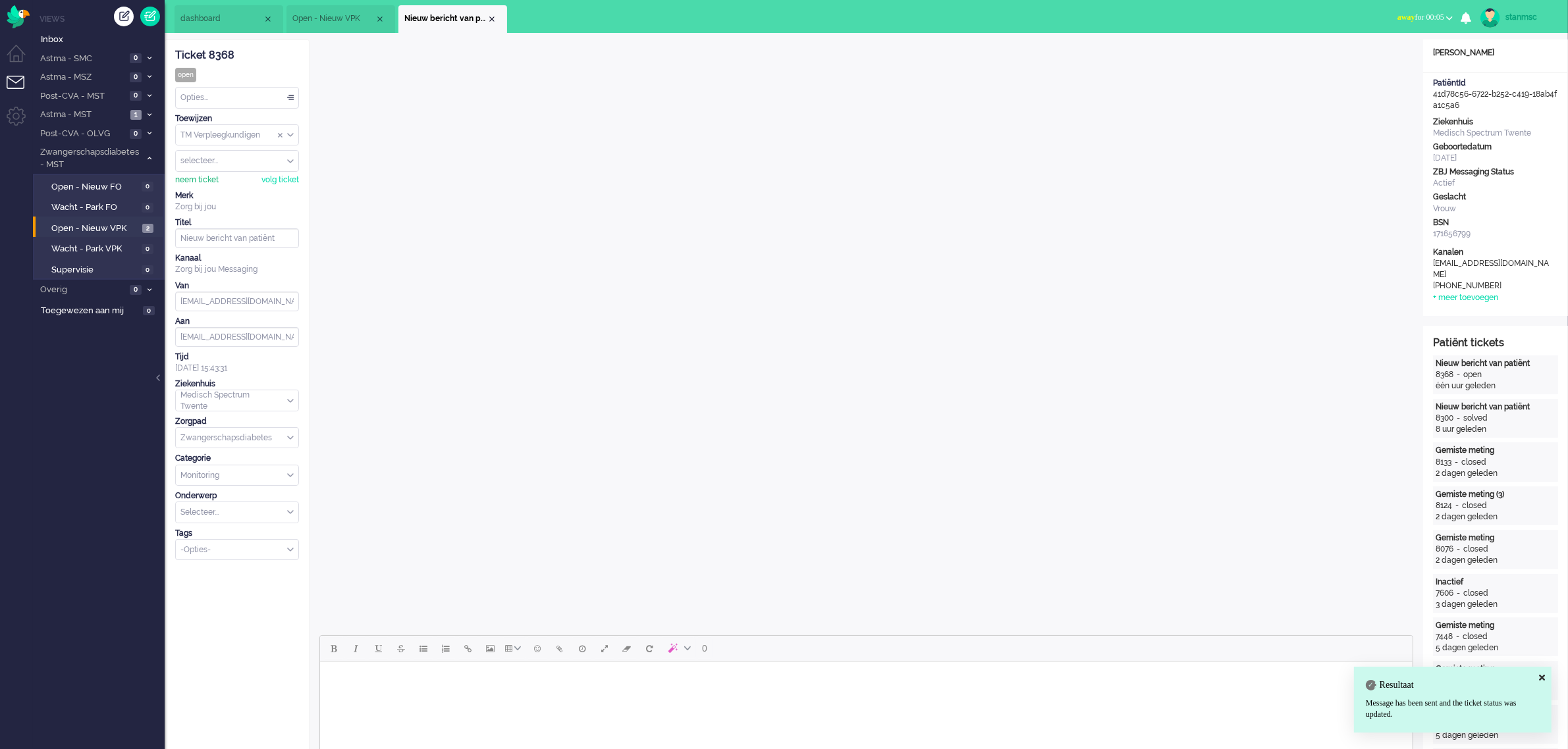
click at [206, 179] on div "neem ticket" at bounding box center [197, 180] width 44 height 11
click at [246, 97] on div "Opties..." at bounding box center [237, 98] width 123 height 20
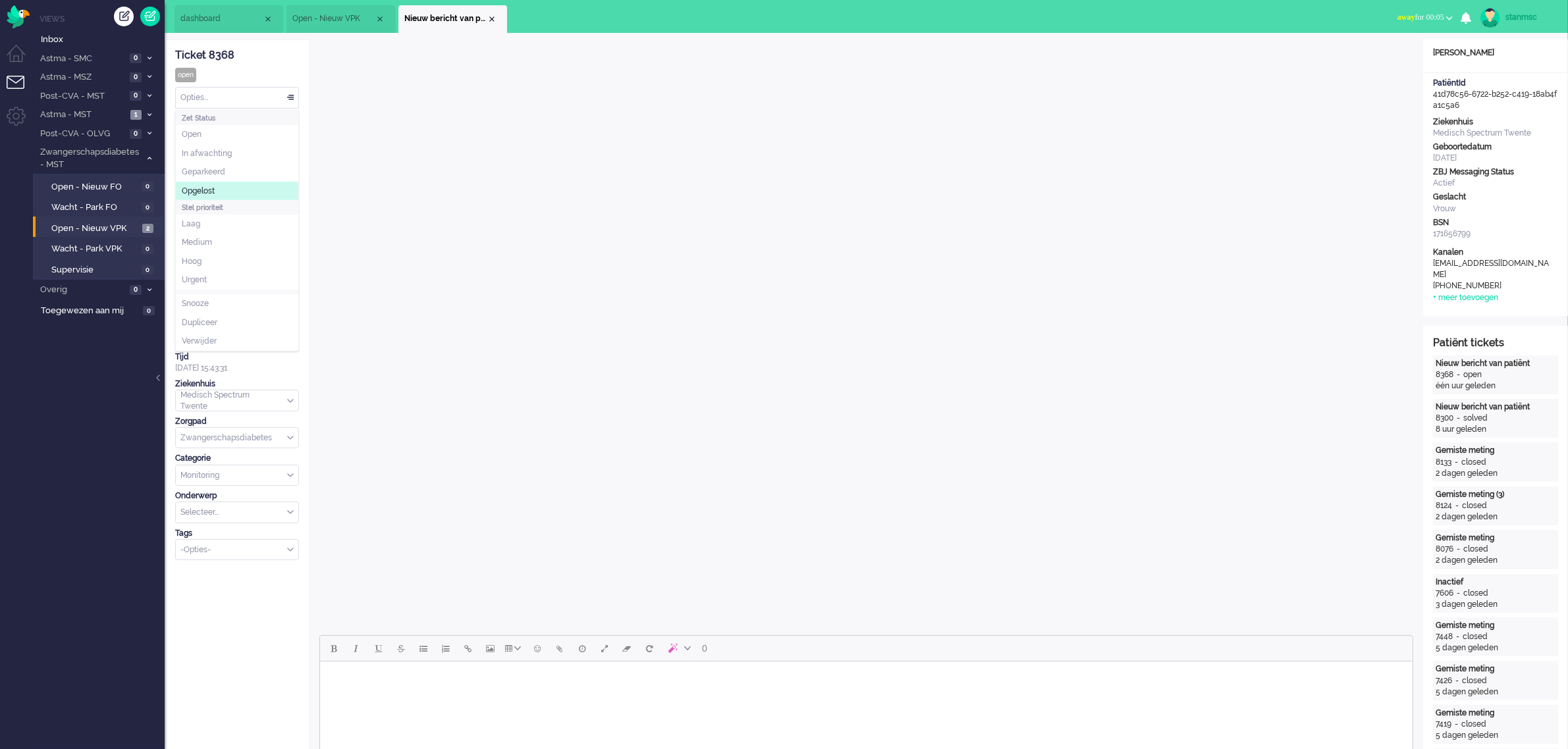
click at [218, 186] on li "Opgelost" at bounding box center [237, 191] width 123 height 19
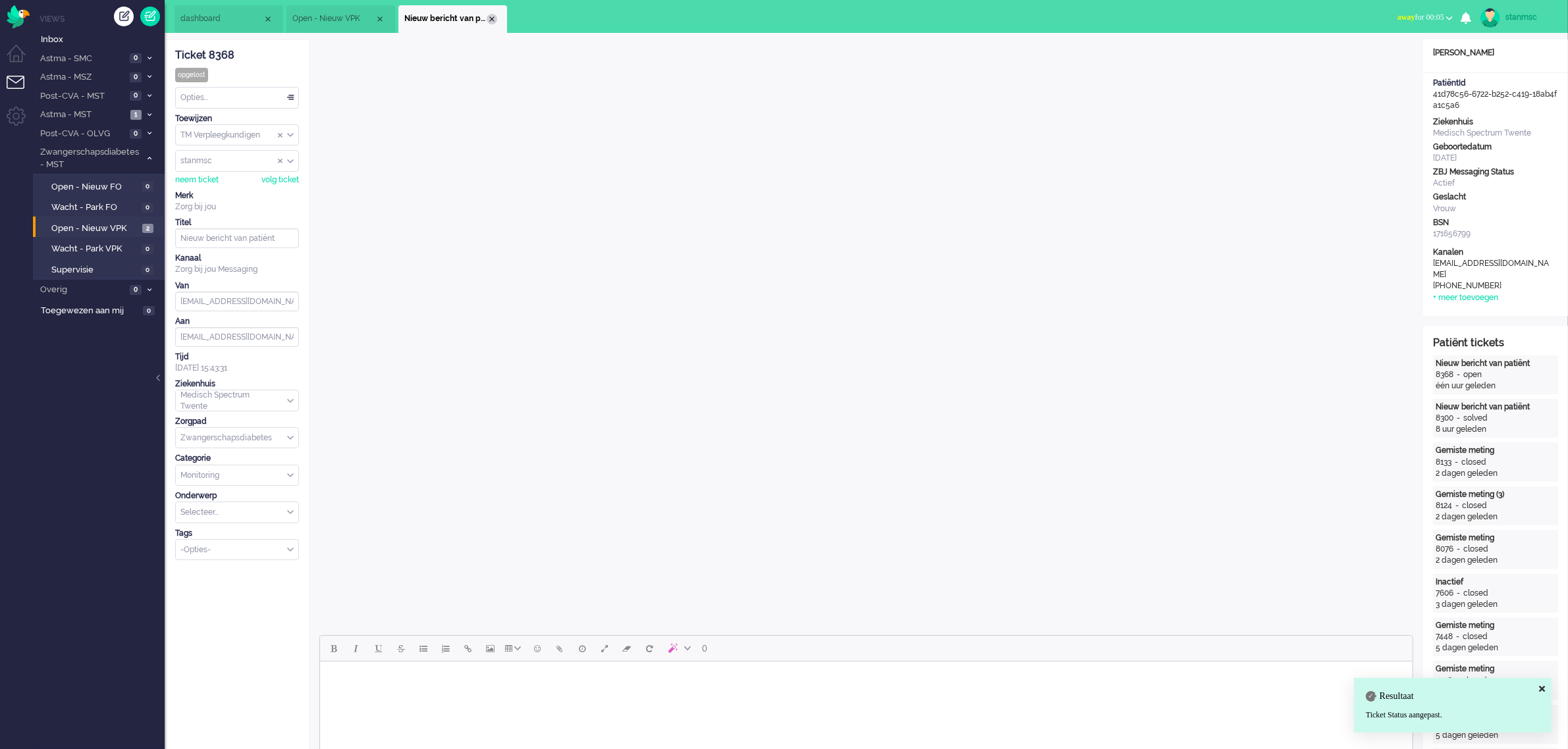
click at [492, 19] on div "Close tab" at bounding box center [492, 19] width 11 height 11
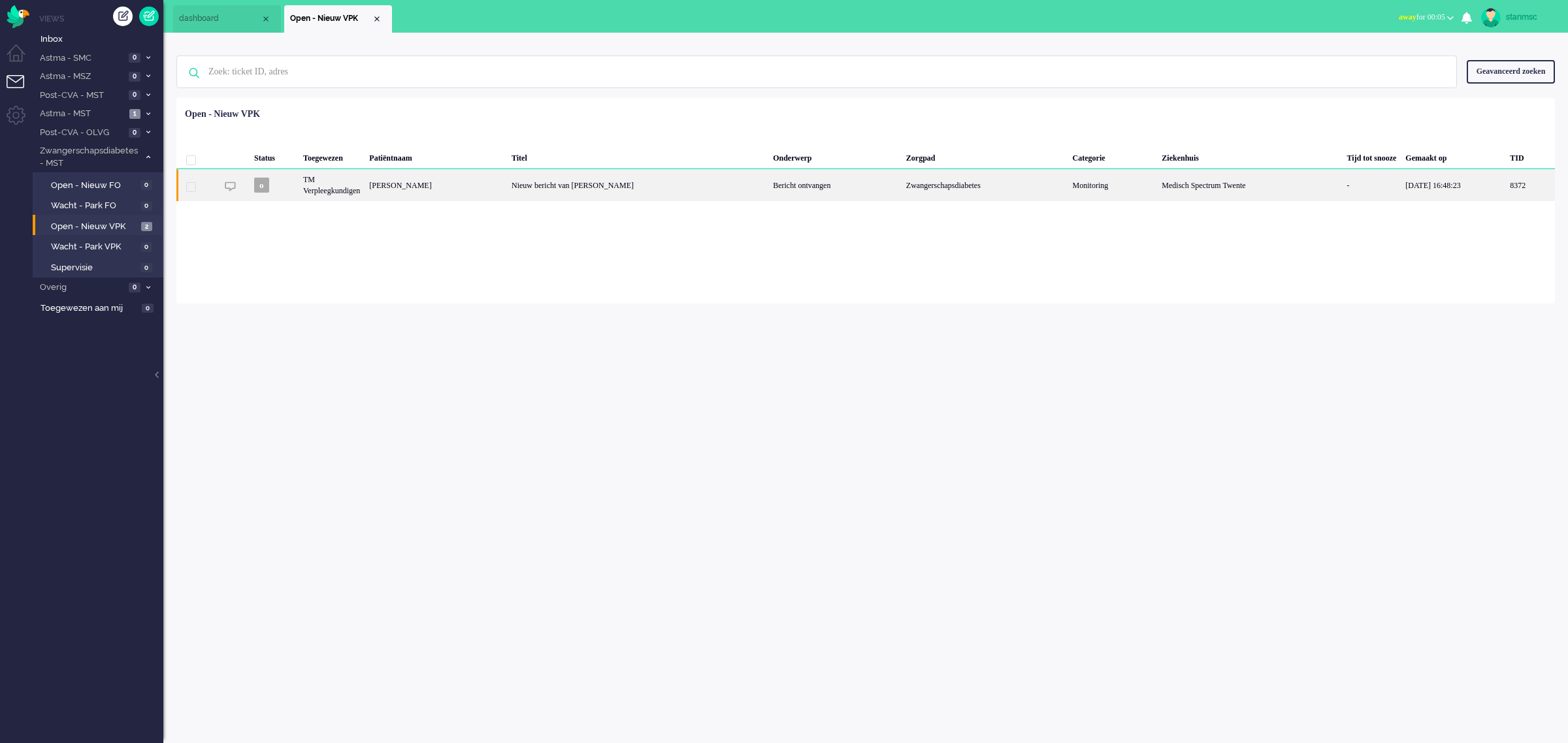
click at [1253, 187] on div "Marloes Hilderink" at bounding box center [1529, 185] width 49 height 32
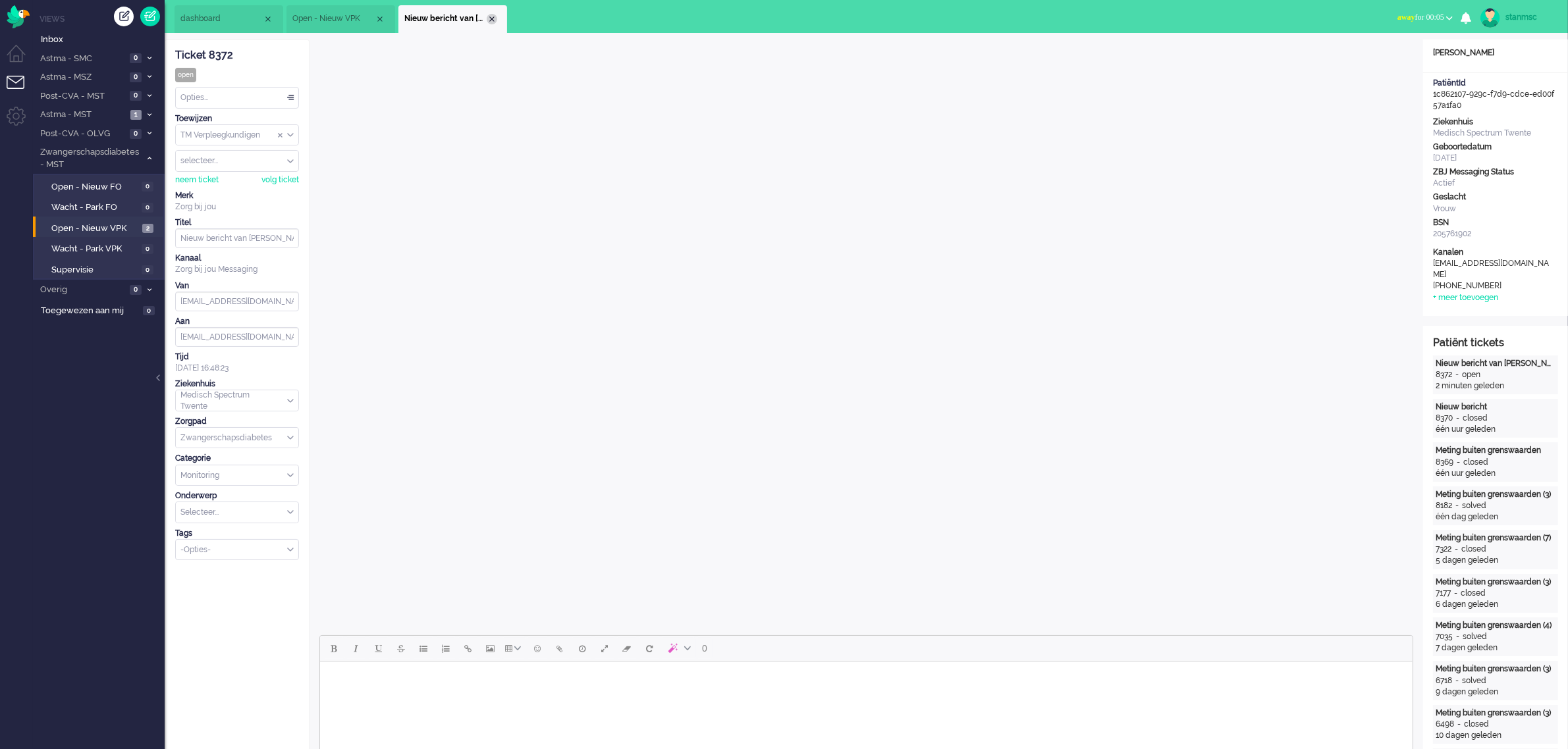
click at [490, 17] on div "Close tab" at bounding box center [492, 19] width 11 height 11
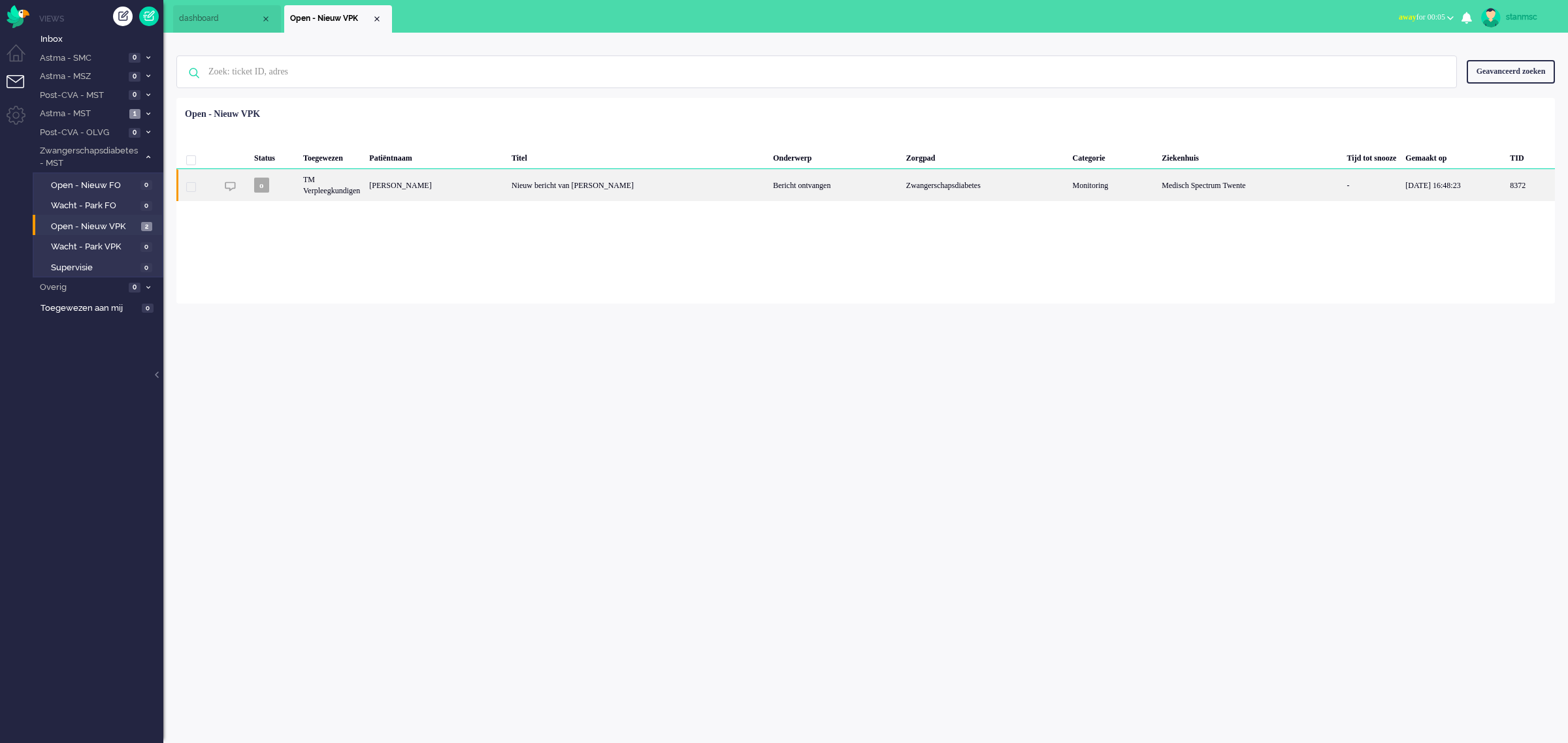
click at [289, 184] on div "o" at bounding box center [274, 185] width 49 height 32
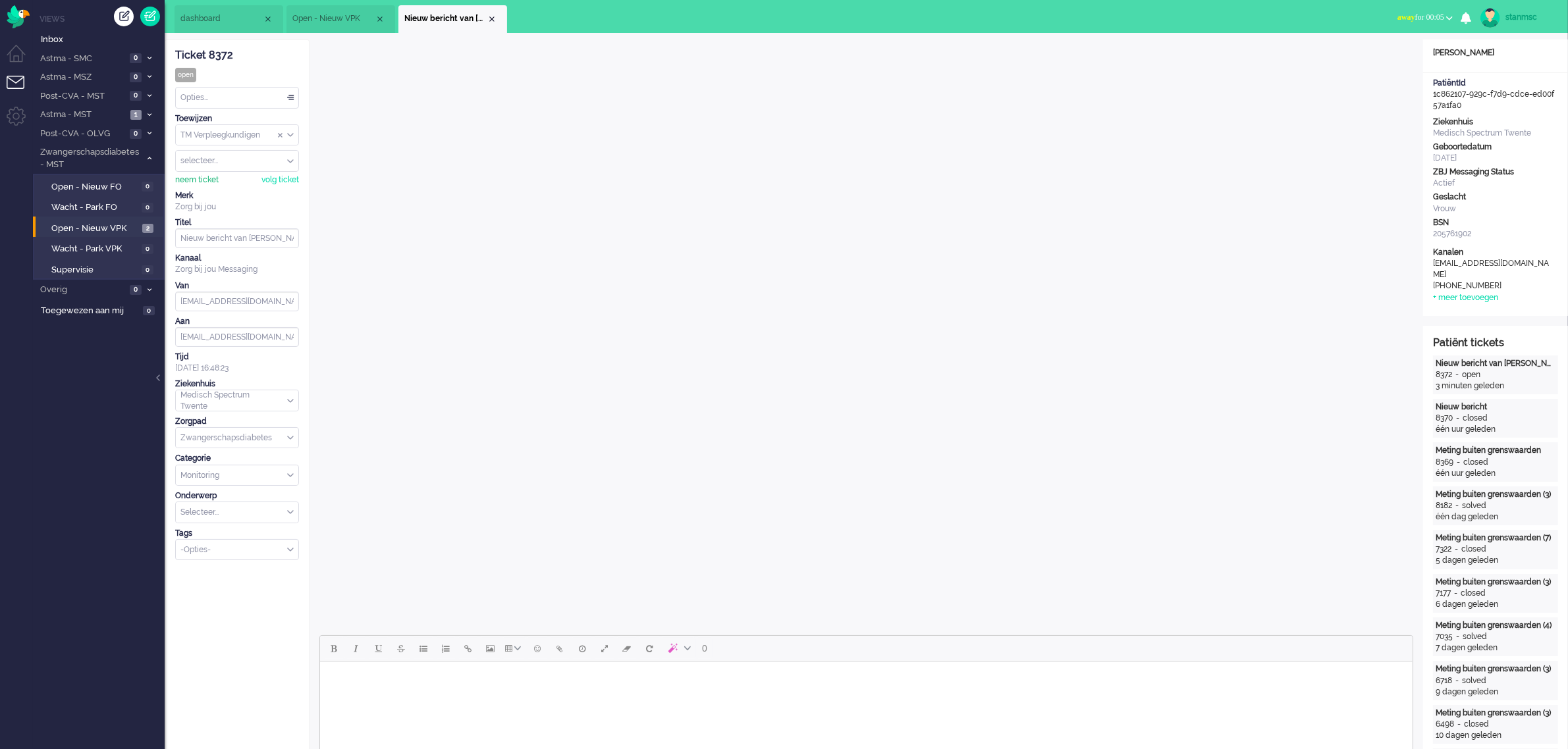
click at [205, 176] on div "neem ticket" at bounding box center [197, 180] width 44 height 11
click at [232, 97] on div "Opties..." at bounding box center [237, 98] width 123 height 20
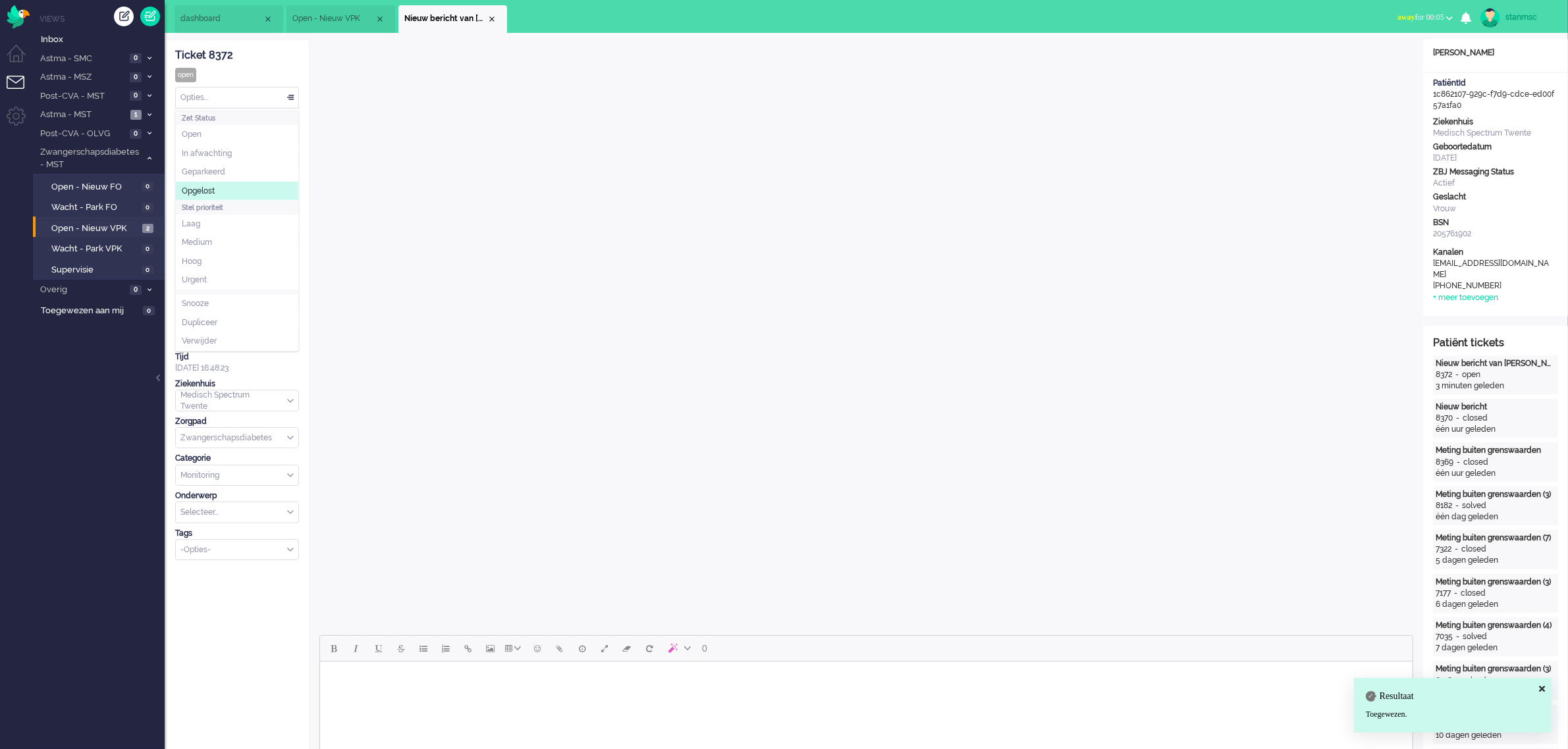
click at [211, 186] on span "Opgelost" at bounding box center [198, 191] width 33 height 11
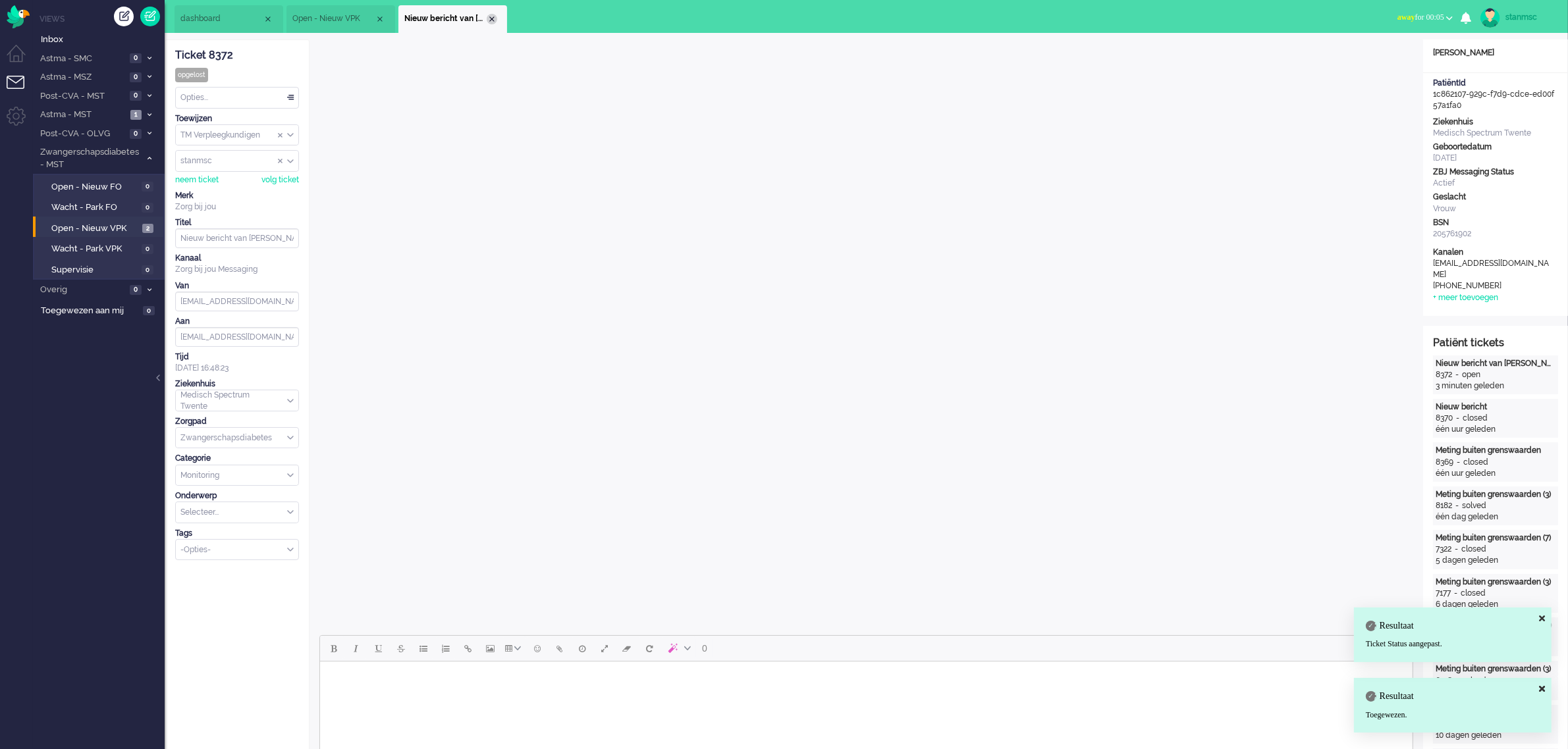
click at [494, 18] on div "Close tab" at bounding box center [492, 19] width 11 height 11
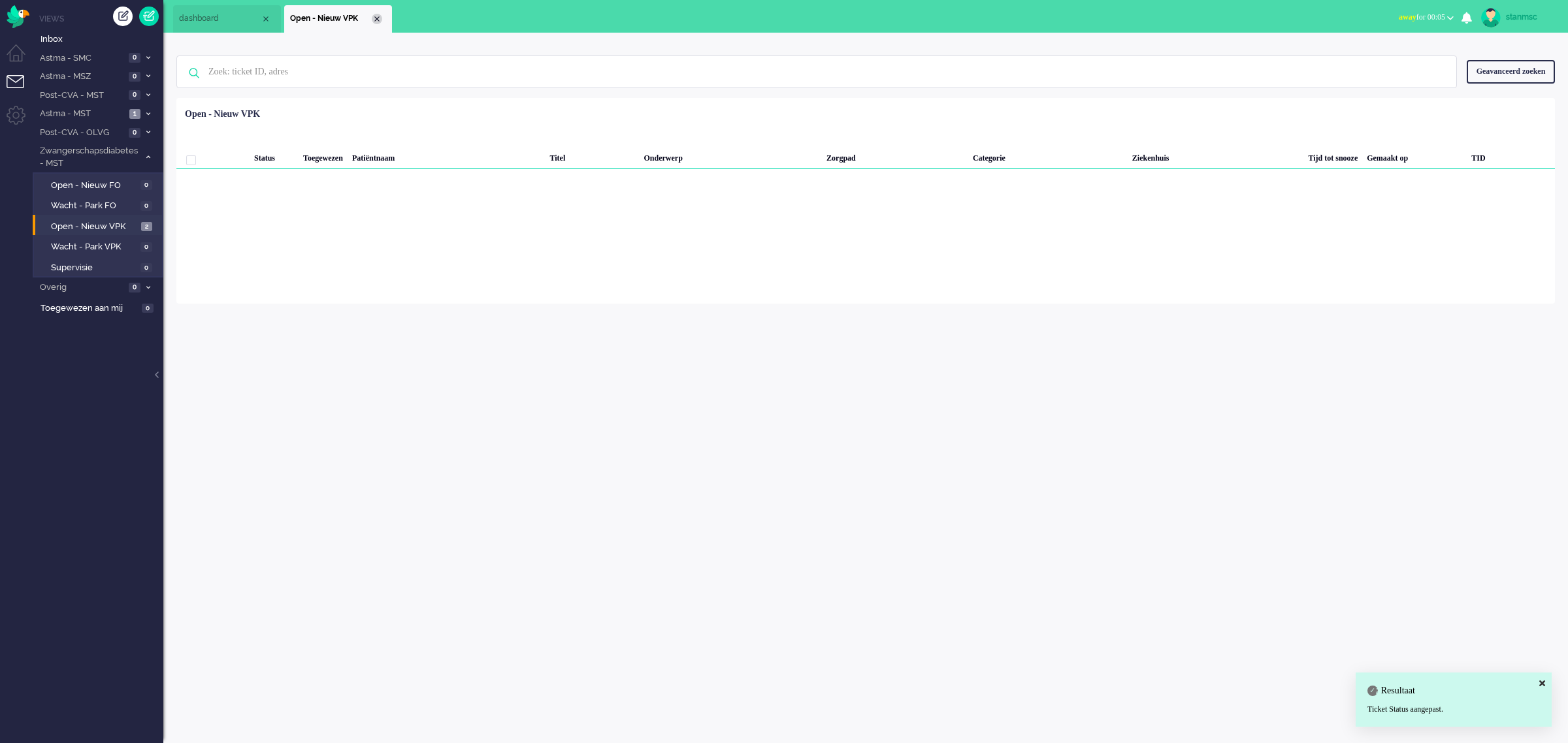
click at [373, 18] on div "Close tab" at bounding box center [377, 19] width 11 height 11
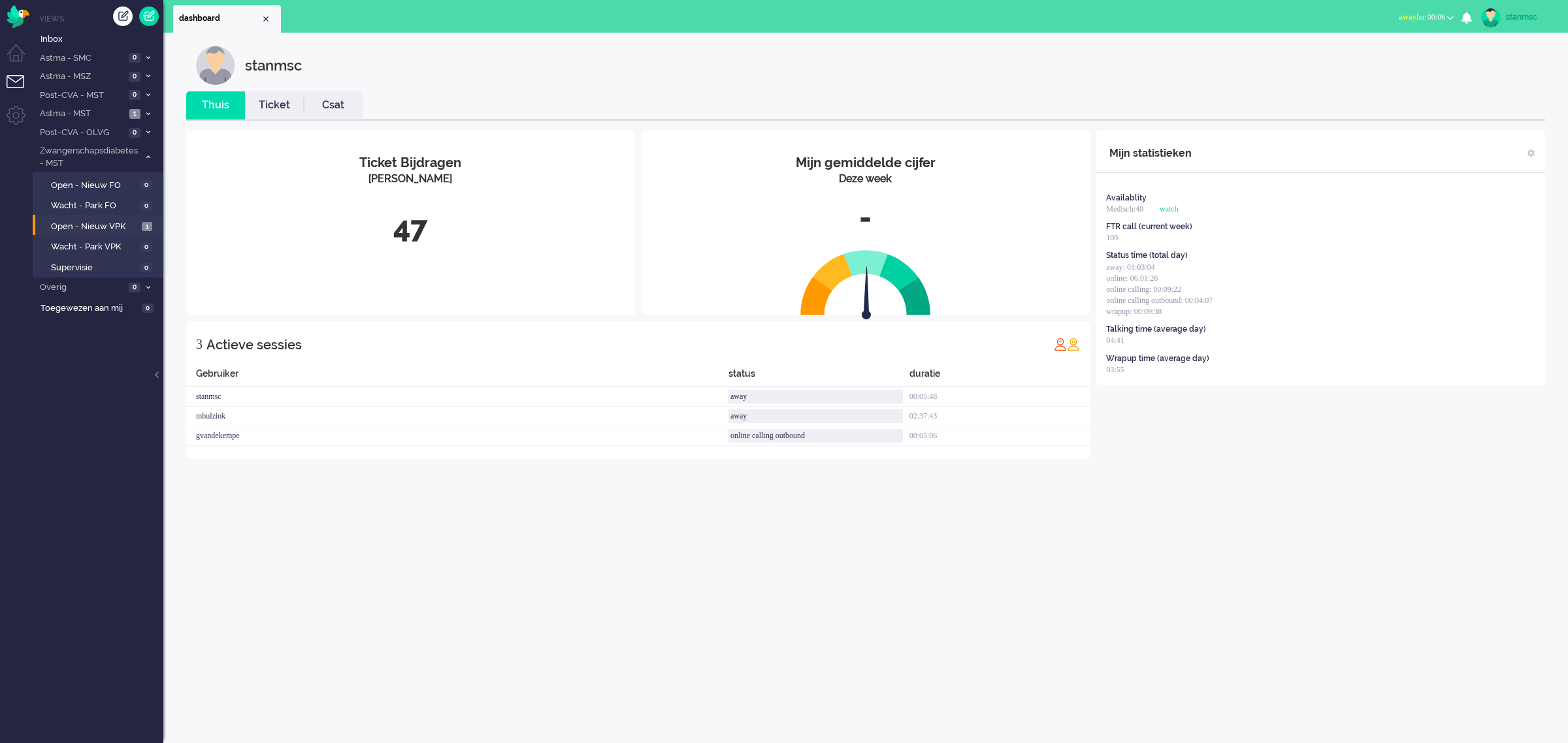
click at [1253, 13] on span "away for 00:06" at bounding box center [1422, 17] width 46 height 9
click at [1253, 54] on label "Online" at bounding box center [1399, 59] width 103 height 11
click at [69, 115] on span "Astma - MST" at bounding box center [82, 114] width 88 height 12
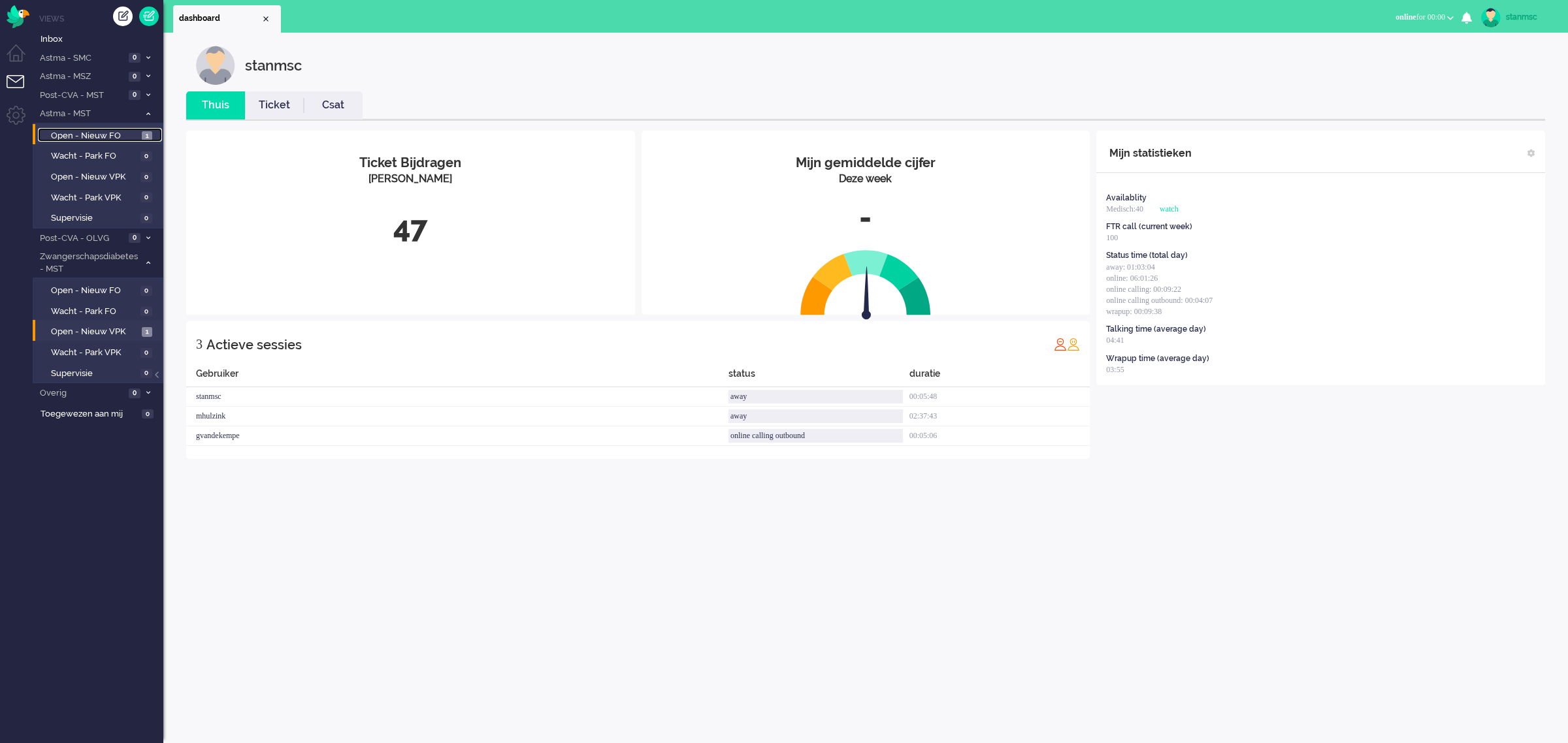
click at [89, 136] on span "Open - Nieuw FO" at bounding box center [95, 136] width 88 height 12
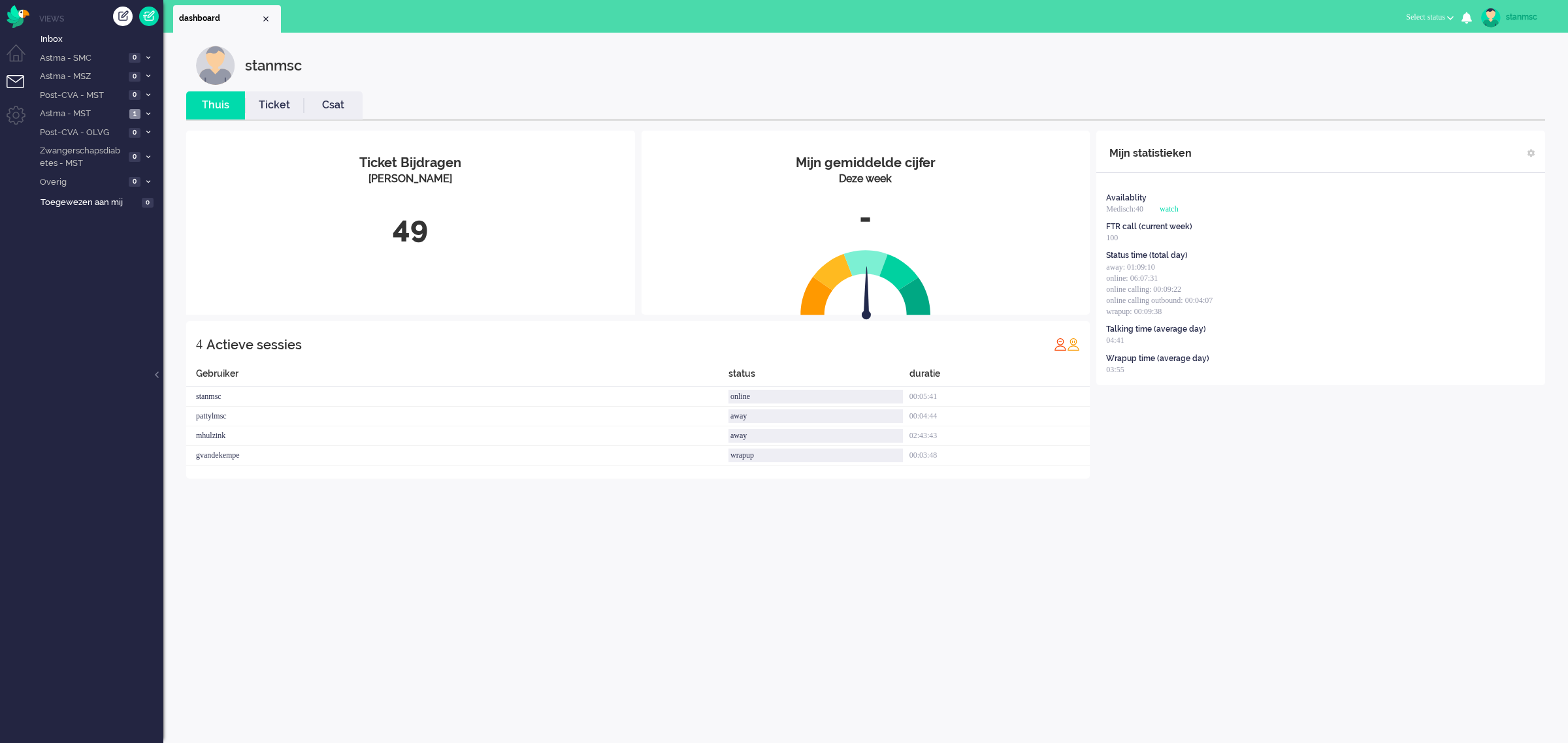
click at [1439, 18] on span "Select status" at bounding box center [1425, 17] width 39 height 9
click at [1517, 20] on div "stanmsc" at bounding box center [1530, 17] width 49 height 13
click at [1494, 105] on link "Uitloggen" at bounding box center [1516, 105] width 90 height 13
